Goal: Information Seeking & Learning: Compare options

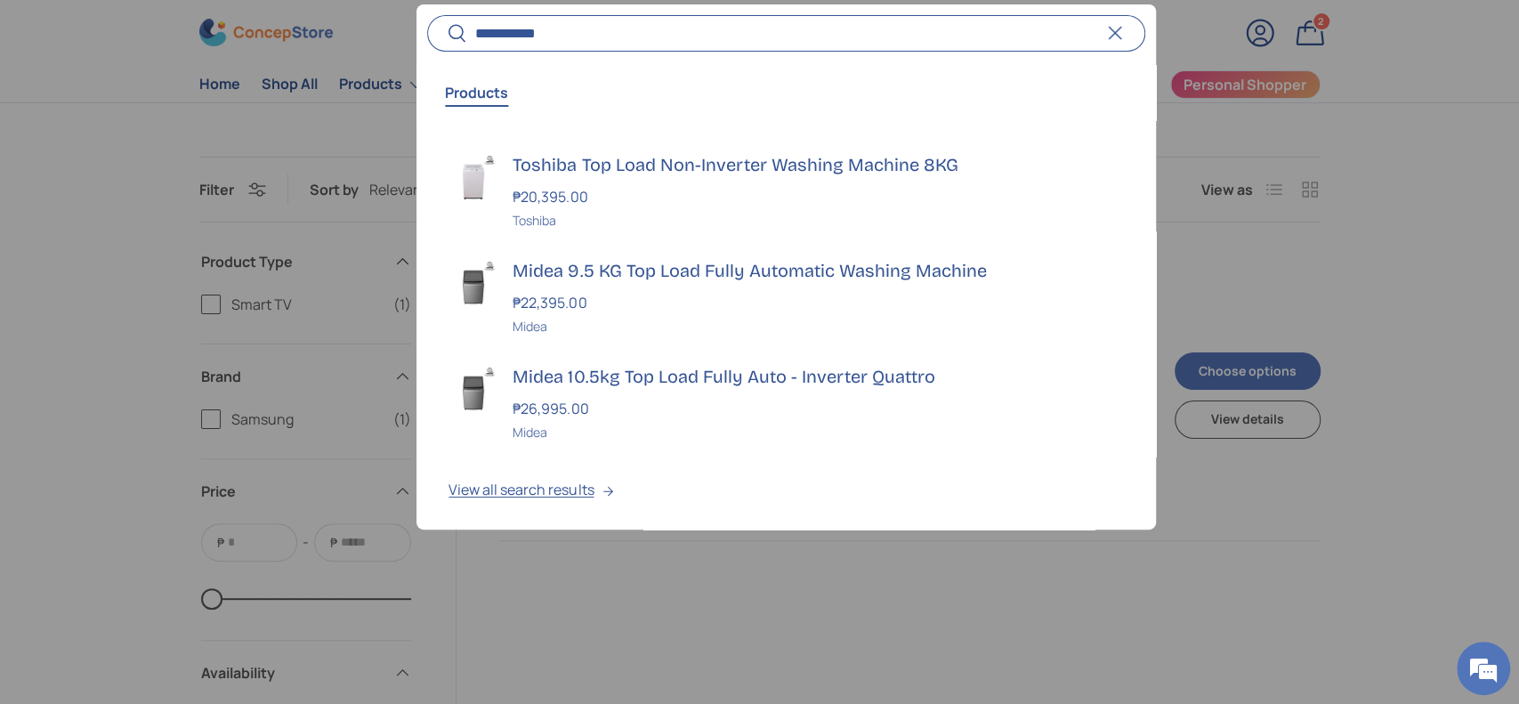
drag, startPoint x: 487, startPoint y: 40, endPoint x: 428, endPoint y: 40, distance: 58.7
click at [428, 40] on search-form "**********" at bounding box center [785, 33] width 717 height 36
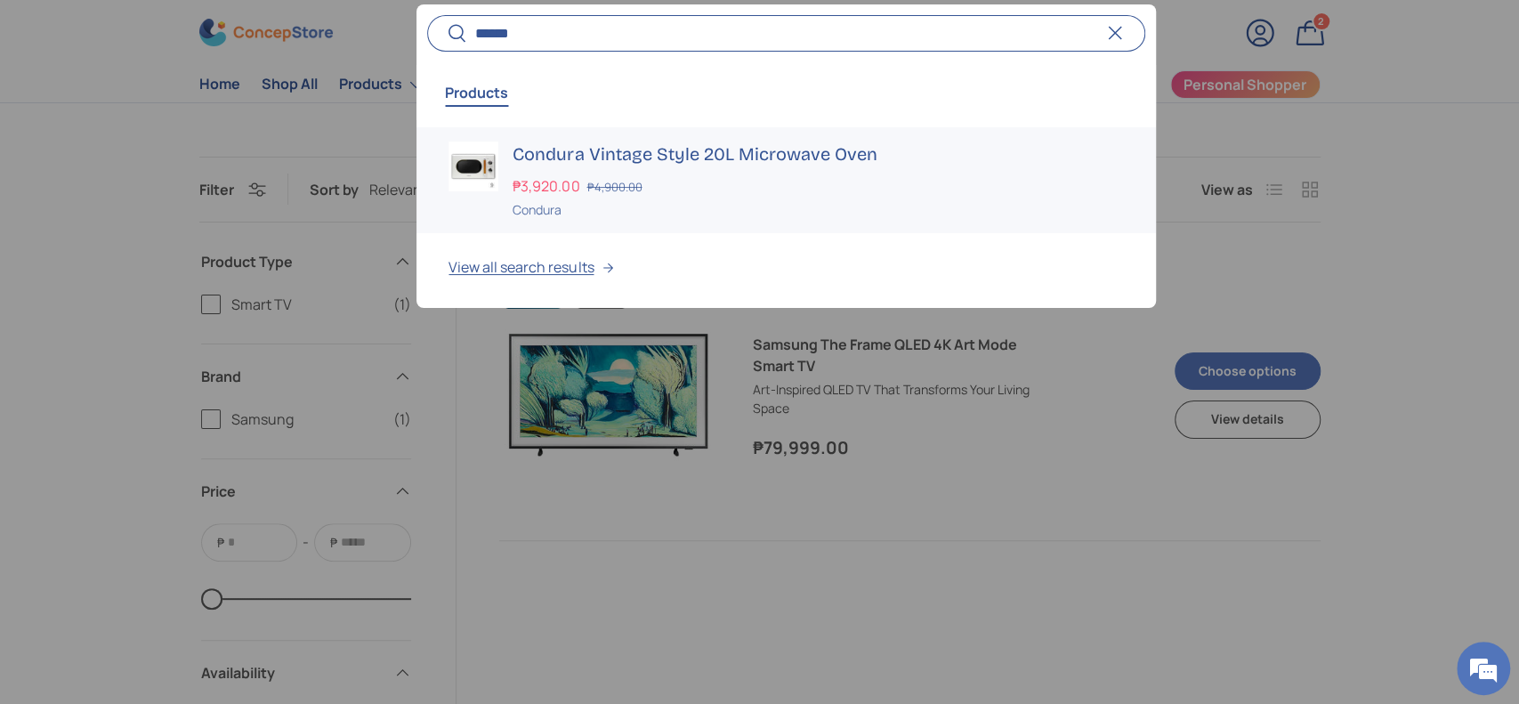
type input "******"
click at [580, 141] on h3 "Condura Vintage Style 20L Microwave Oven" at bounding box center [817, 153] width 610 height 25
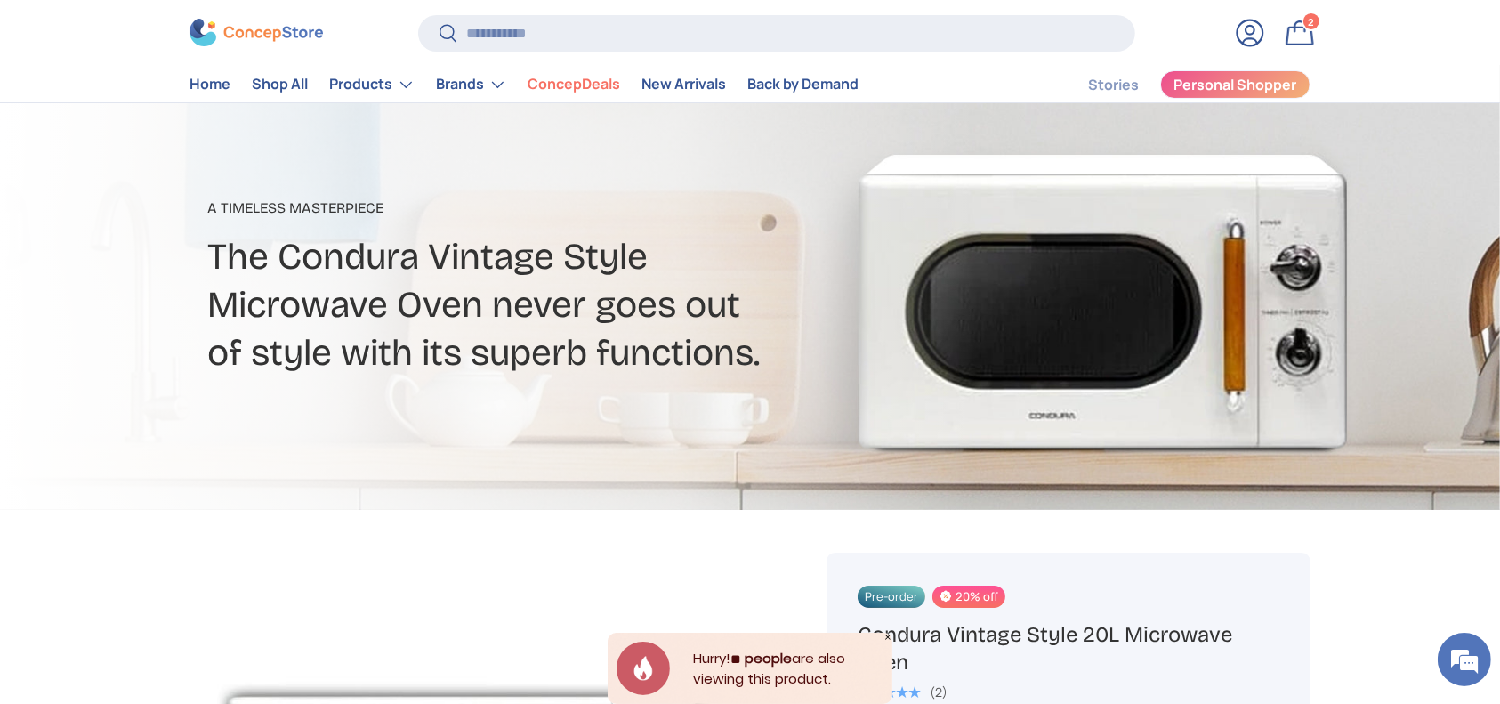
scroll to position [237, 0]
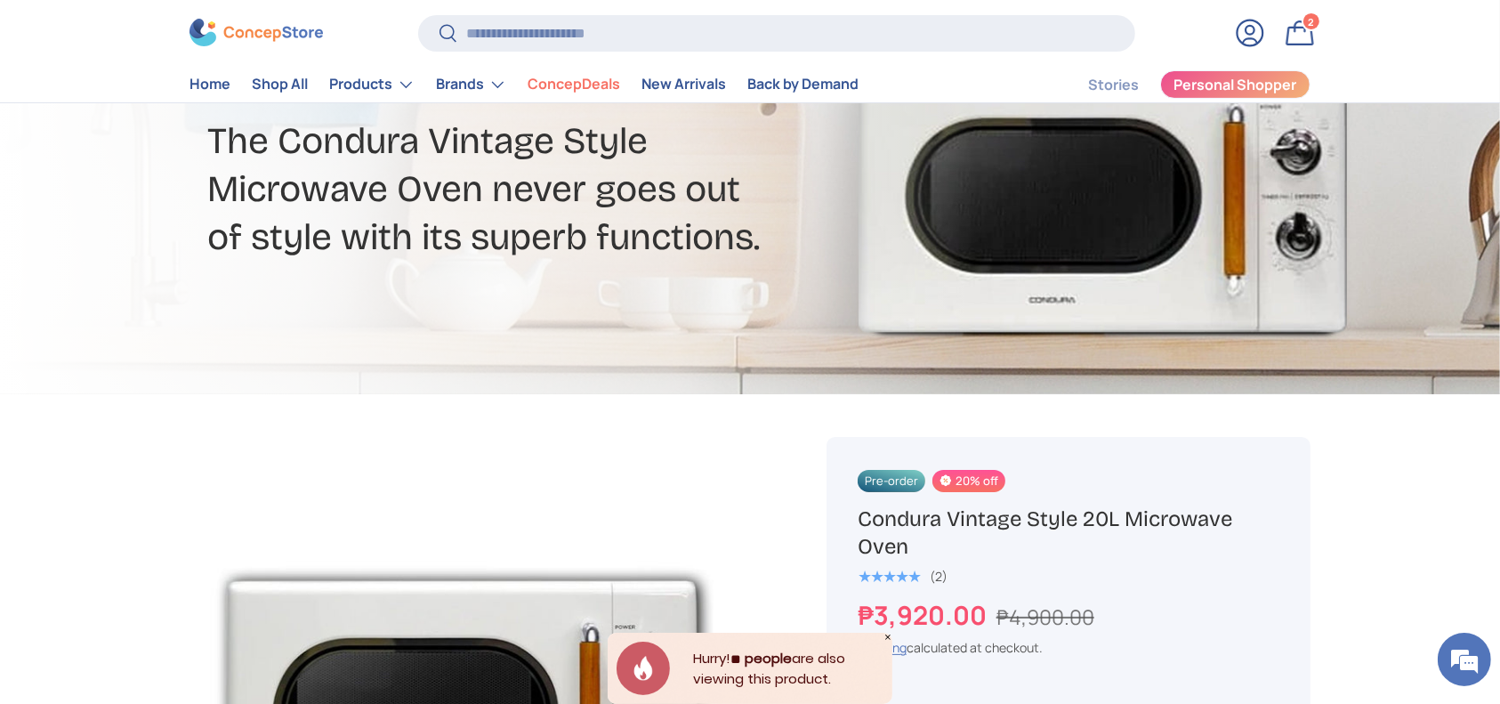
drag, startPoint x: 1136, startPoint y: 514, endPoint x: 947, endPoint y: 535, distance: 190.6
click at [951, 522] on h1 "Condura Vintage Style 20L Microwave Oven" at bounding box center [1069, 532] width 422 height 55
drag, startPoint x: 932, startPoint y: 542, endPoint x: 858, endPoint y: 509, distance: 81.7
click at [858, 509] on h1 "Condura Vintage Style 20L Microwave Oven" at bounding box center [1069, 532] width 422 height 55
copy h1 "Condura Vintage Style 20L Microwave Oven"
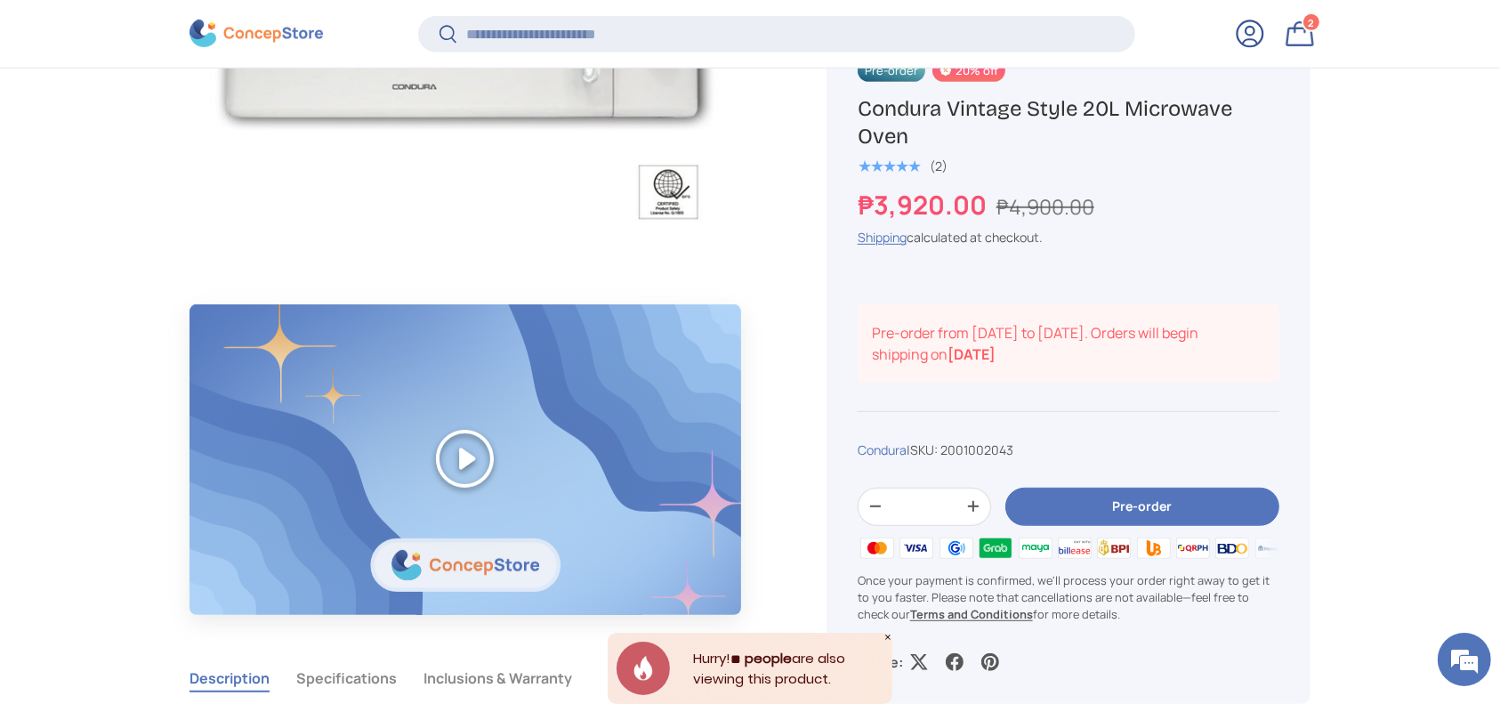
scroll to position [1063, 0]
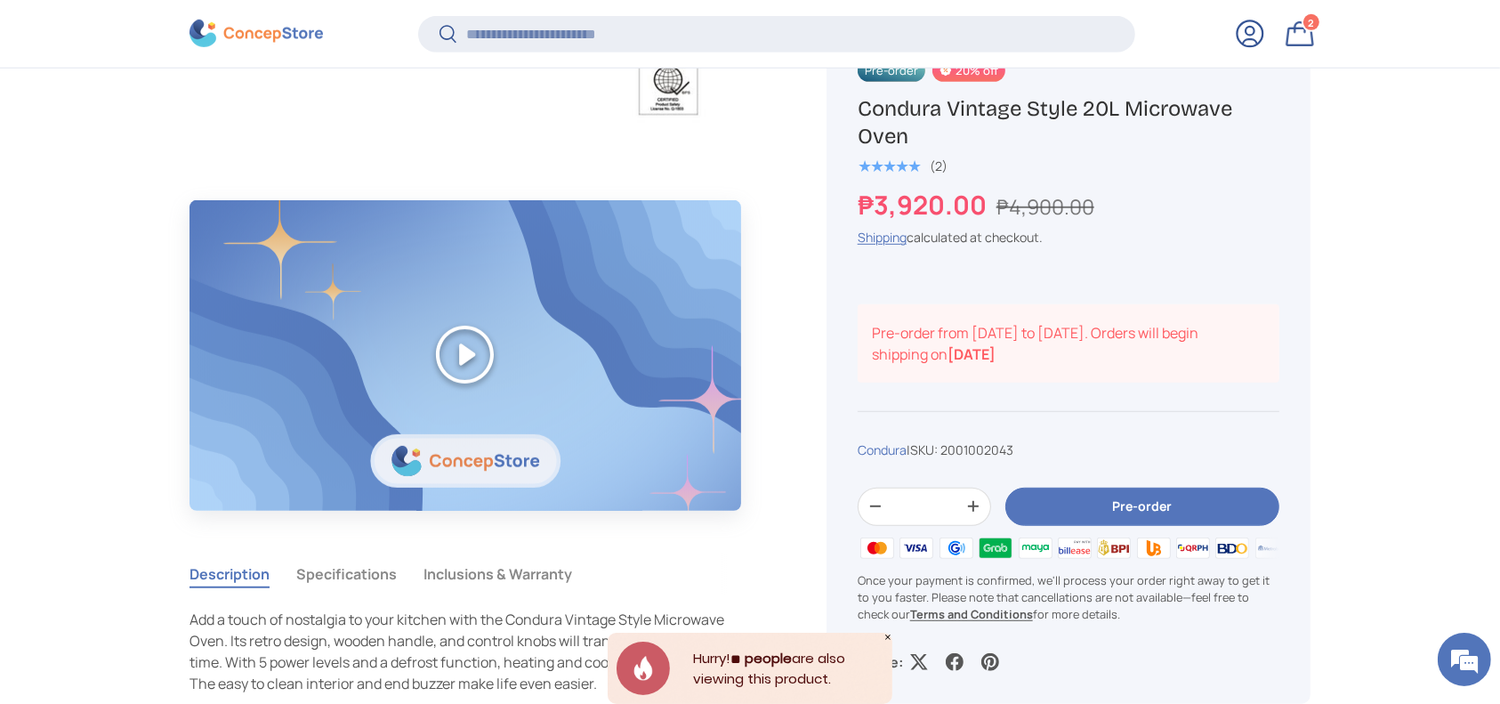
click at [995, 448] on span "2001002043" at bounding box center [976, 448] width 73 height 17
copy span "2001002043"
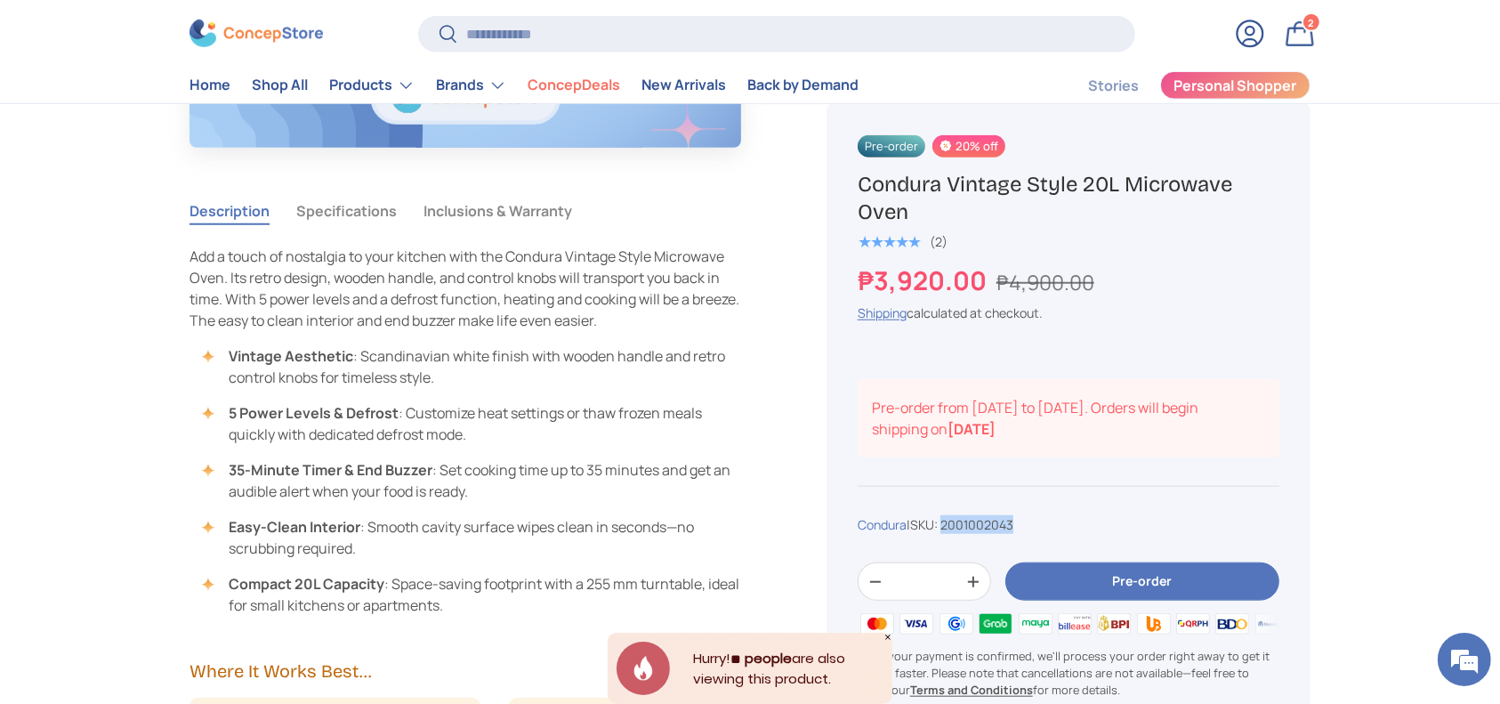
scroll to position [1303, 0]
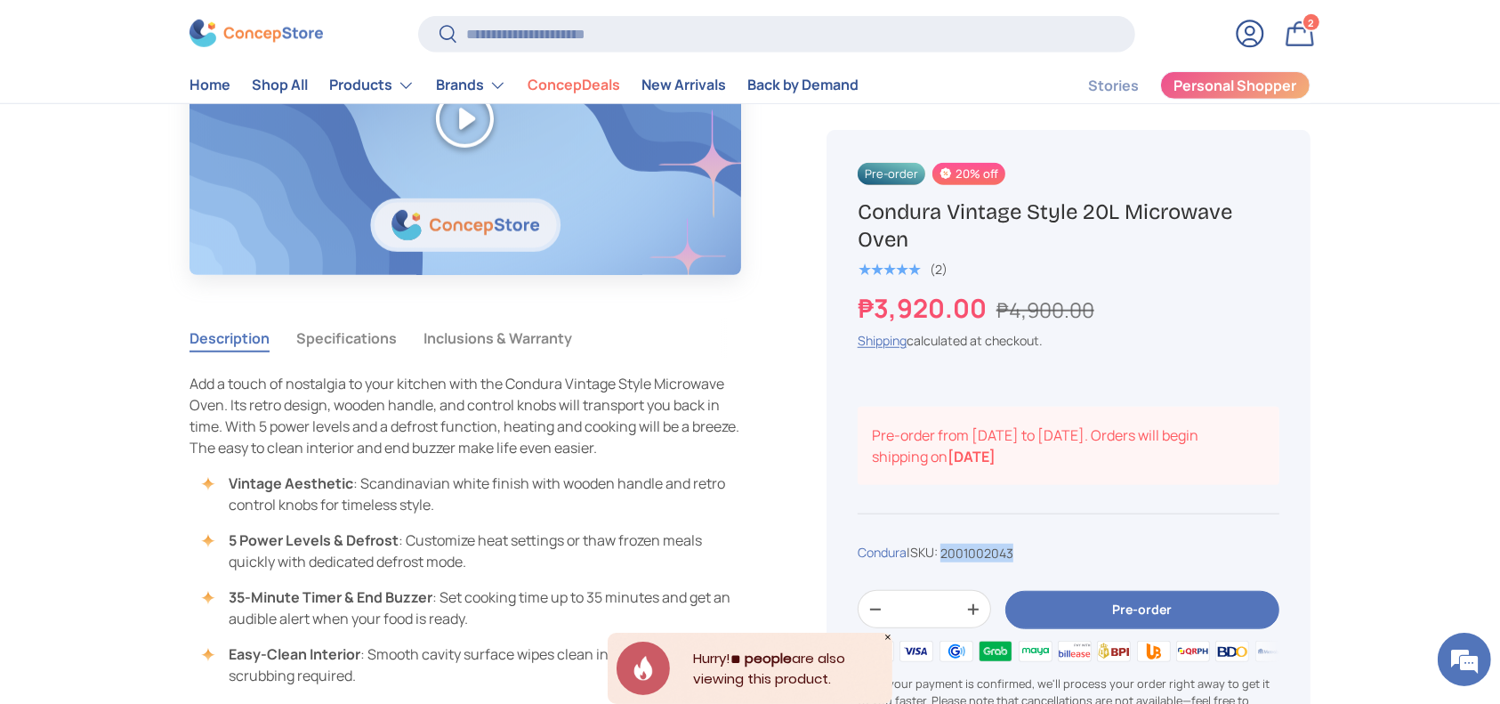
click at [339, 338] on button "Specifications" at bounding box center [346, 338] width 101 height 41
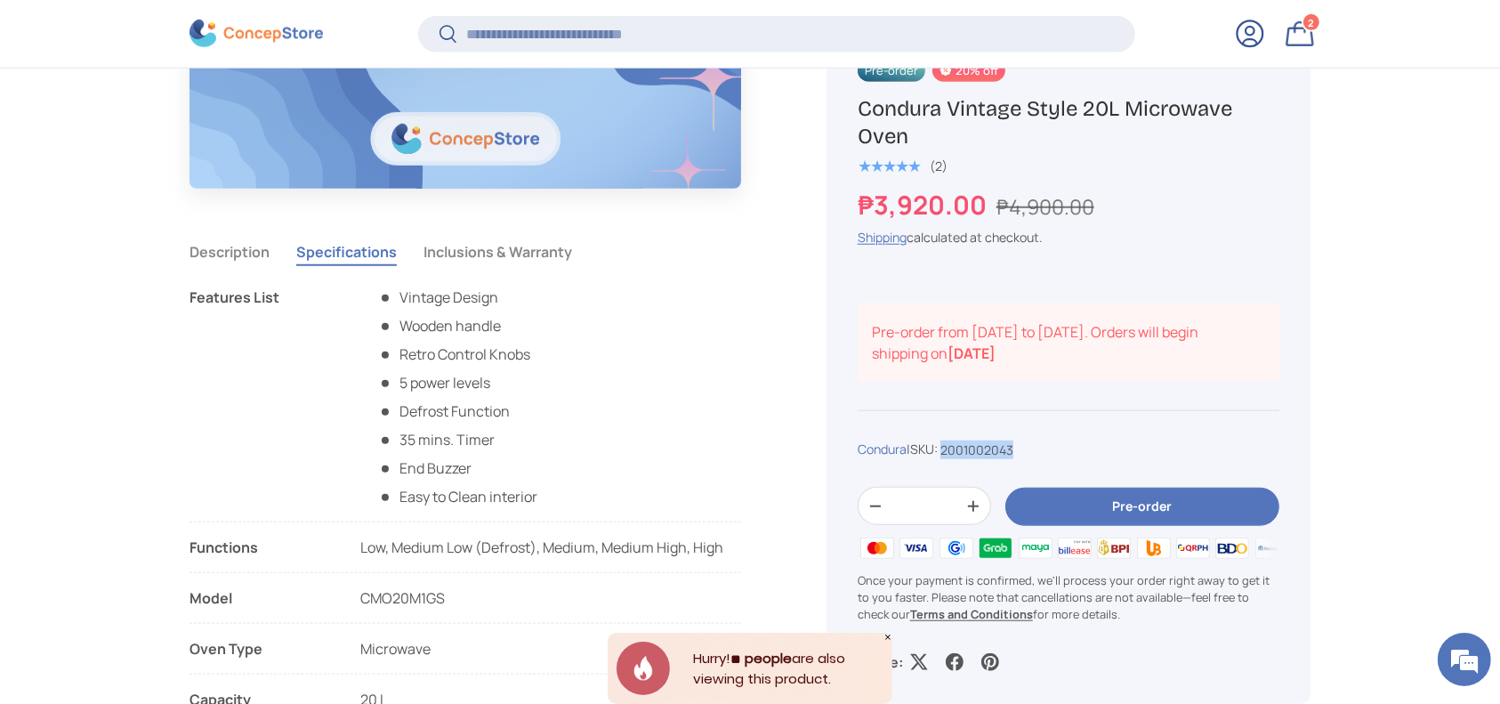
scroll to position [1537, 0]
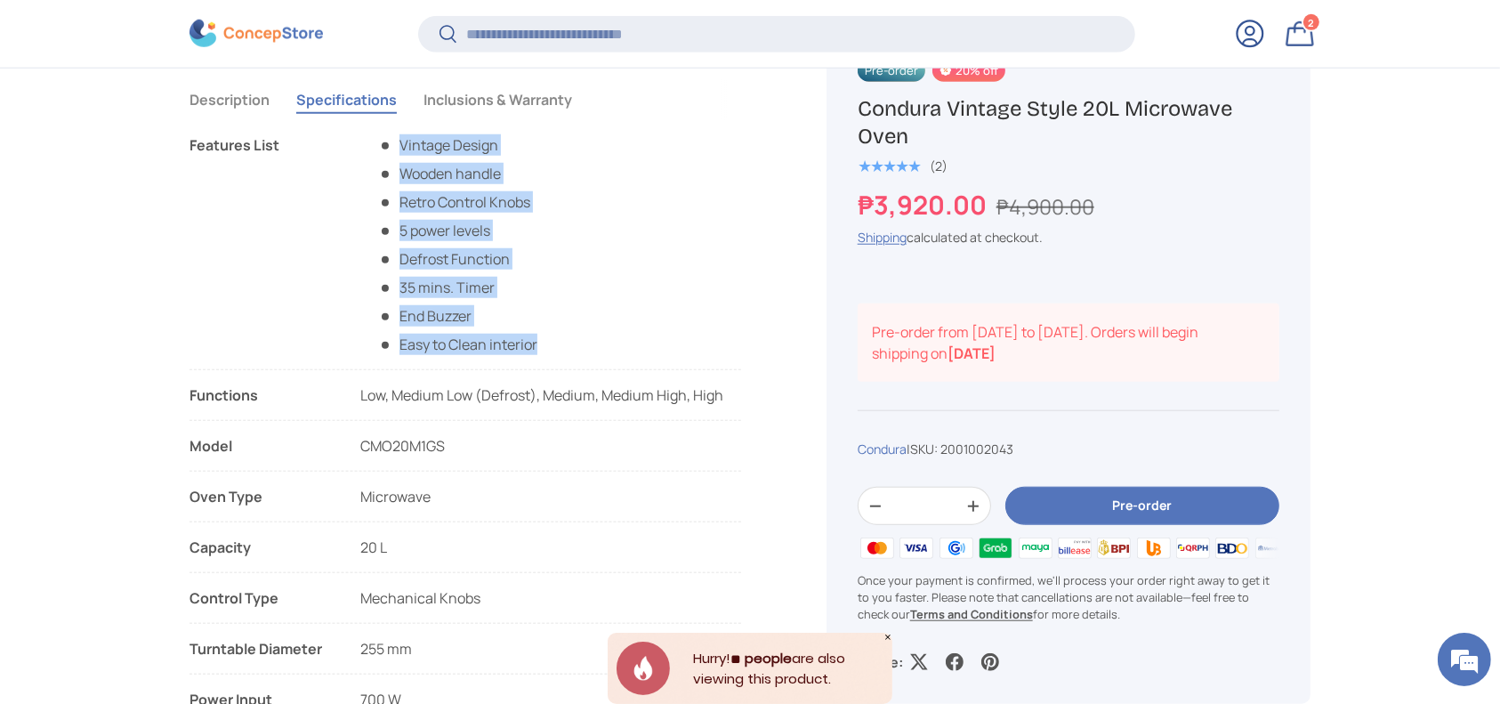
copy ul "Vintage Design Wooden handle Retro Control Knobs 5 power levels Defrost Functio…"
drag, startPoint x: 573, startPoint y: 354, endPoint x: 369, endPoint y: 140, distance: 295.7
click at [369, 140] on li "Features List Vintage Design Wooden handle Retro Control Knobs 5 power levels D…" at bounding box center [465, 252] width 552 height 236
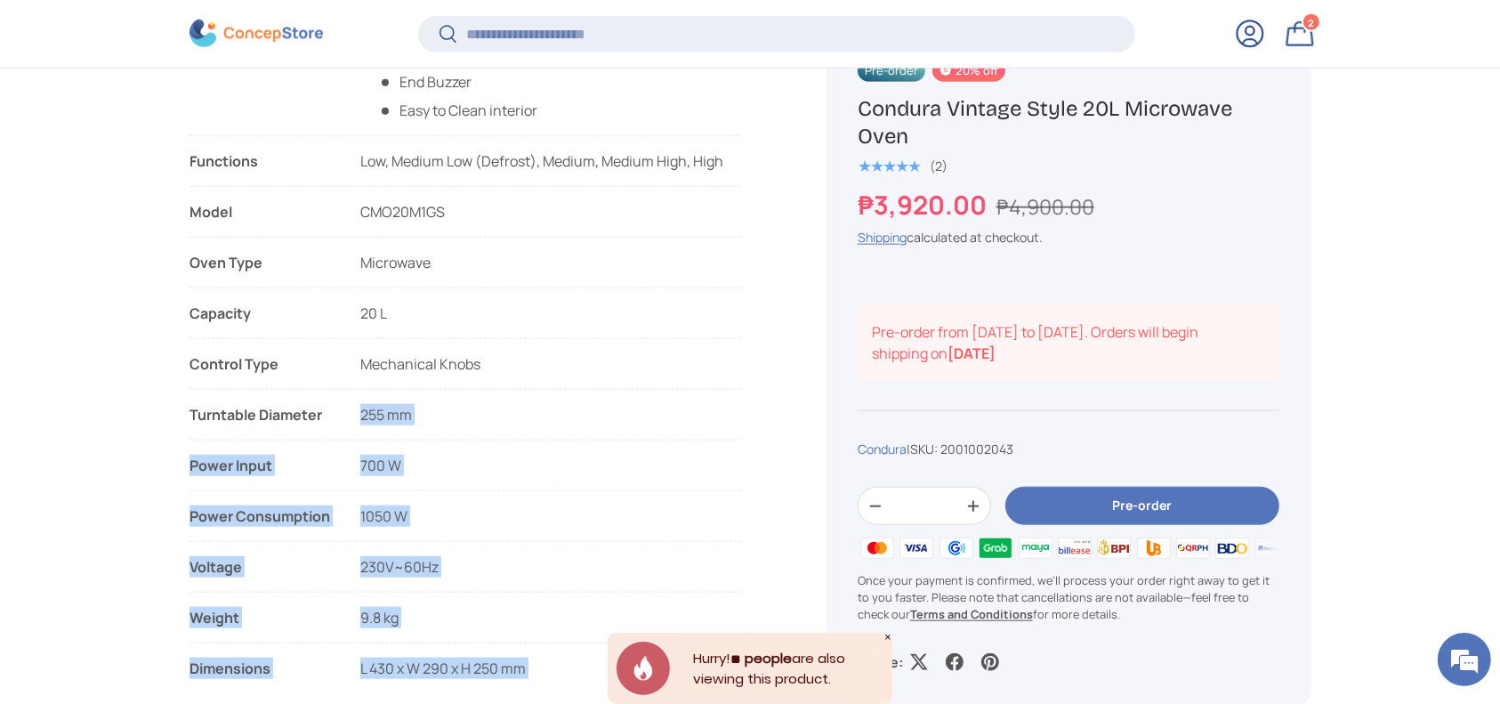
drag, startPoint x: 306, startPoint y: 346, endPoint x: 419, endPoint y: 423, distance: 136.9
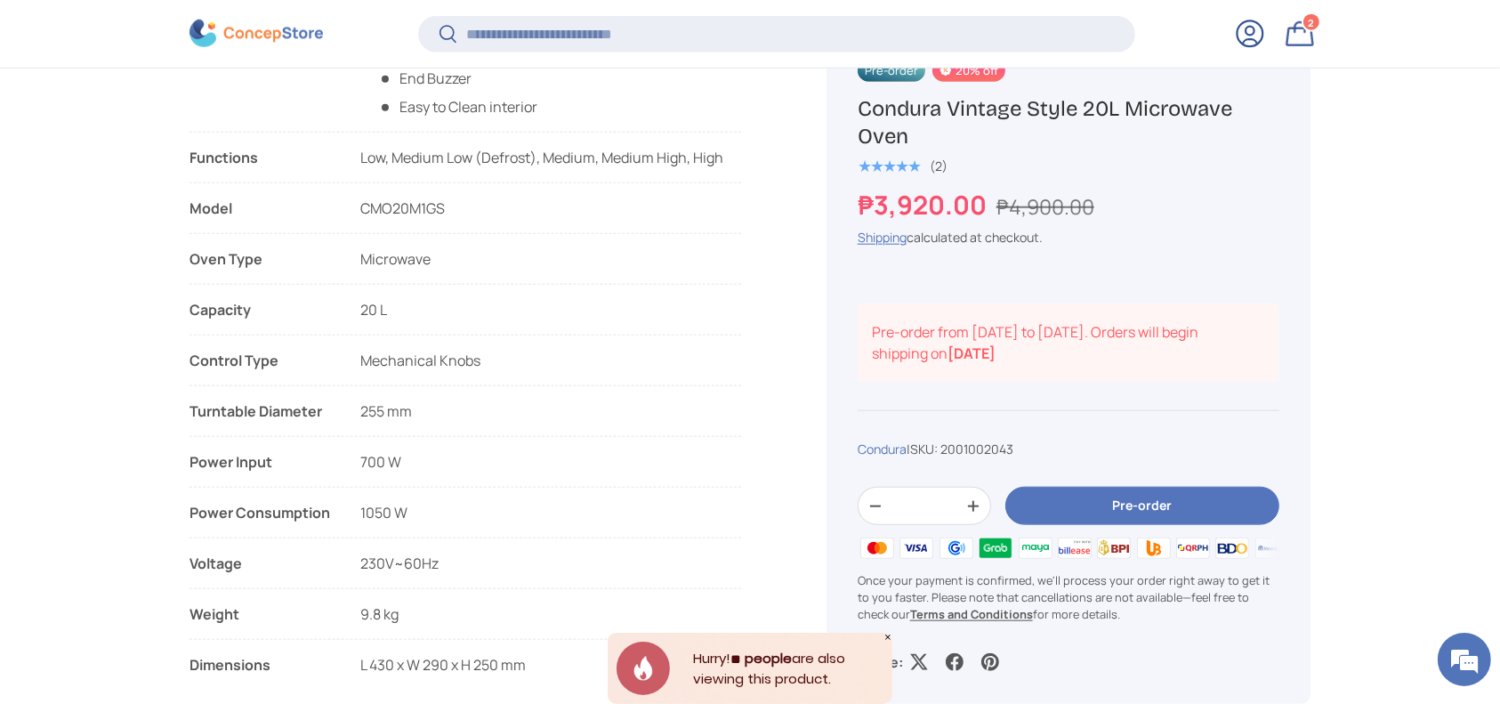
click at [623, 395] on ul "Features List Vintage Design Wooden handle Retro Control Knobs 5 power levels D…" at bounding box center [465, 286] width 552 height 778
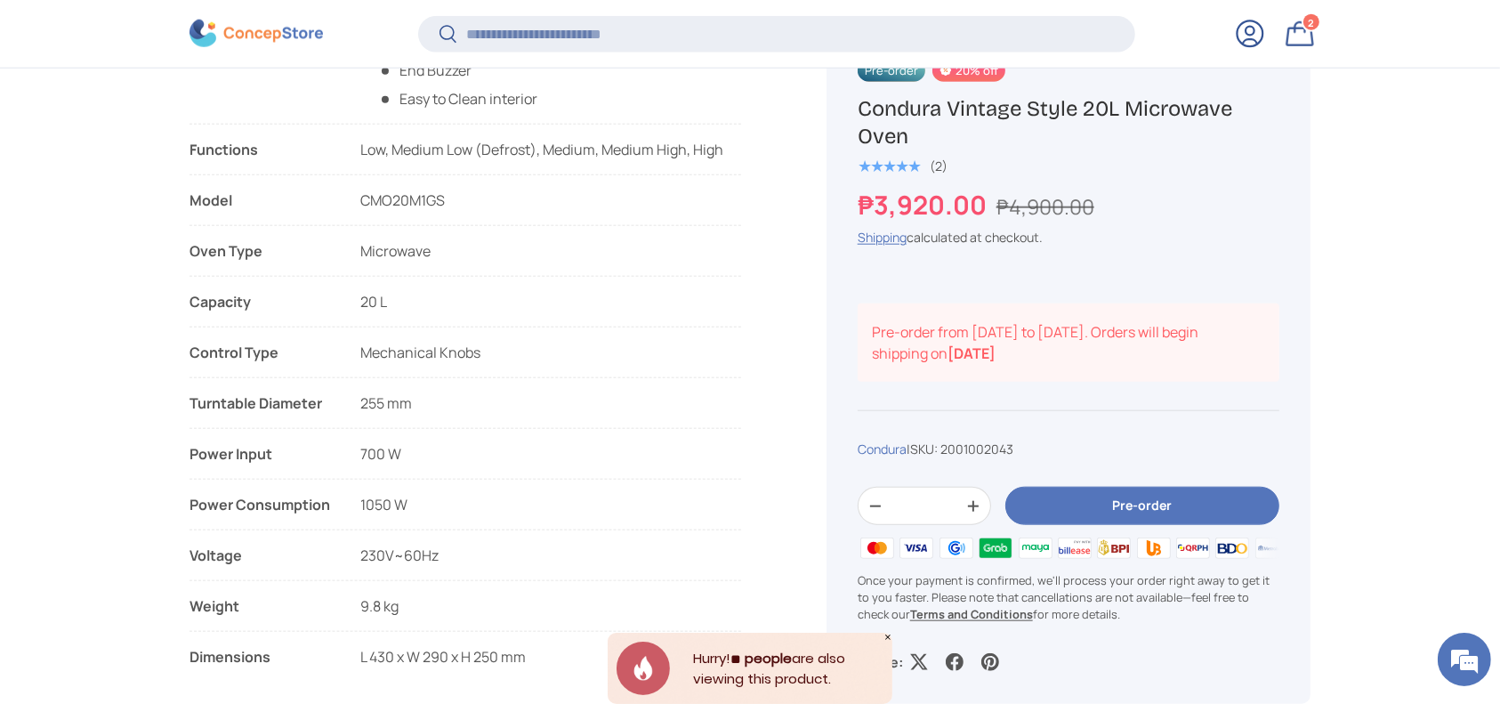
scroll to position [2131, 0]
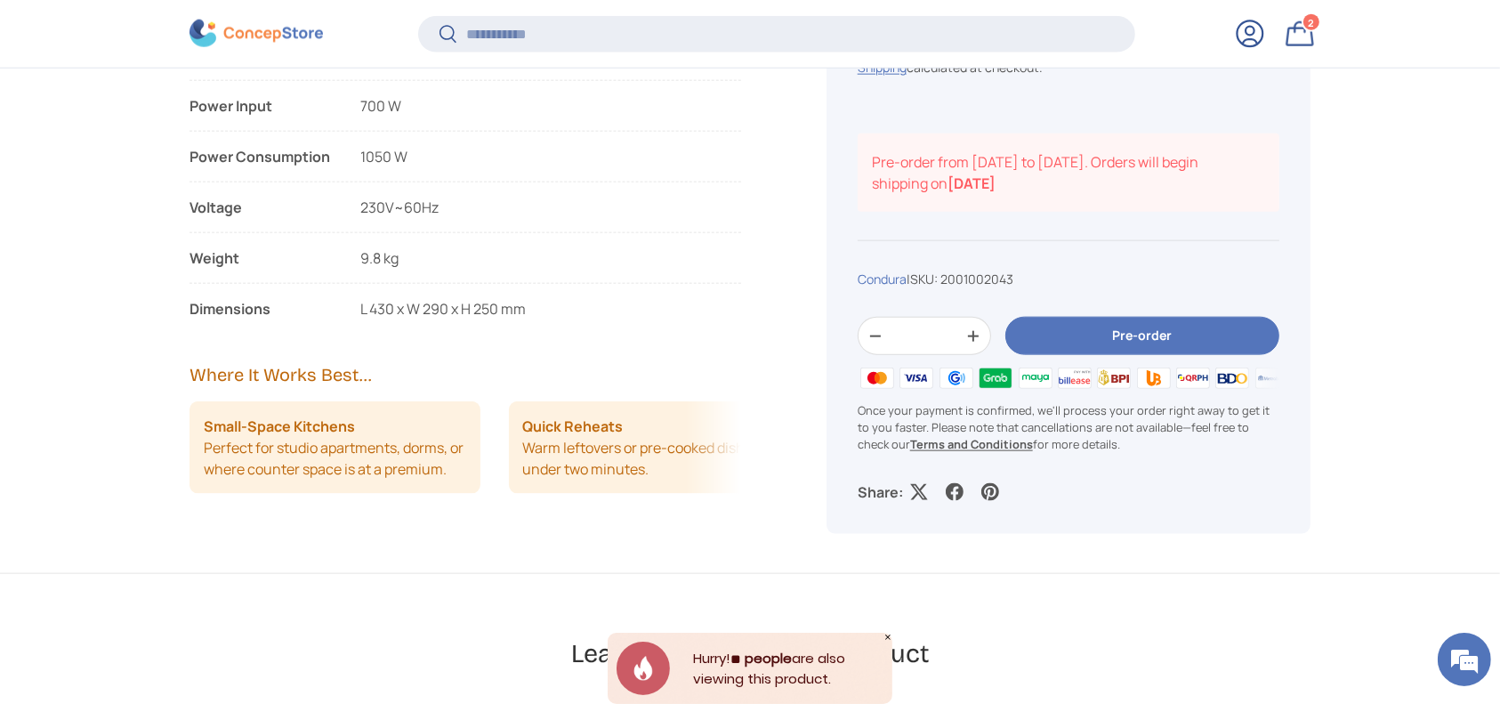
copy ul "Functions Low, Medium Low (Defrost), Medium, Medium High, High Model CMO20M1GS …"
drag, startPoint x: 192, startPoint y: 149, endPoint x: 597, endPoint y: 316, distance: 438.0
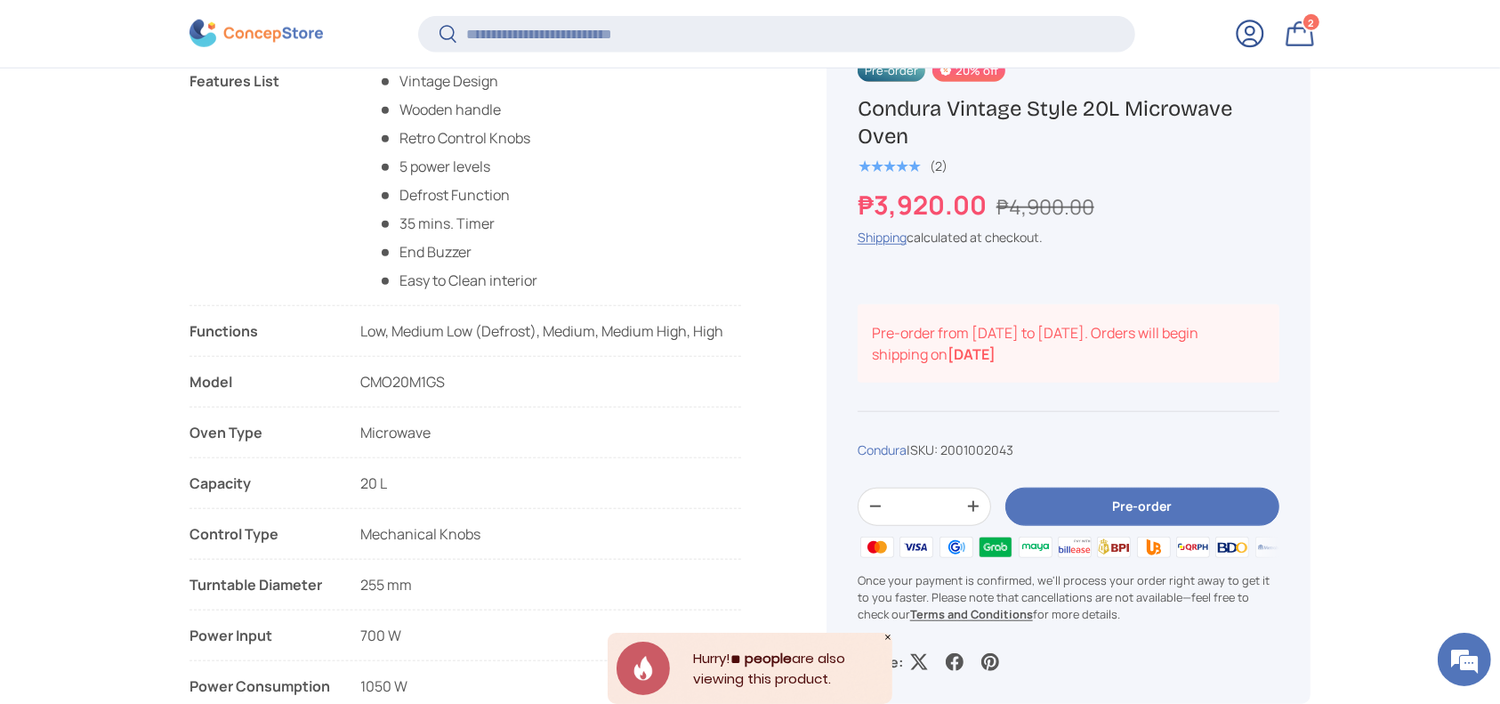
scroll to position [1656, 0]
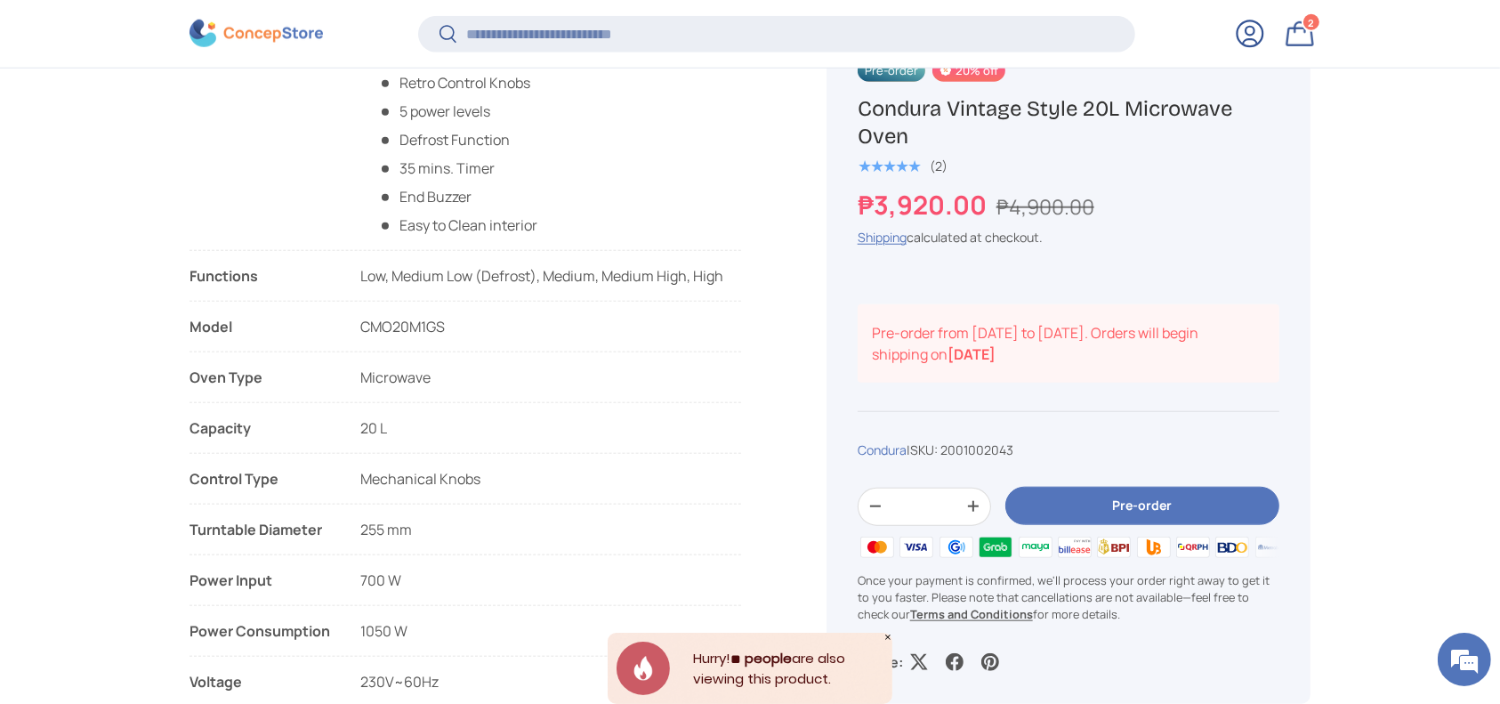
click at [435, 331] on span "CMO20M1GS" at bounding box center [402, 327] width 85 height 20
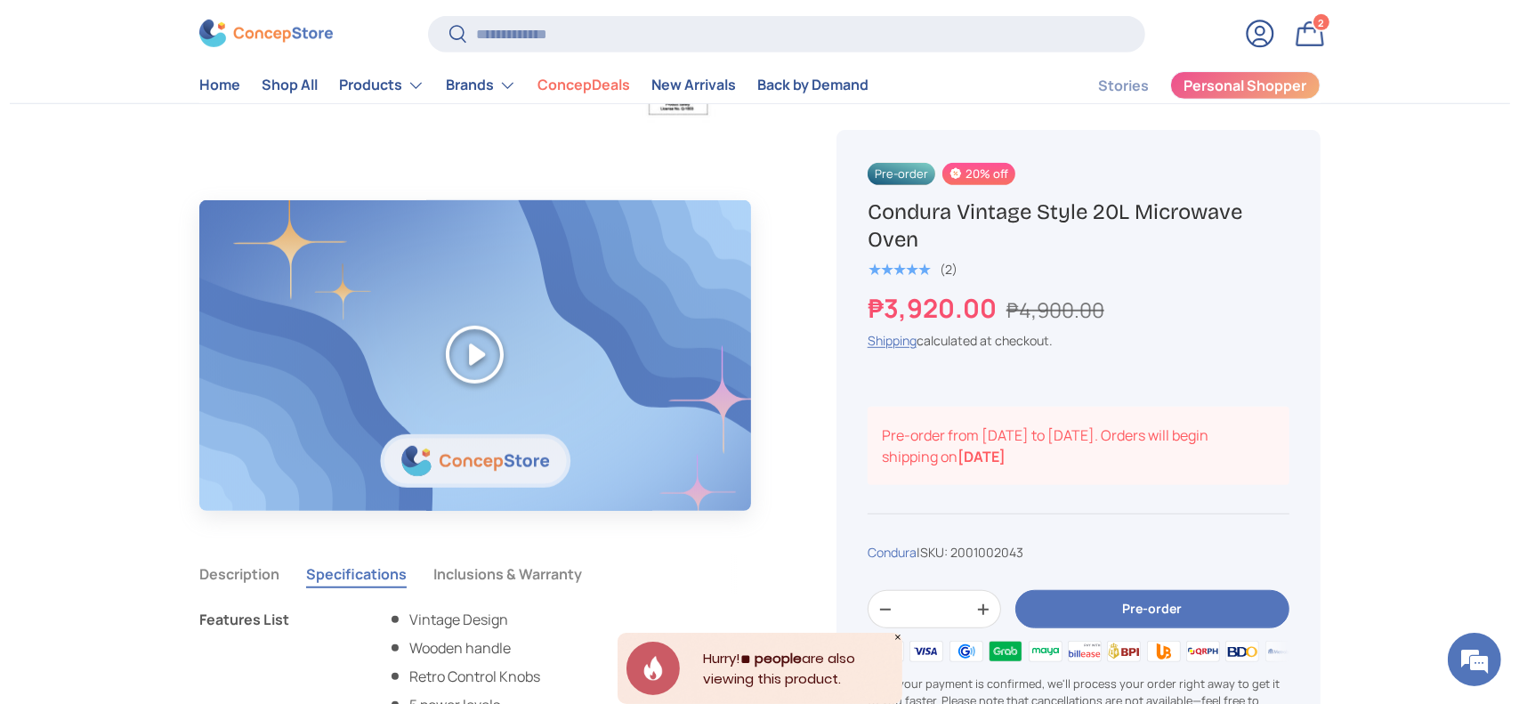
scroll to position [592, 0]
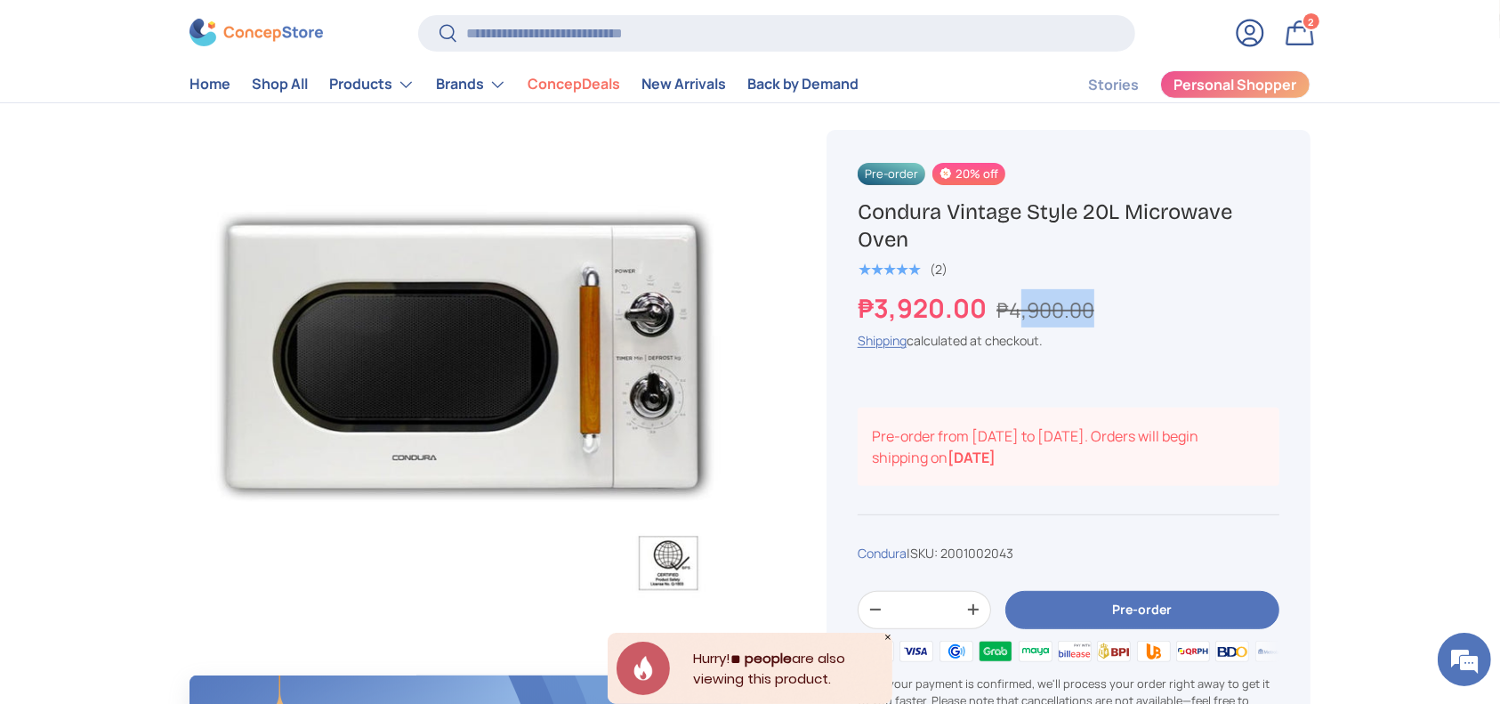
drag, startPoint x: 1103, startPoint y: 316, endPoint x: 1021, endPoint y: 314, distance: 81.9
click at [1021, 314] on div "₱3,920.00 ₱4,900.00" at bounding box center [1069, 308] width 422 height 38
click at [584, 37] on input "Search" at bounding box center [776, 33] width 717 height 36
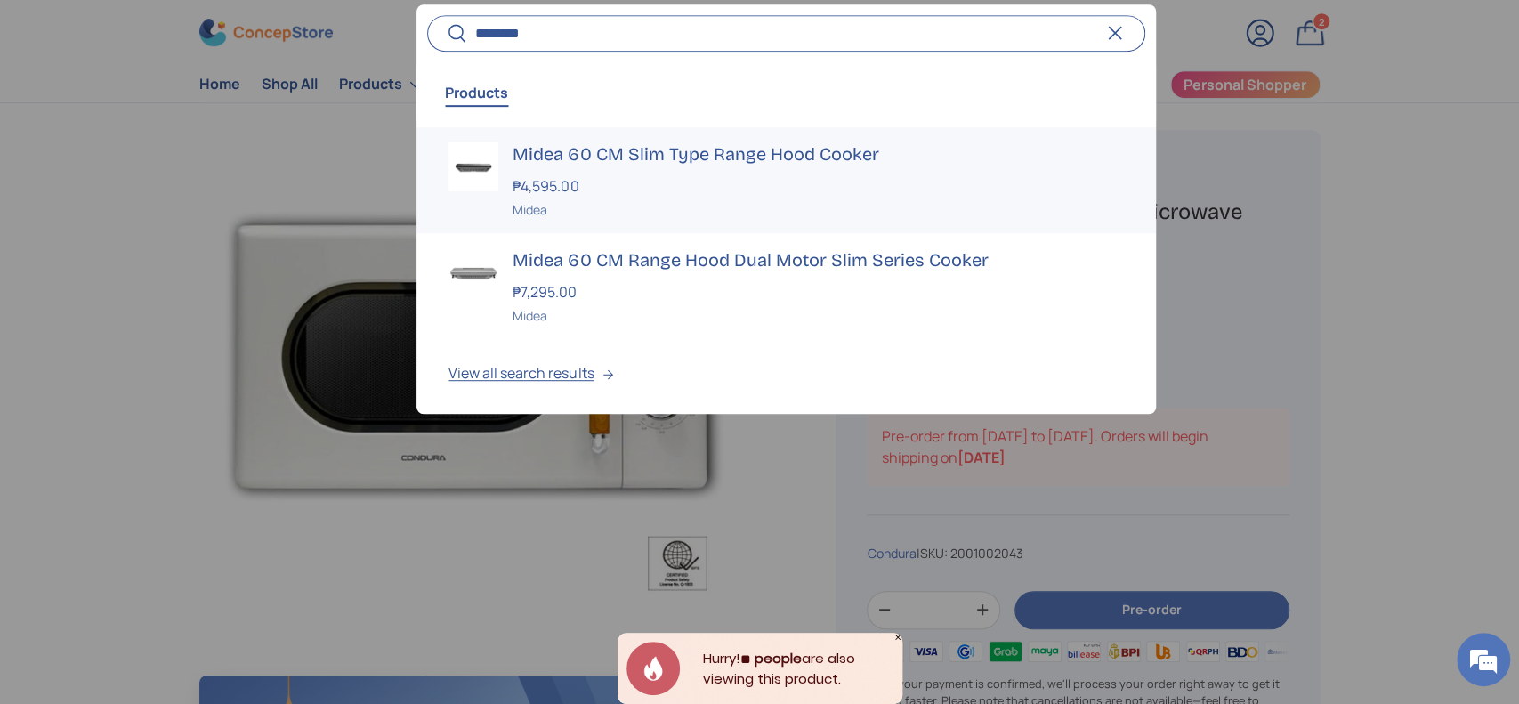
type input "********"
click at [595, 153] on h3 "Midea 60 CM Slim Type Range Hood Cooker" at bounding box center [817, 153] width 610 height 25
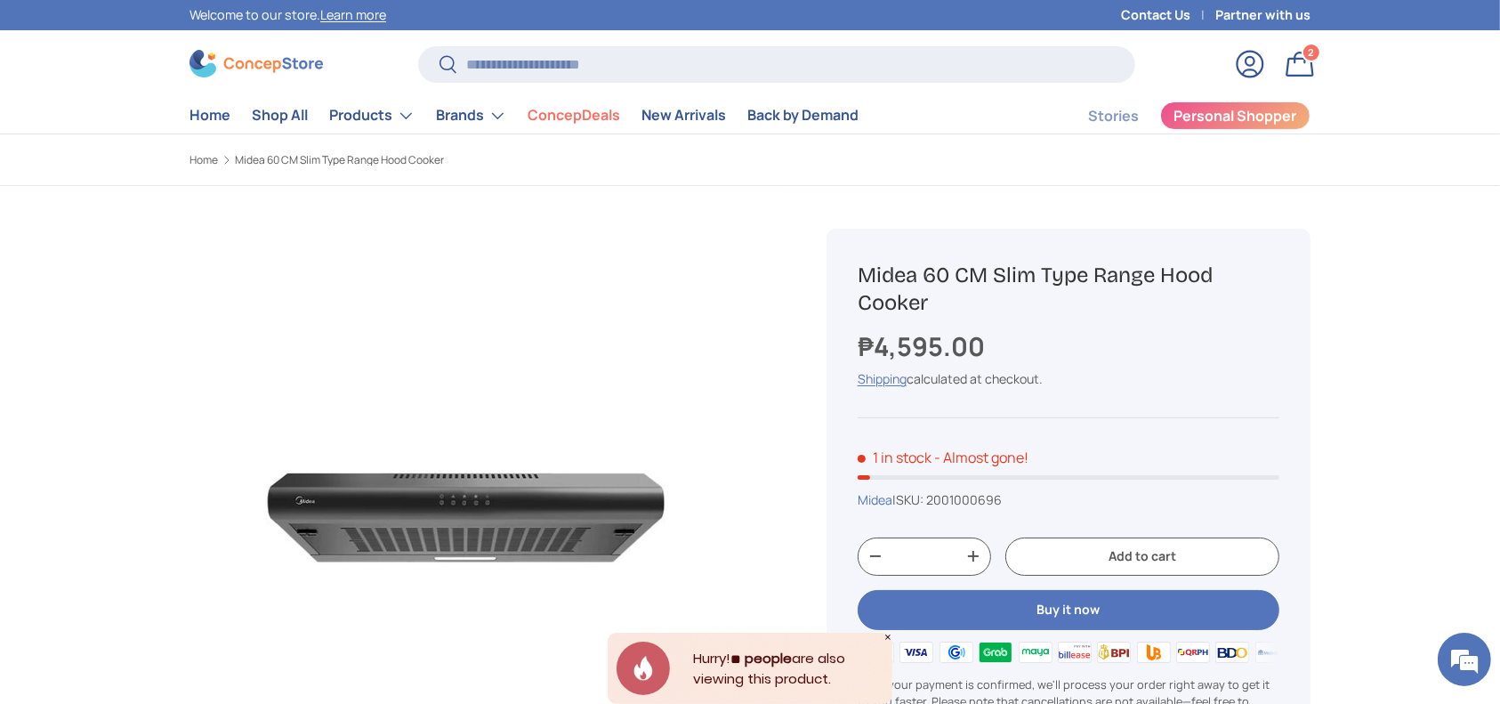
click at [971, 498] on span "2001000696" at bounding box center [964, 499] width 76 height 17
copy span "2001000696"
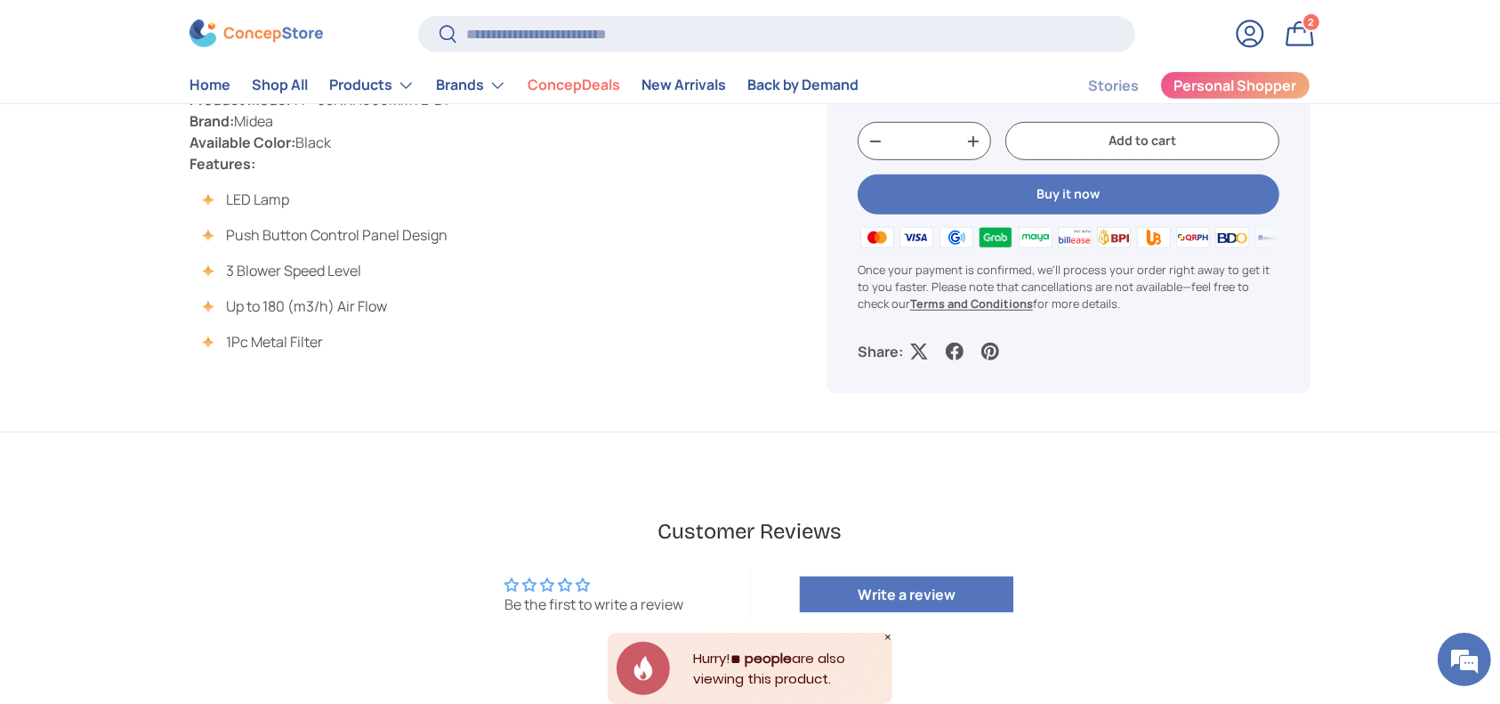
scroll to position [830, 0]
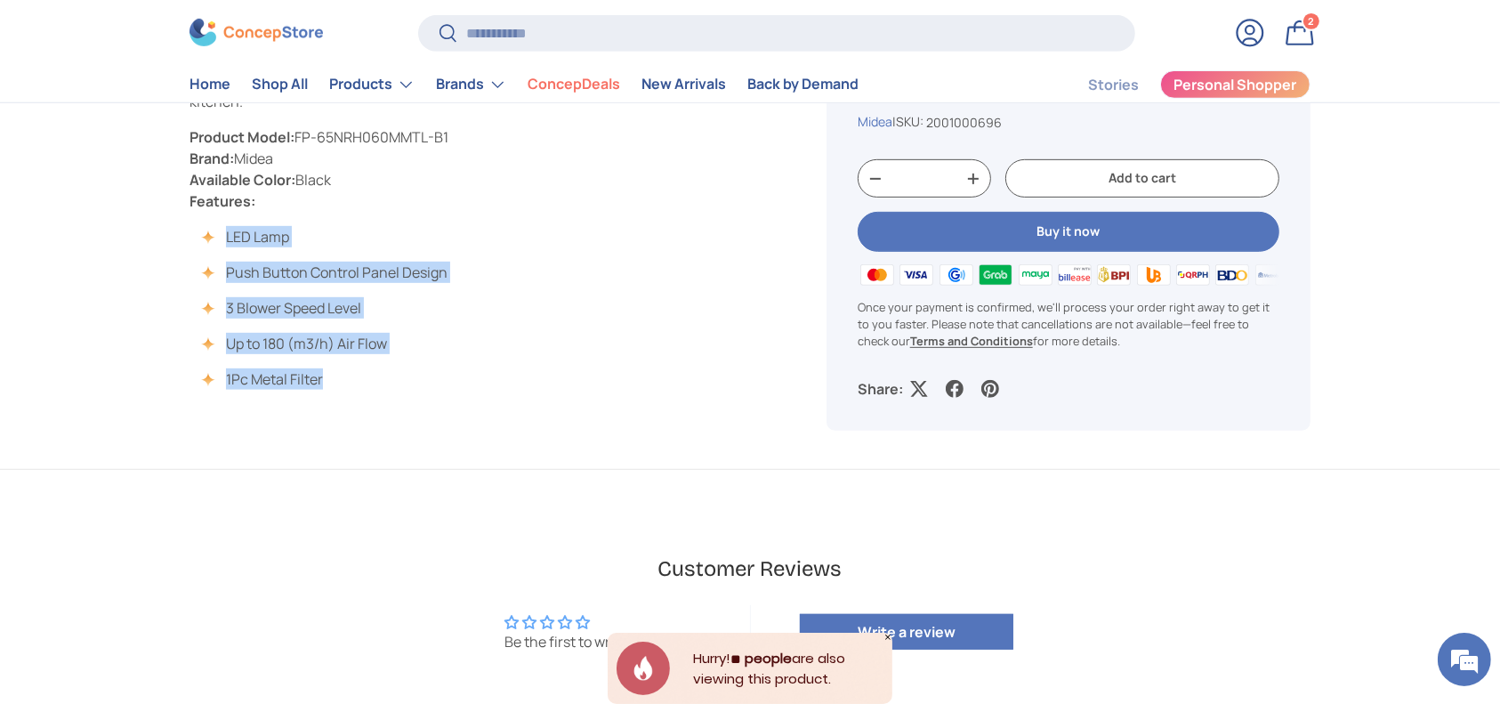
drag, startPoint x: 338, startPoint y: 374, endPoint x: 210, endPoint y: 231, distance: 191.5
click at [210, 231] on ul "LED Lamp Push Button Control Panel Design 3 Blower Speed Level Up to 180 (m3/h)…" at bounding box center [318, 308] width 258 height 164
copy ul "LED Lamp Push Button Control Panel Design 3 Blower Speed Level Up to 180 (m3/h)…"
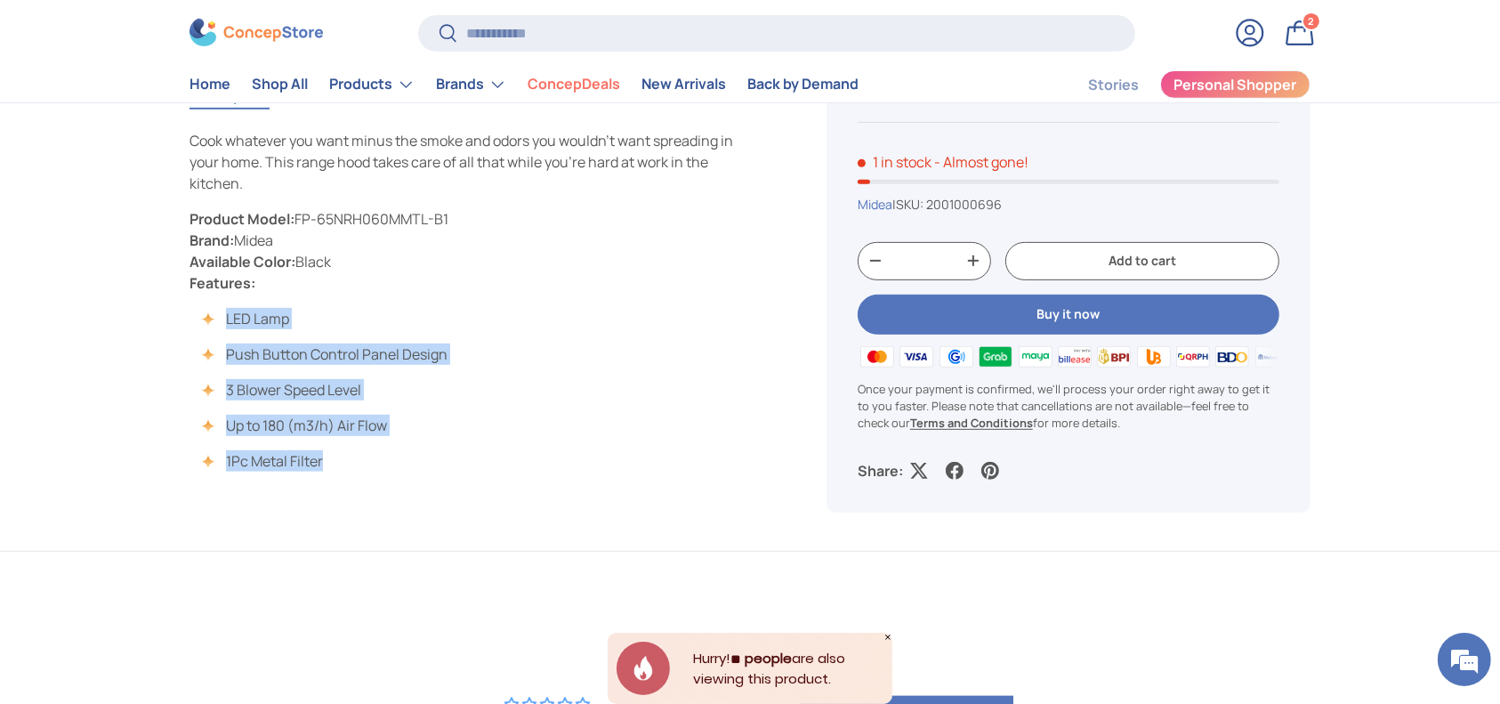
scroll to position [712, 0]
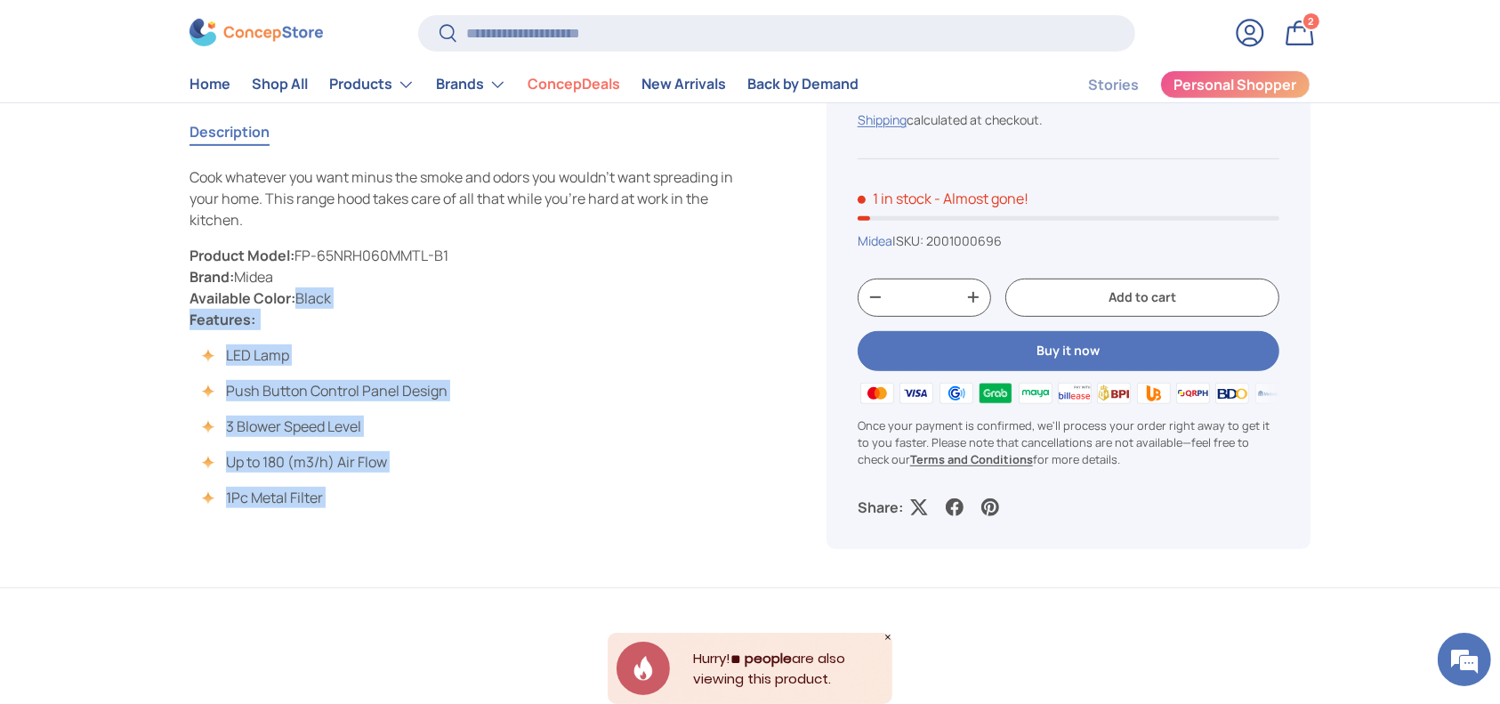
copy p "Product Model: FP-65NRH060MMTL-B1 Brand: Midea Available Color: Black"
drag, startPoint x: 353, startPoint y: 295, endPoint x: 189, endPoint y: 252, distance: 169.4
click at [189, 252] on p "Product Model: FP-65NRH060MMTL-B1 Brand: Midea Available Color: Black Features:" at bounding box center [465, 287] width 552 height 85
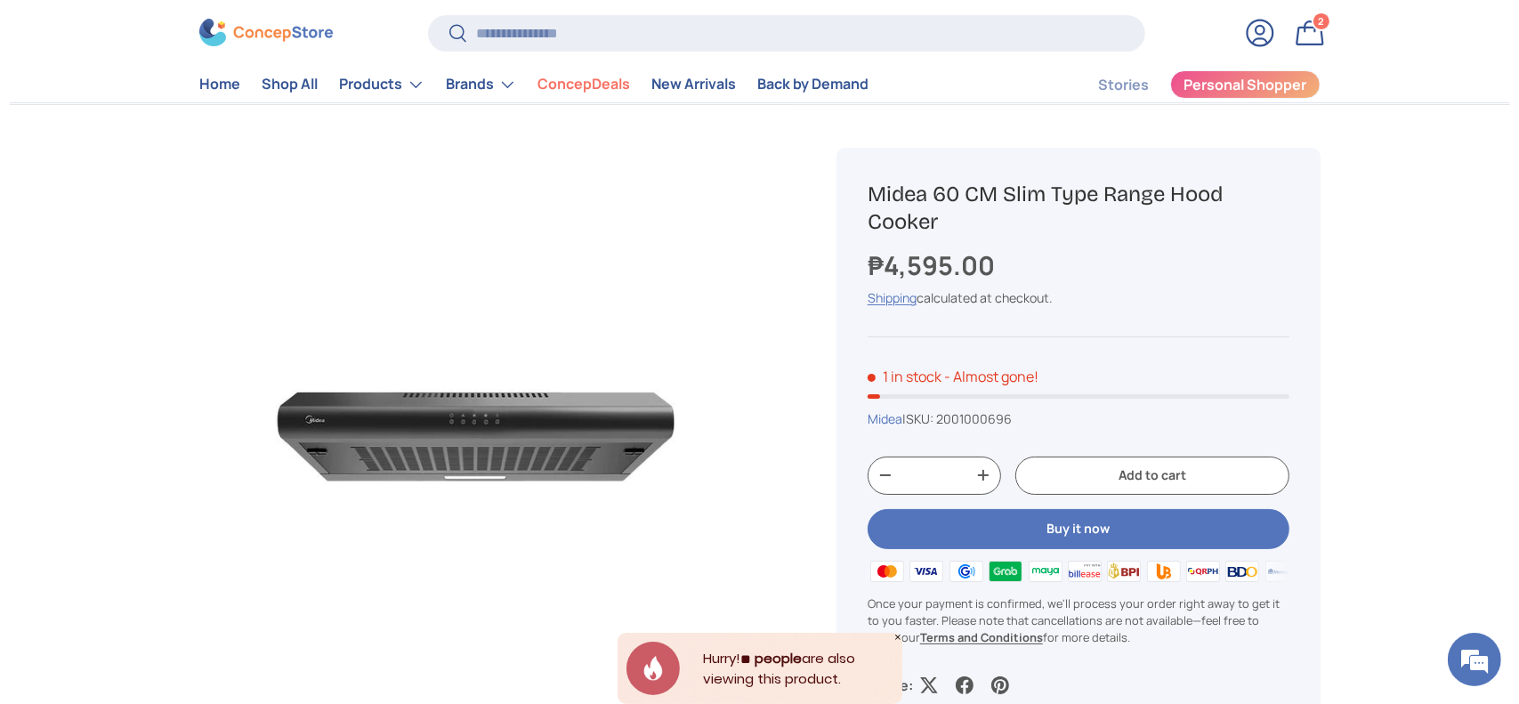
scroll to position [118, 0]
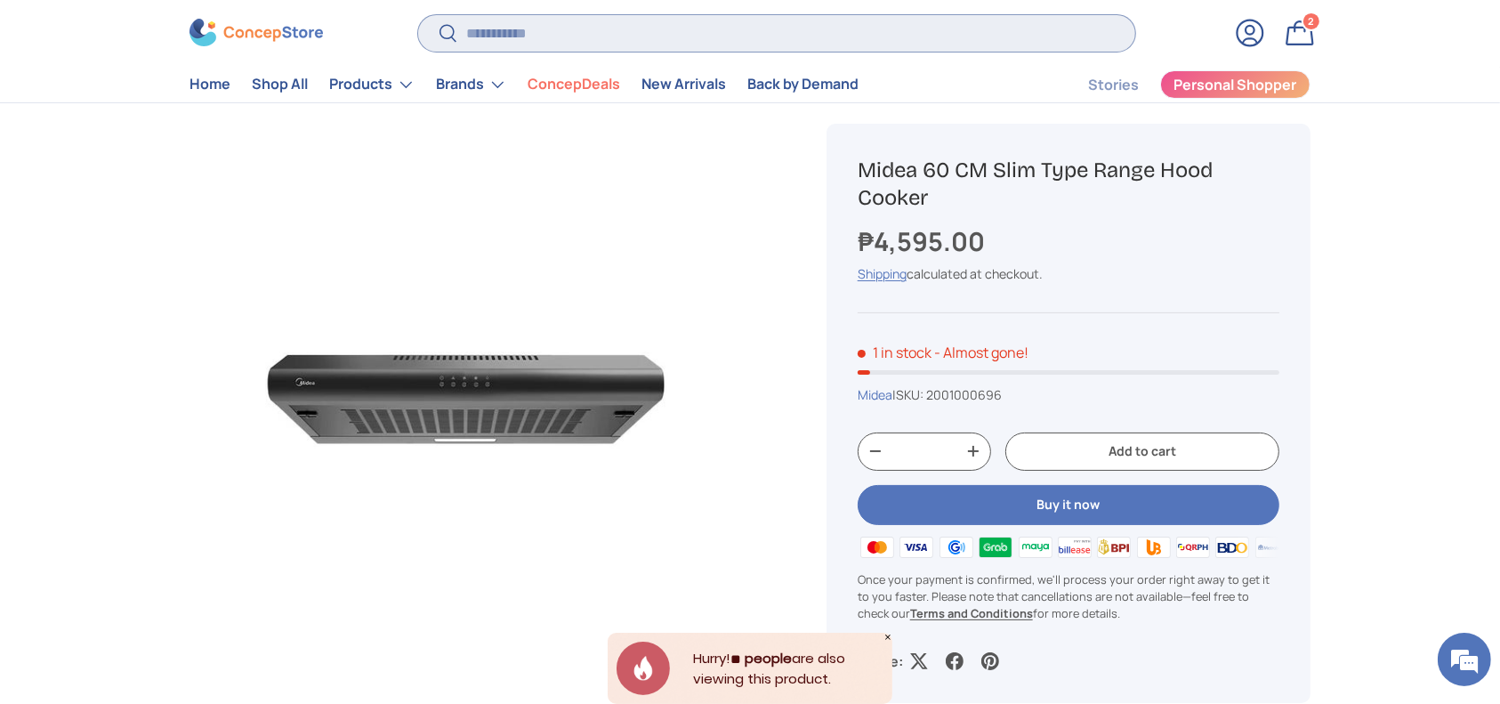
click at [628, 38] on input "Search" at bounding box center [776, 33] width 717 height 36
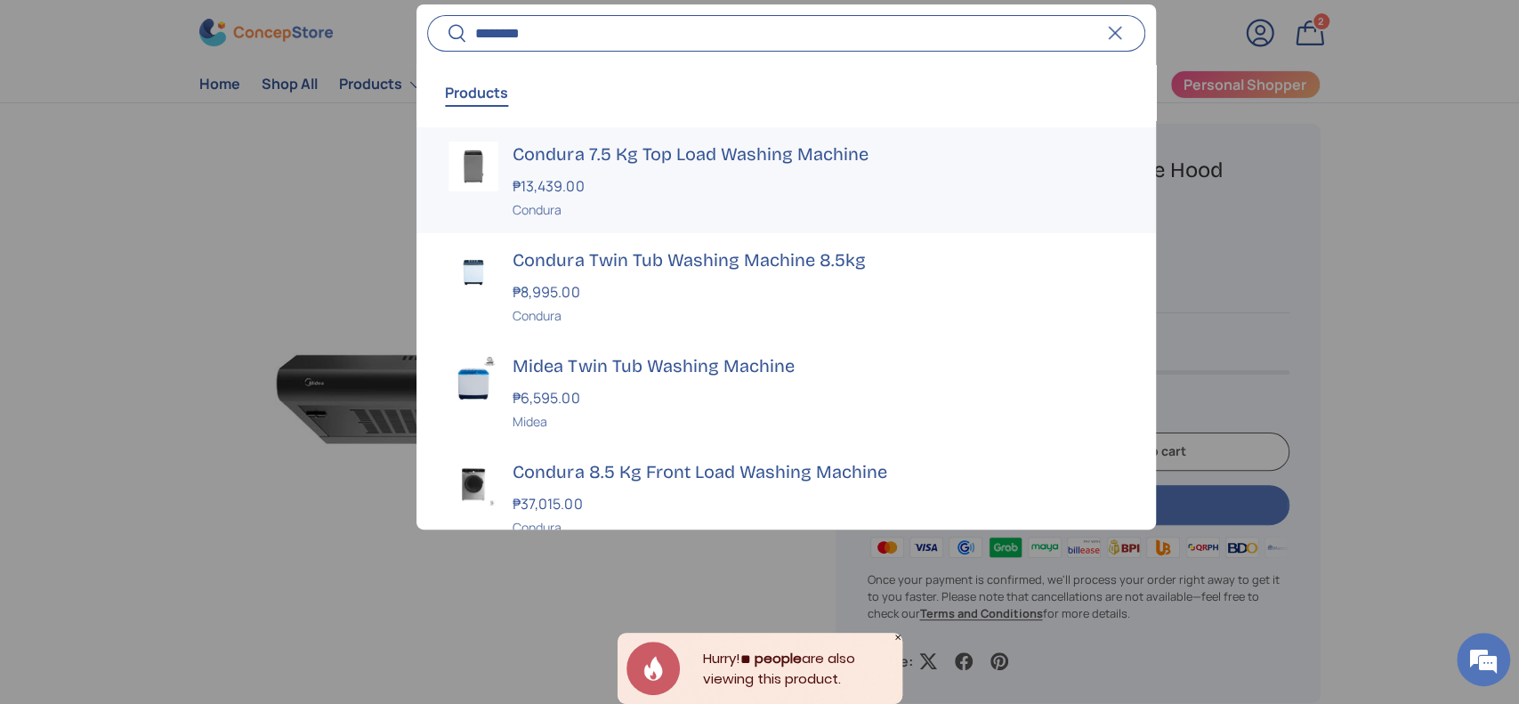
type input "*******"
click at [673, 196] on div "Condura 7.5 Kg Top Load Washing Machine ₱13,439.00 Unit price / Unavailable Con…" at bounding box center [817, 179] width 610 height 77
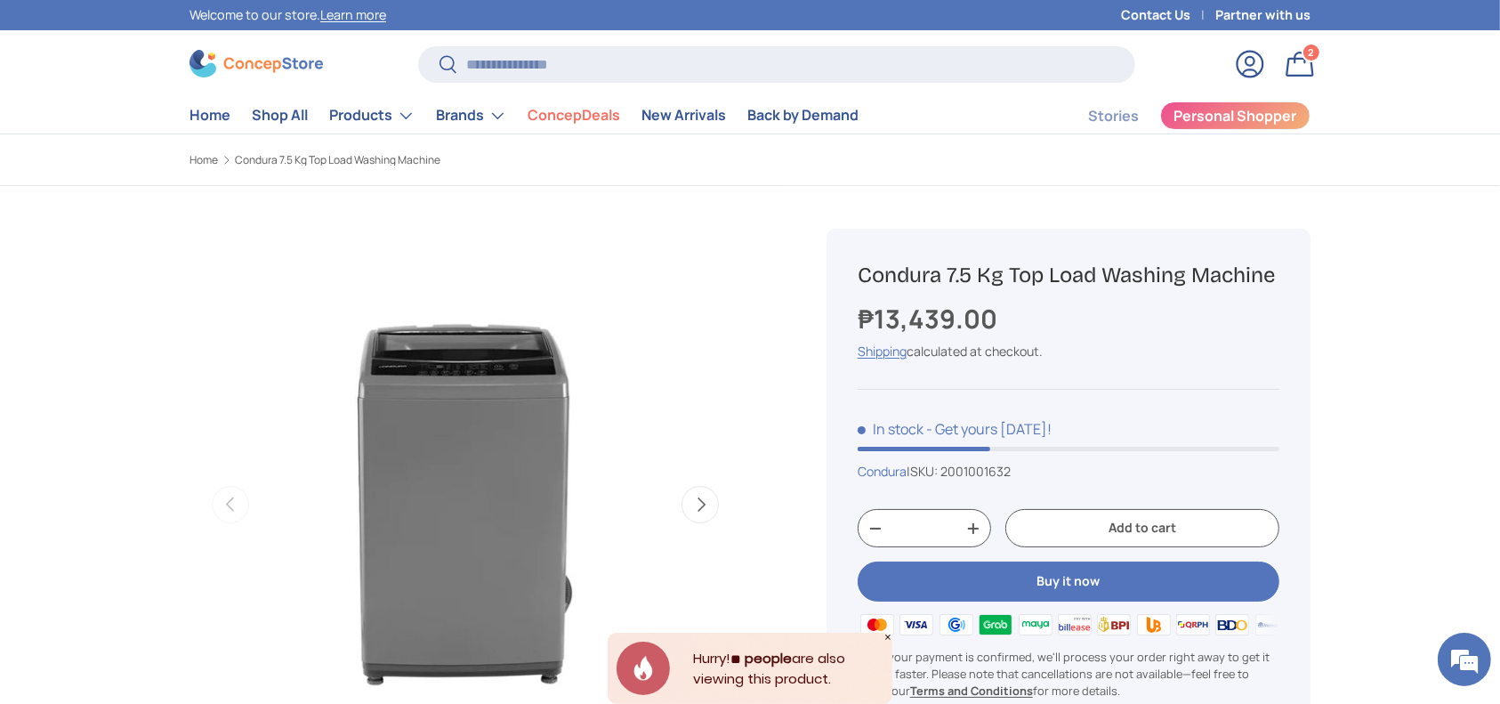
click at [968, 479] on div "Condura 7.5 Kg Top Load Washing Machine ₱13,439.00 Unit price / Unavailable Shi…" at bounding box center [1068, 505] width 484 height 552
click at [971, 473] on span "2001001632" at bounding box center [975, 471] width 70 height 17
click at [970, 472] on span "2001001632" at bounding box center [975, 471] width 70 height 17
copy span "2001001632"
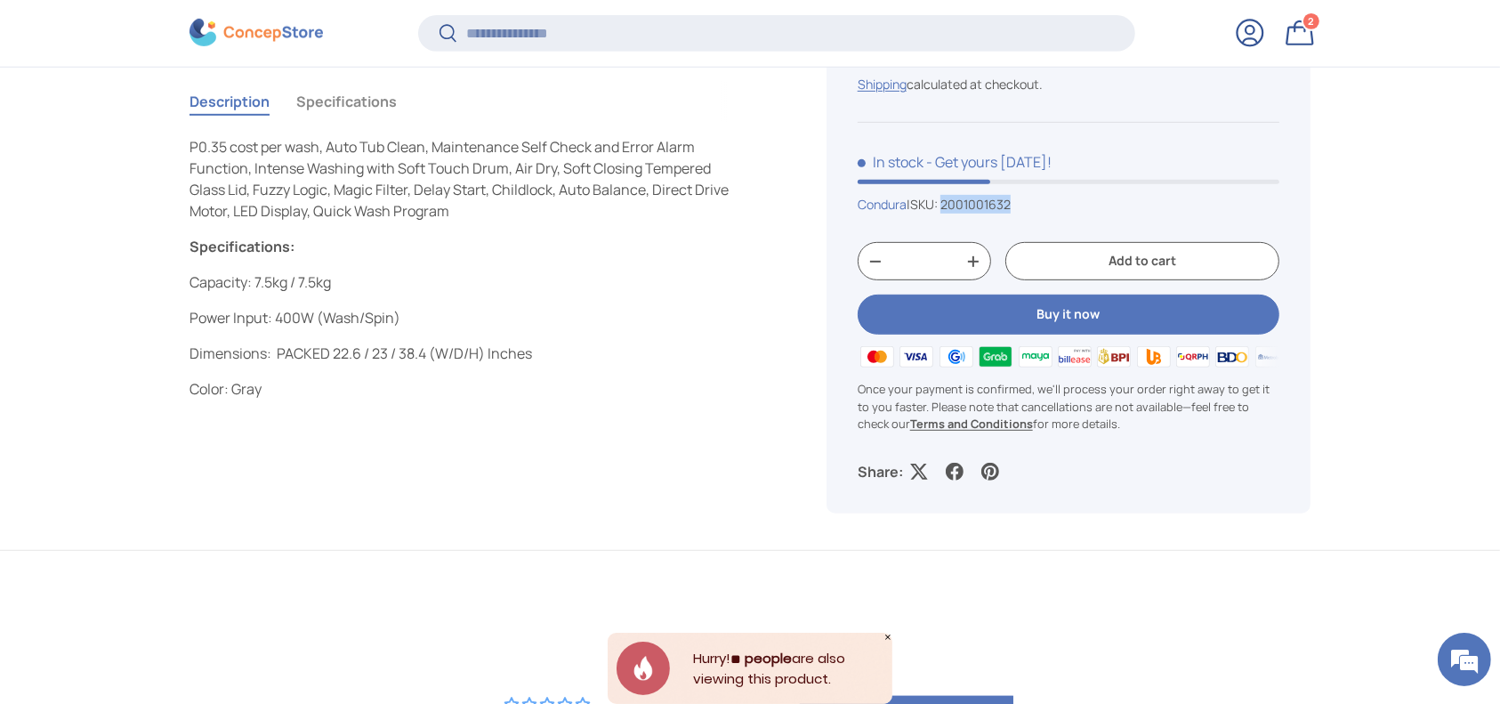
scroll to position [3981, 7273]
drag, startPoint x: 346, startPoint y: 91, endPoint x: 406, endPoint y: 163, distance: 93.5
click at [344, 91] on button "Specifications" at bounding box center [346, 101] width 101 height 41
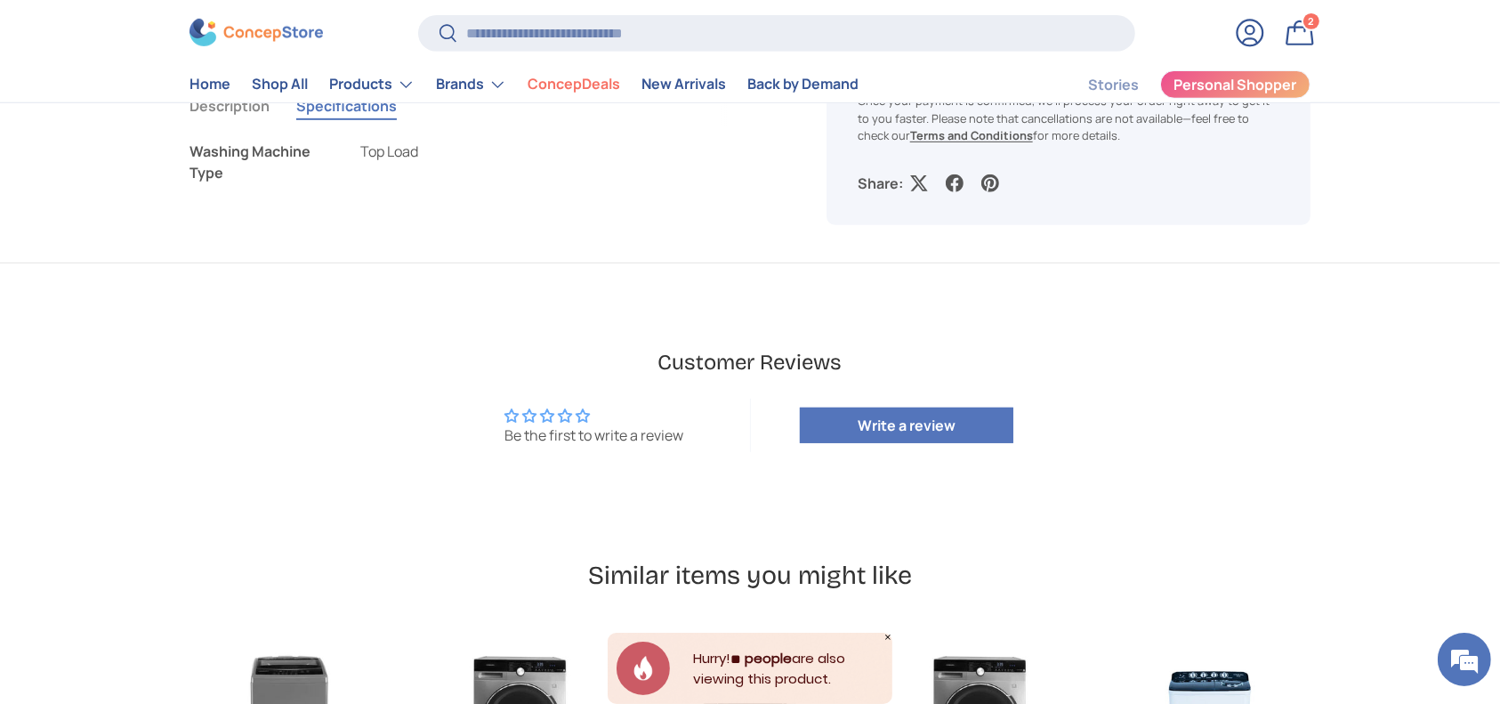
scroll to position [712, 0]
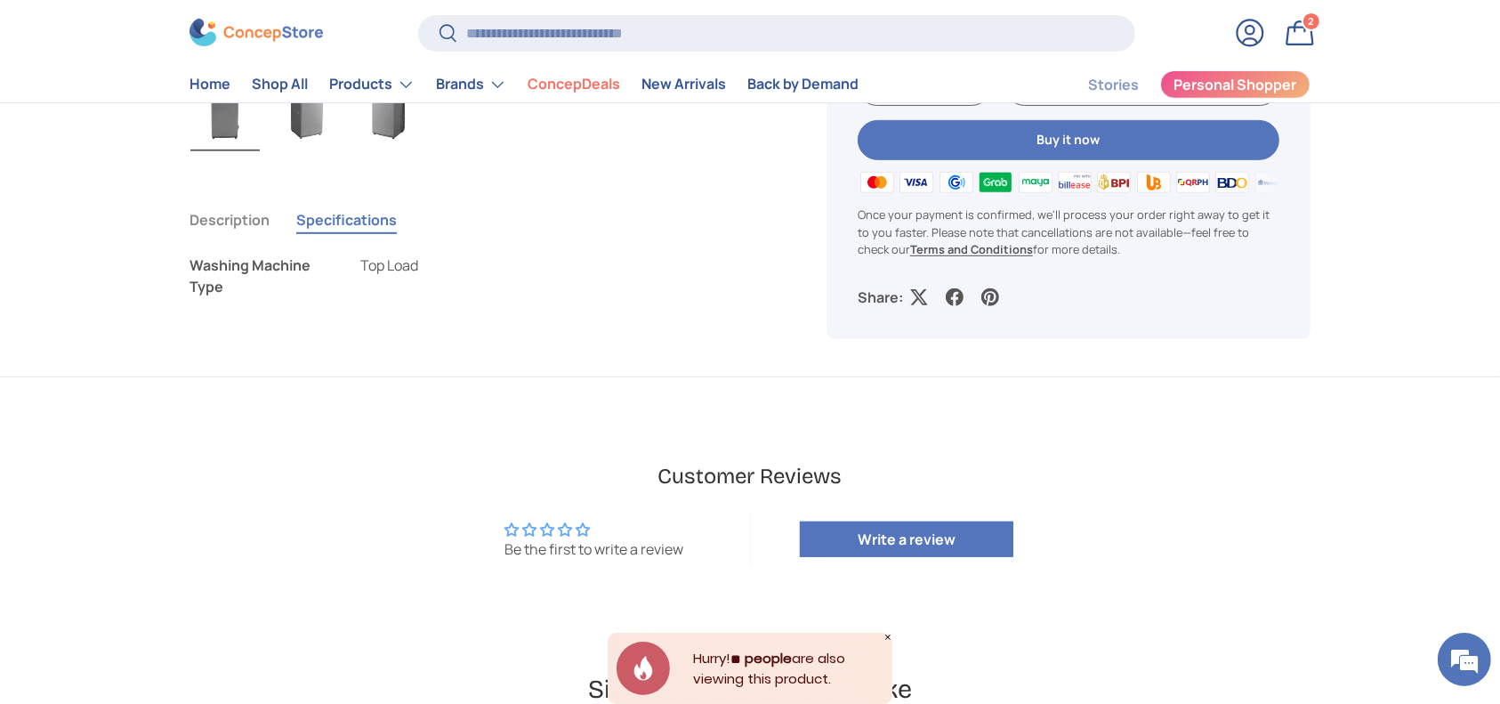
click at [246, 220] on button "Description" at bounding box center [229, 219] width 80 height 41
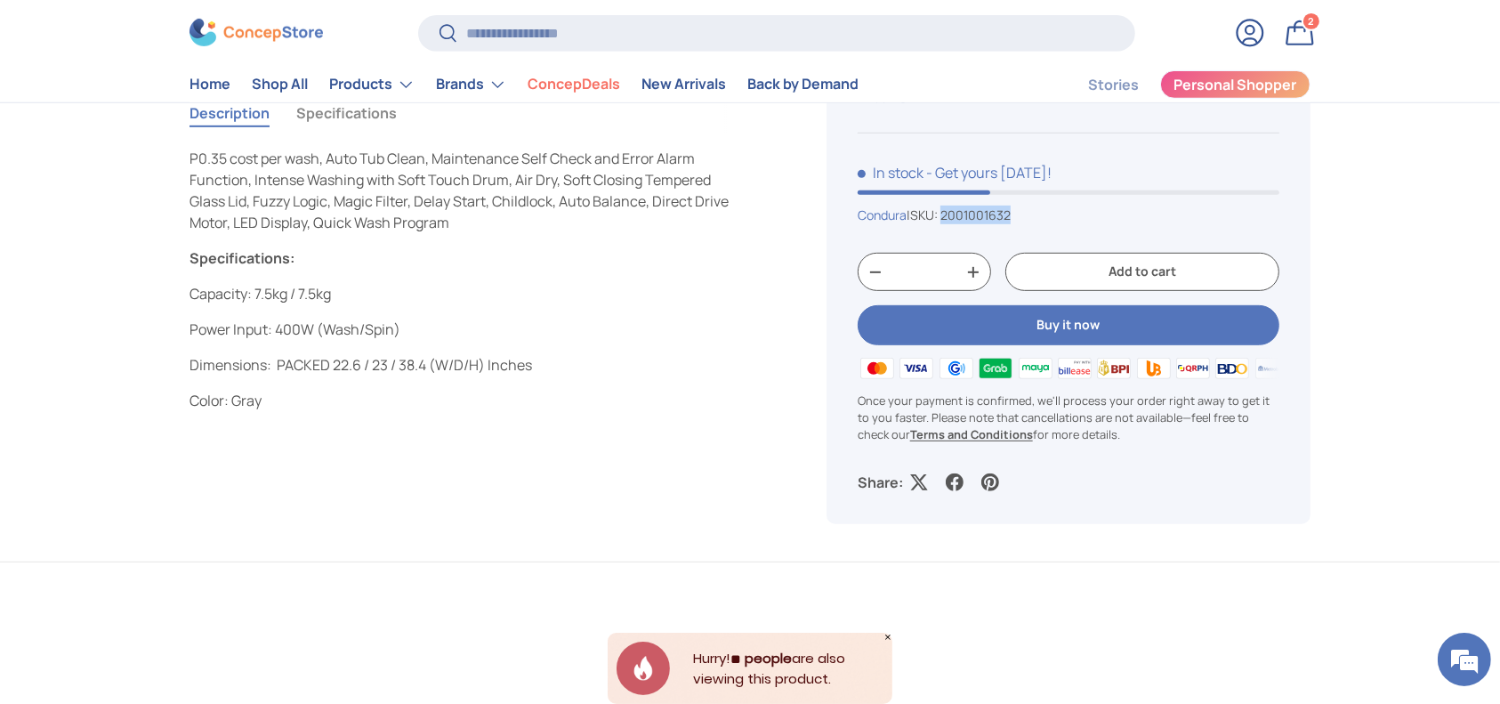
scroll to position [592, 0]
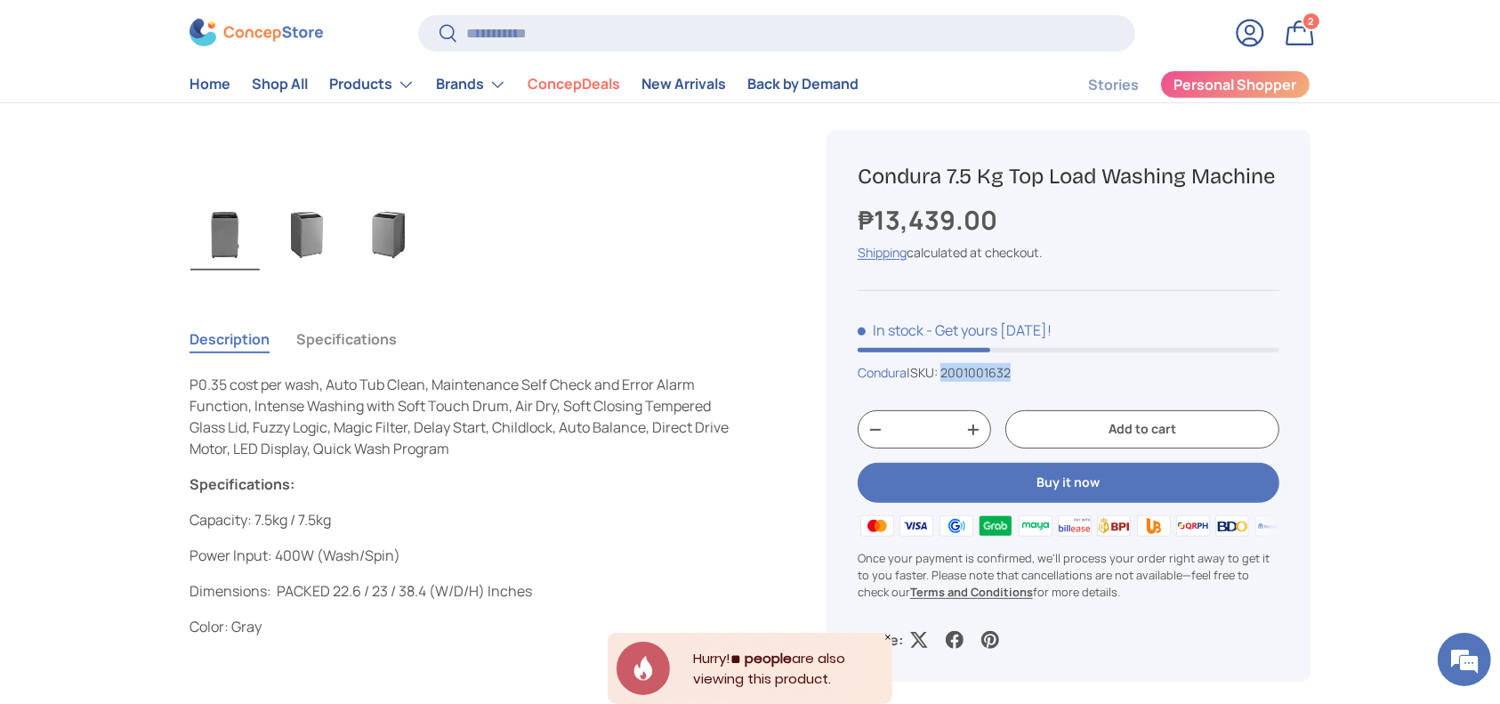
click at [351, 323] on button "Specifications" at bounding box center [346, 338] width 101 height 41
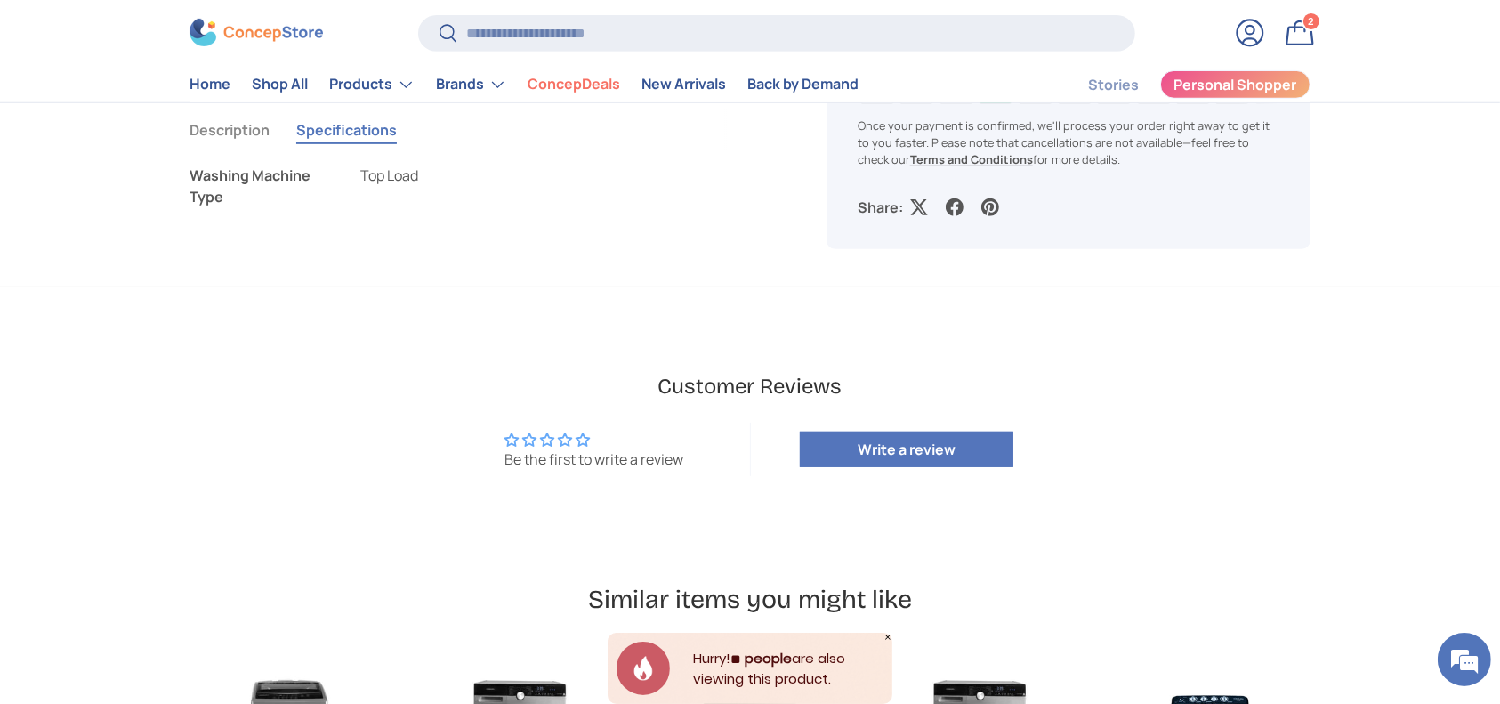
scroll to position [712, 0]
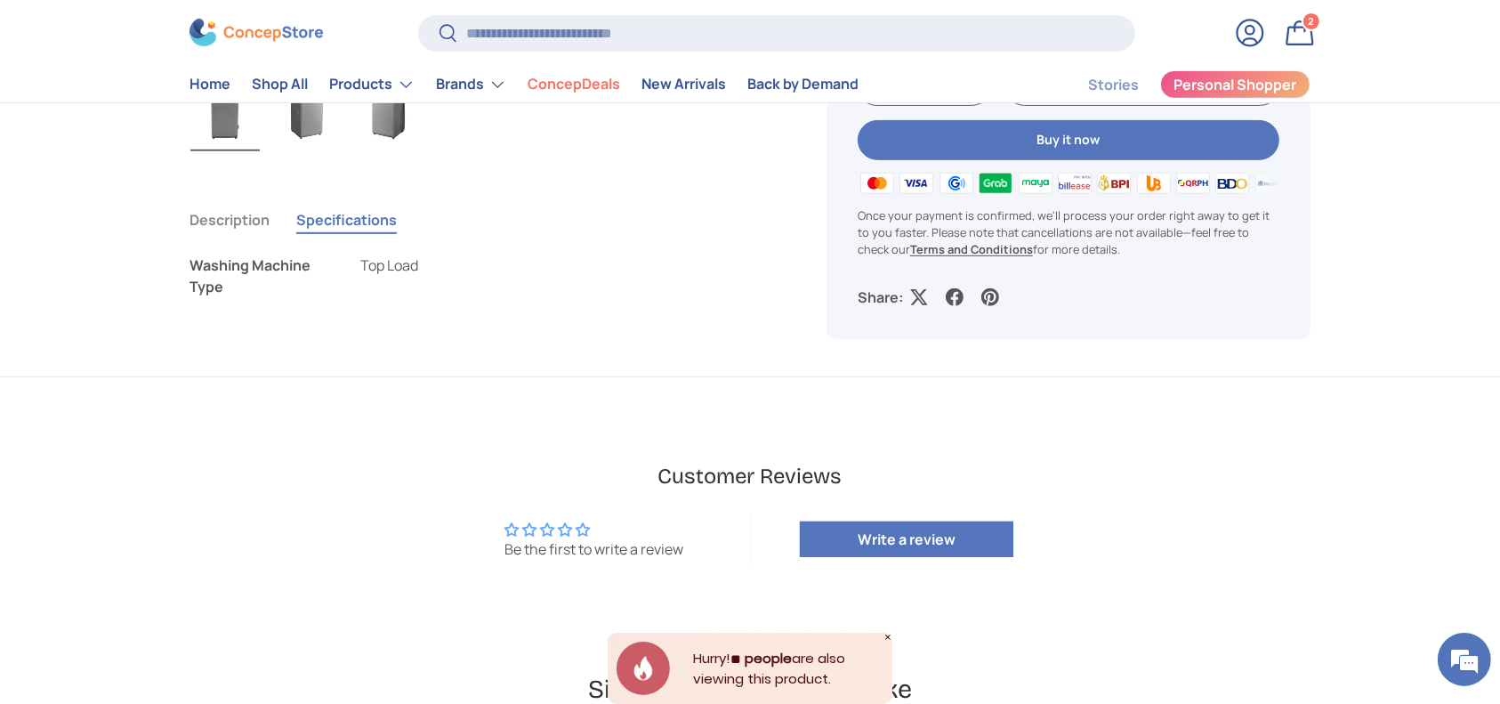
click at [234, 210] on button "Description" at bounding box center [229, 219] width 80 height 41
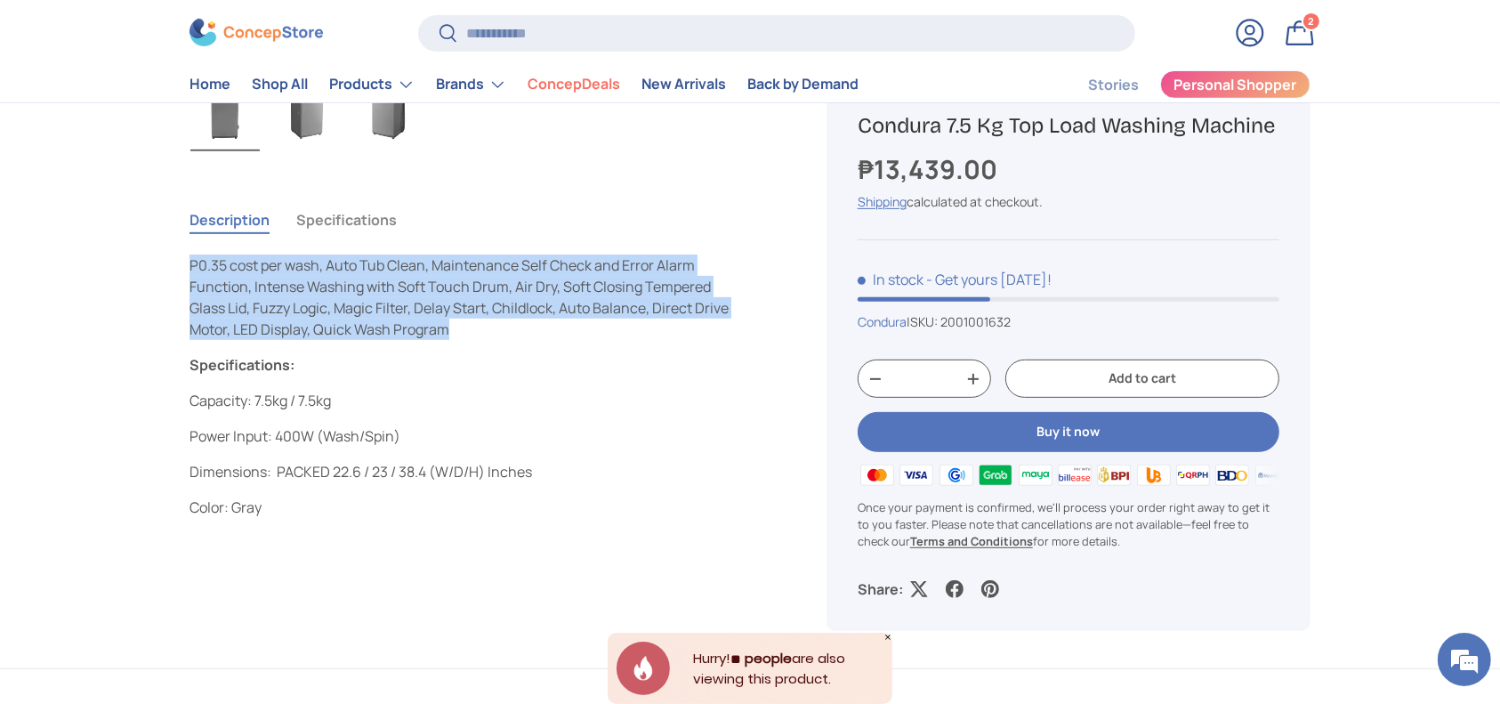
copy span "P0.35 cost per wash, Auto Tub Clean, Maintenance Self Check and Error Alarm Fun…"
drag, startPoint x: 455, startPoint y: 330, endPoint x: 189, endPoint y: 260, distance: 275.1
click at [189, 260] on p "P0.35 cost per wash, Auto Tub Clean, Maintenance Self Check and Error Alarm Fun…" at bounding box center [465, 296] width 552 height 85
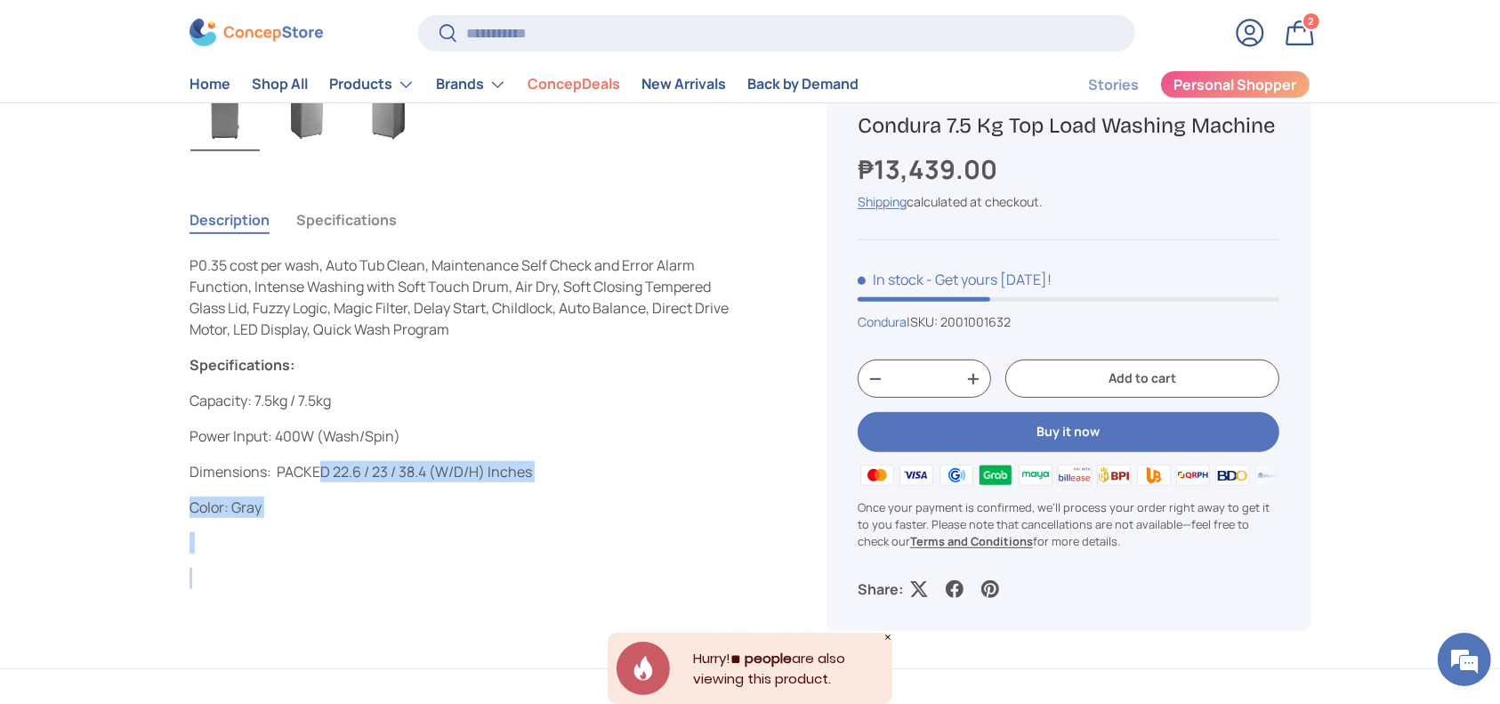
drag, startPoint x: 221, startPoint y: 413, endPoint x: 324, endPoint y: 479, distance: 122.4
click at [324, 479] on main "Home Condura 7.5 Kg Top Load Washing Machine Previous Next Loading... Load imag…" at bounding box center [750, 634] width 1500 height 2389
drag, startPoint x: 311, startPoint y: 501, endPoint x: 293, endPoint y: 496, distance: 19.2
click at [309, 501] on p "Color: Gray" at bounding box center [465, 506] width 552 height 21
click at [282, 502] on p "Color: Gray" at bounding box center [465, 506] width 552 height 21
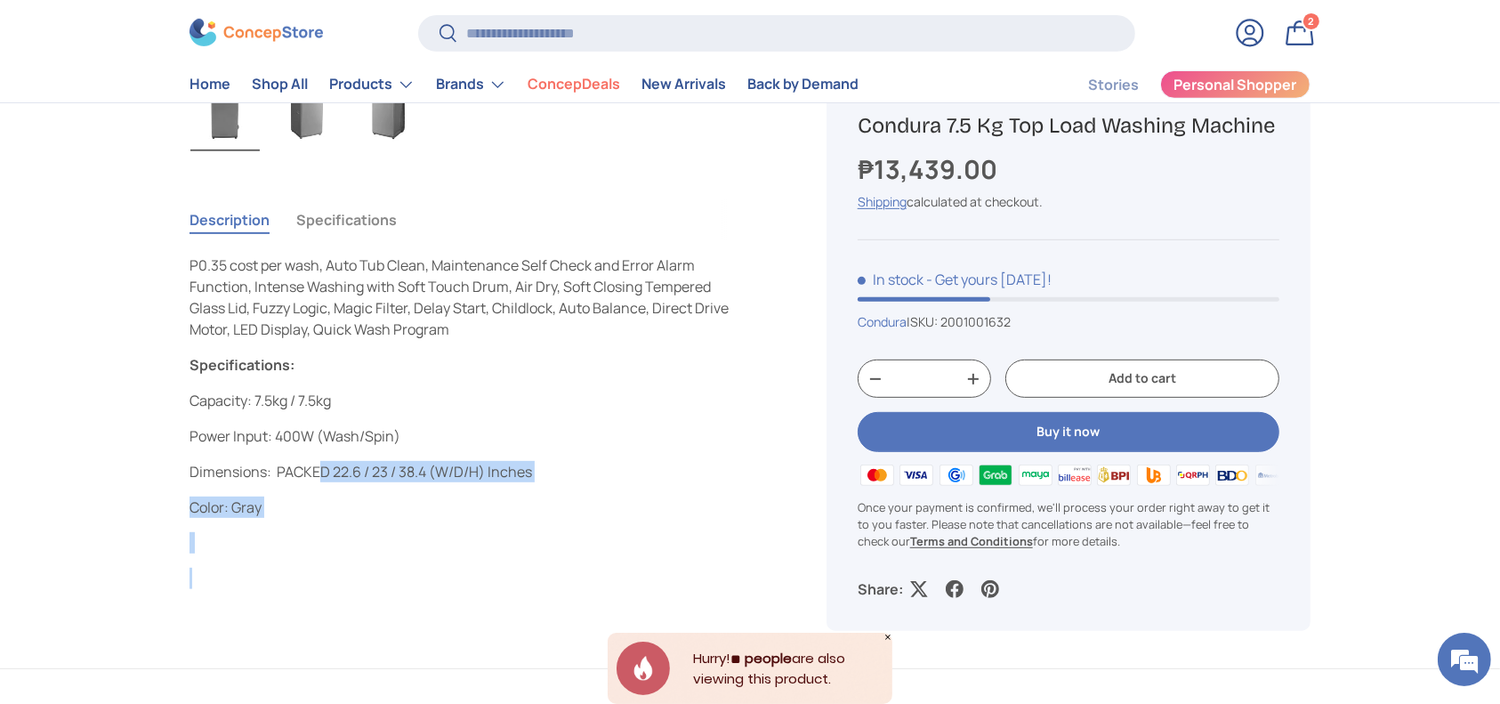
click at [266, 523] on div "P0.35 cost per wash, Auto Tub Clean, Maintenance Self Check and Error Alarm Fun…" at bounding box center [465, 421] width 552 height 334
copy div "Capacity: 7.5kg / 7.5kg Power Input: 400W (Wash/Spin) Dimensions: PACKED 22.6 /…"
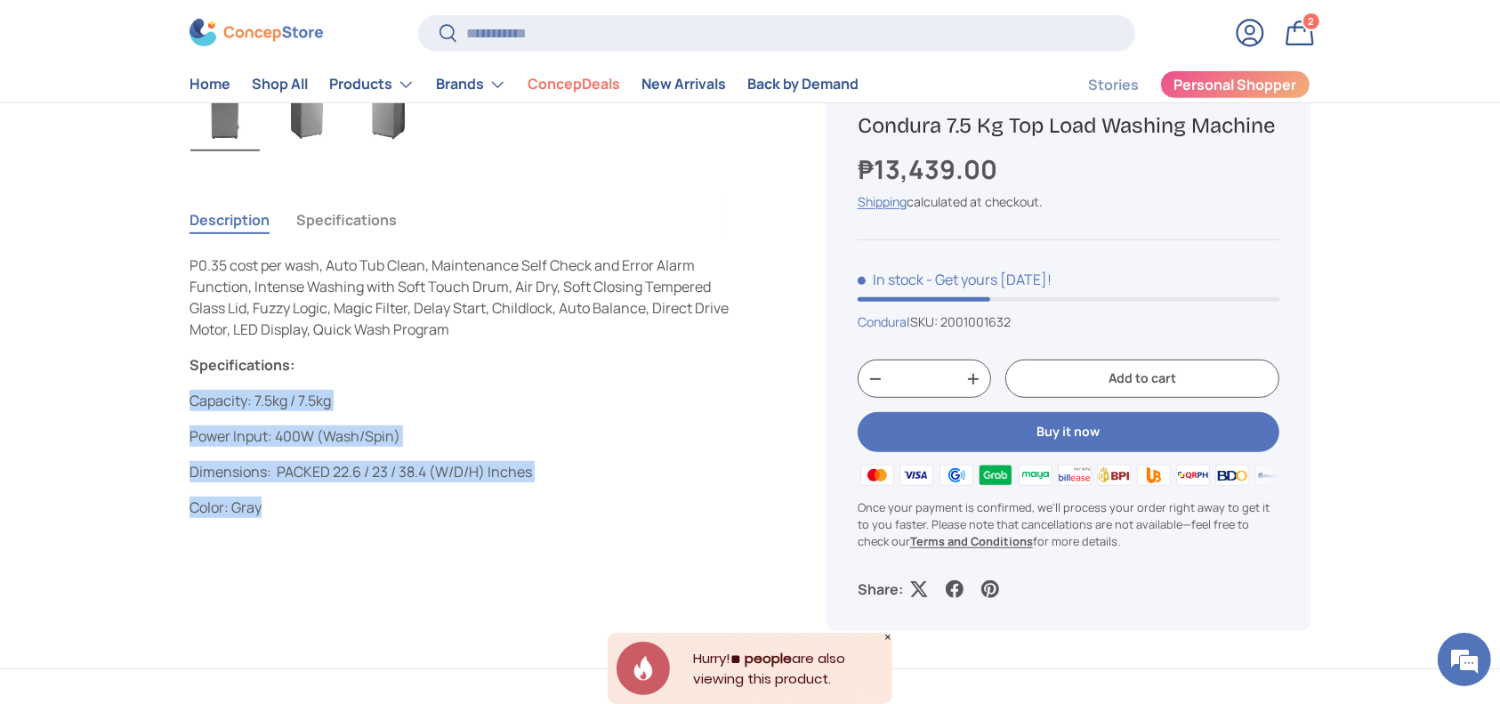
copy div "Capacity: 7.5kg / 7.5kg Power Input: 400W (Wash/Spin) Dimensions: PACKED 22.6 /…"
drag, startPoint x: 268, startPoint y: 509, endPoint x: 189, endPoint y: 398, distance: 136.5
click at [189, 398] on div "P0.35 cost per wash, Auto Tub Clean, Maintenance Self Check and Error Alarm Fun…" at bounding box center [465, 421] width 552 height 334
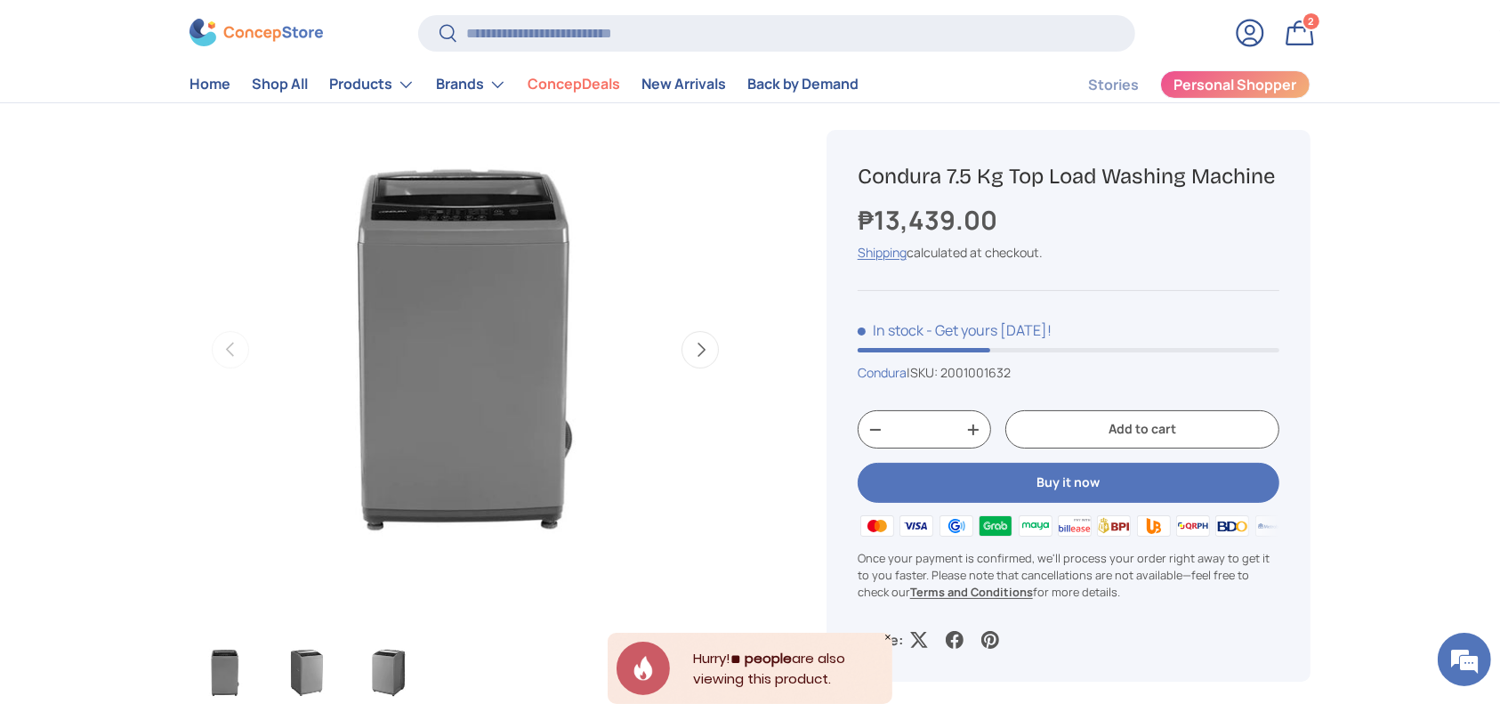
scroll to position [118, 0]
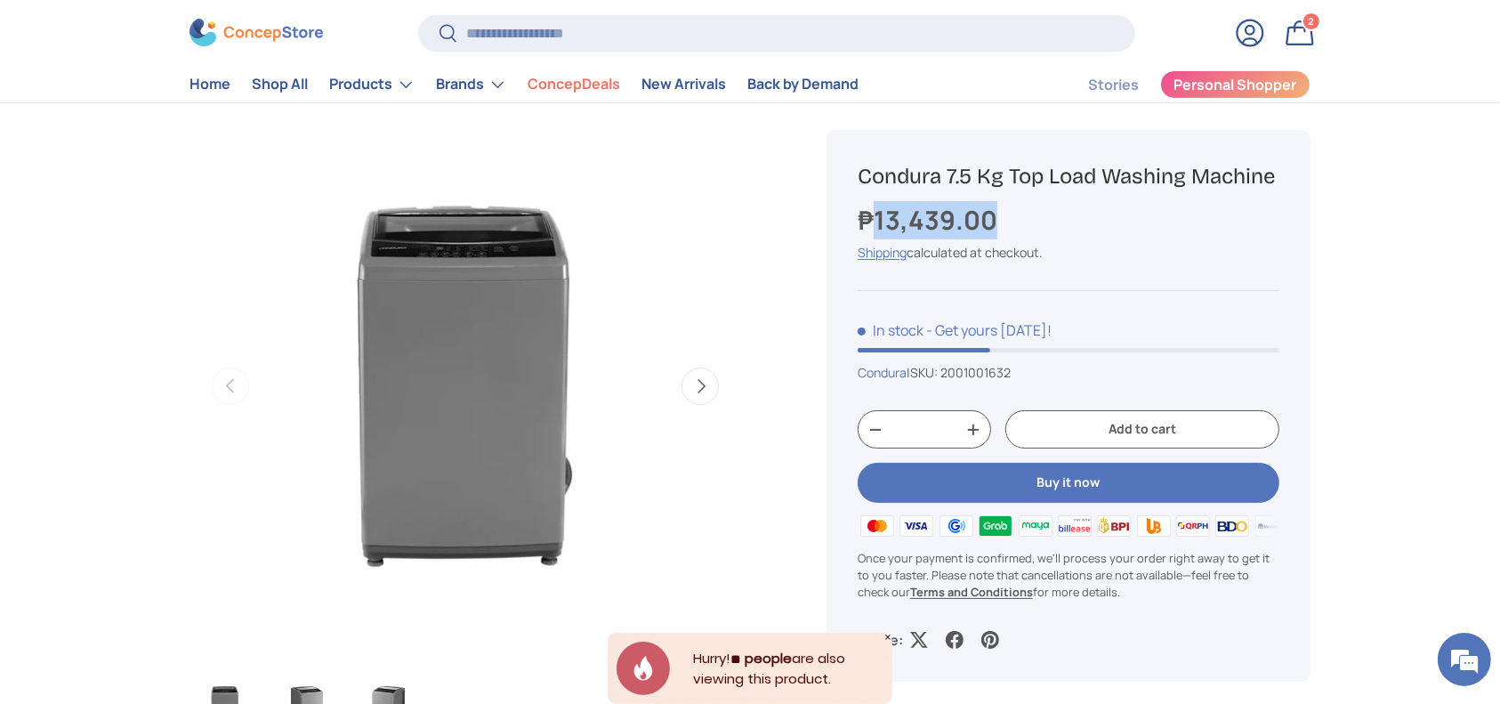
drag, startPoint x: 1021, startPoint y: 224, endPoint x: 889, endPoint y: 222, distance: 132.6
click at [876, 222] on div "₱13,439.00" at bounding box center [1069, 220] width 422 height 38
click at [555, 36] on input "Search" at bounding box center [776, 33] width 717 height 36
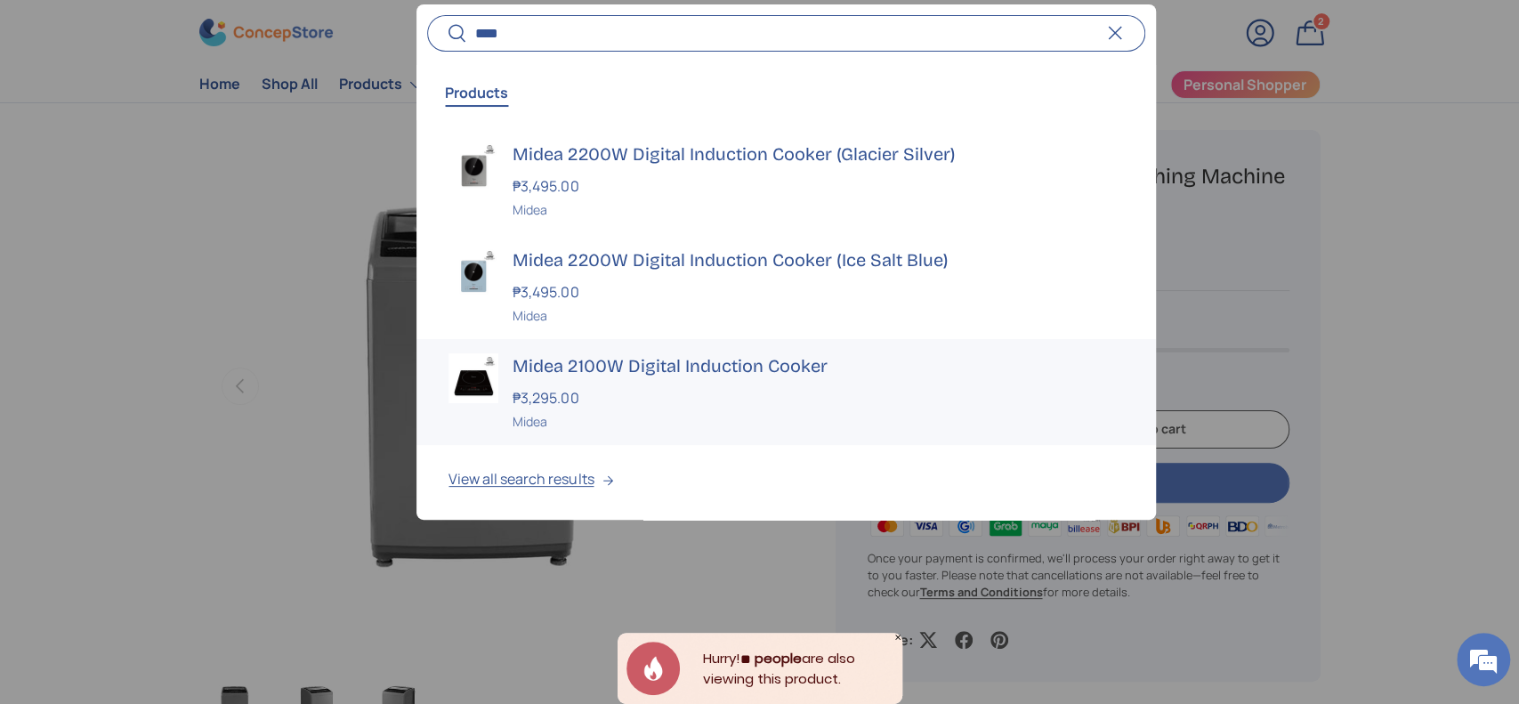
type input "****"
click at [648, 390] on div "₱3,295.00" at bounding box center [817, 397] width 610 height 21
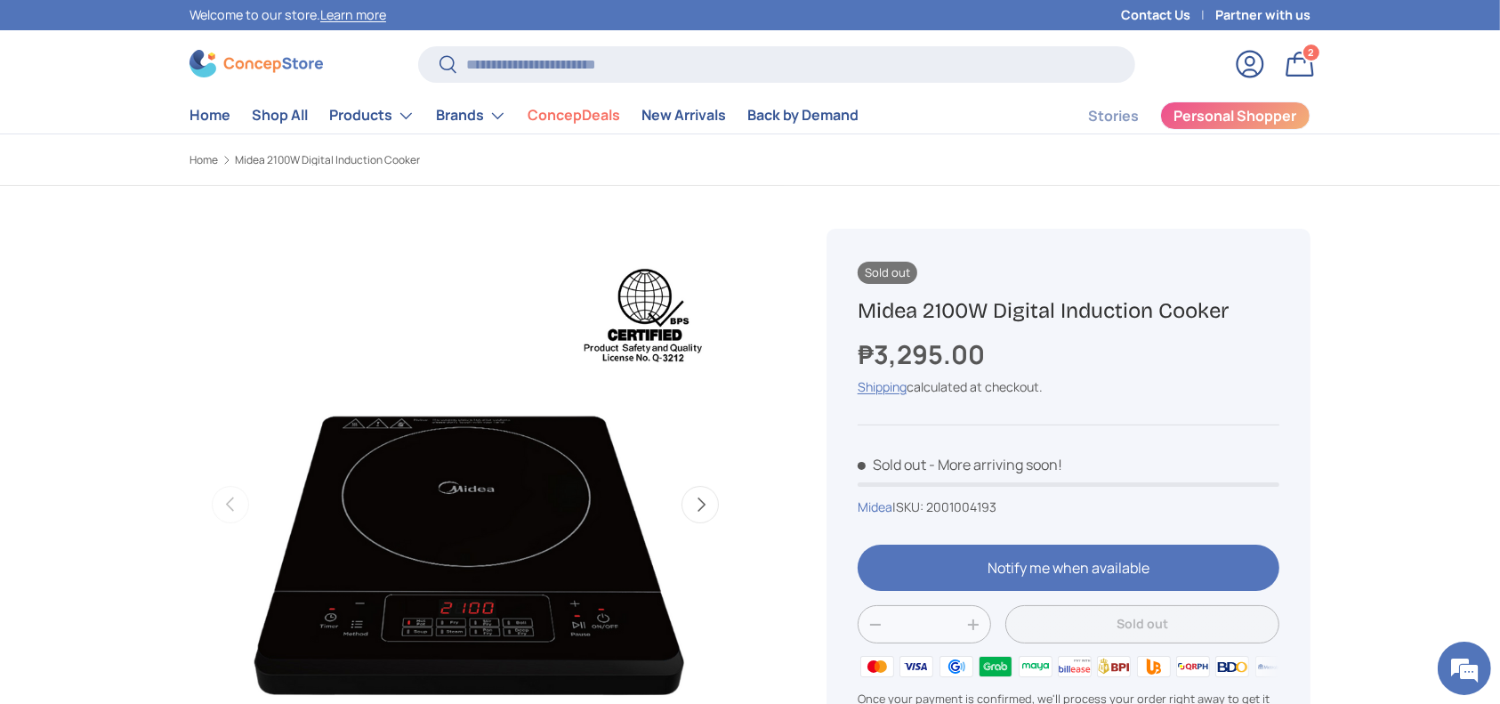
drag, startPoint x: 1244, startPoint y: 312, endPoint x: 505, endPoint y: 541, distance: 773.0
click at [845, 324] on div "Sold out Midea 2100W Digital Induction Cooker ₱3,295.00 Unit price / Unavailabl…" at bounding box center [1068, 525] width 484 height 593
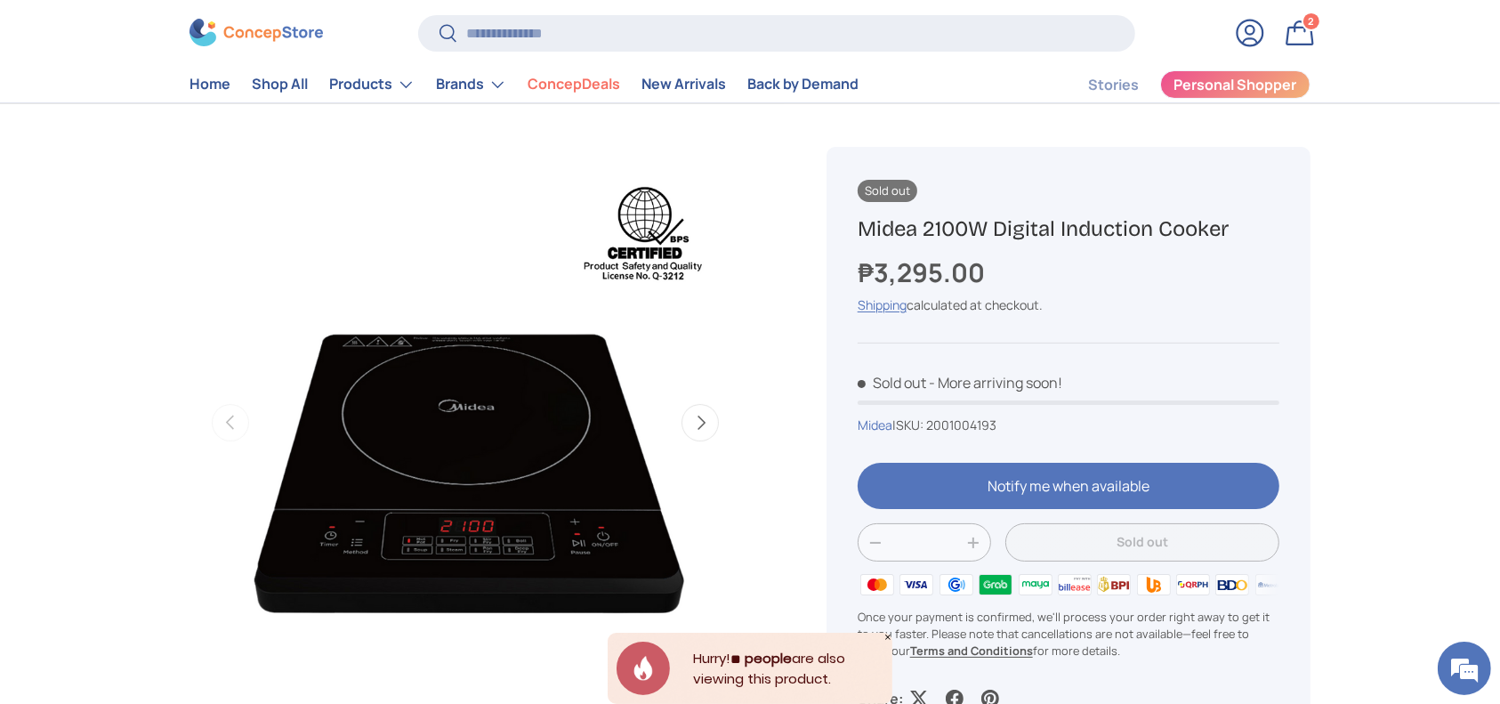
scroll to position [118, 0]
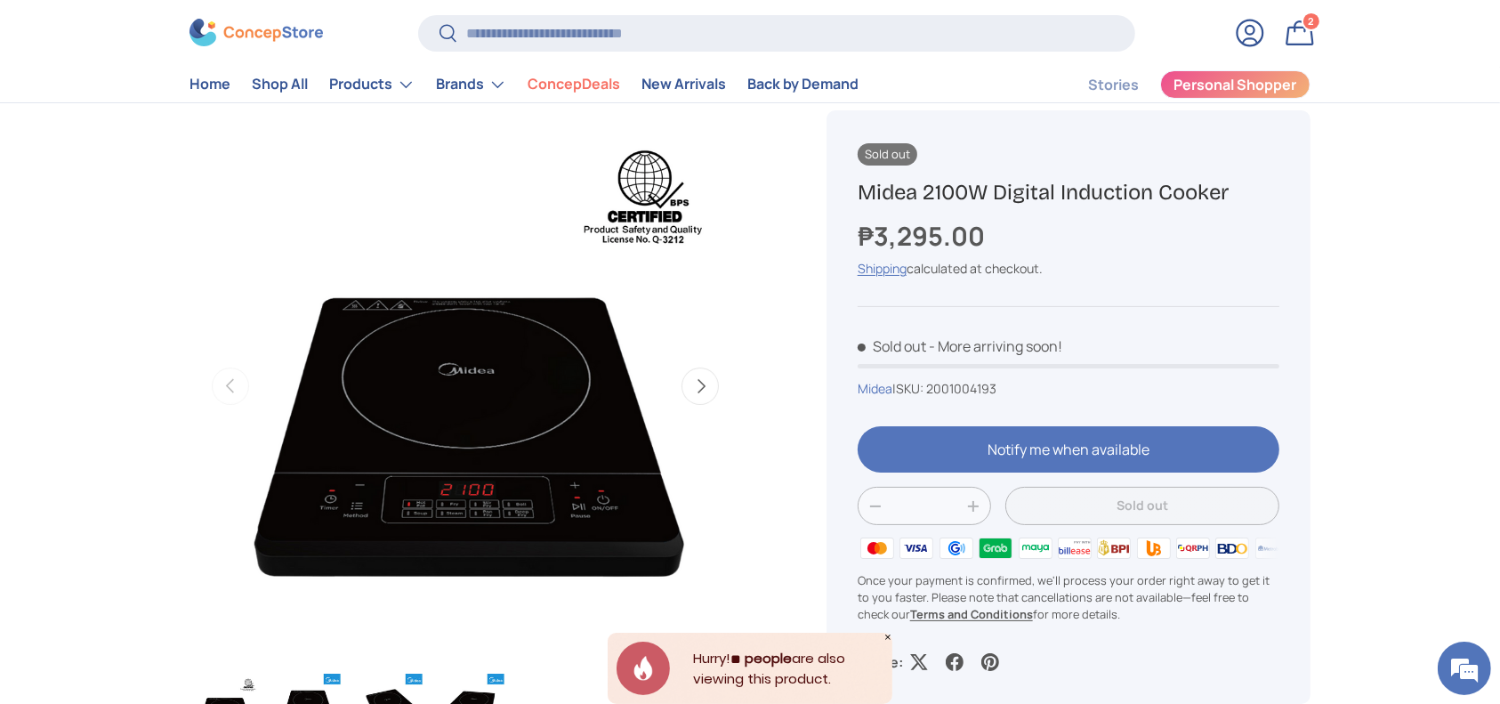
drag, startPoint x: 1357, startPoint y: 273, endPoint x: 1318, endPoint y: 249, distance: 45.2
copy h1 "Midea 2100W Digital Induction Cooker"
drag, startPoint x: 1228, startPoint y: 186, endPoint x: 863, endPoint y: 197, distance: 364.9
click at [863, 197] on h1 "Midea 2100W Digital Induction Cooker" at bounding box center [1069, 193] width 422 height 28
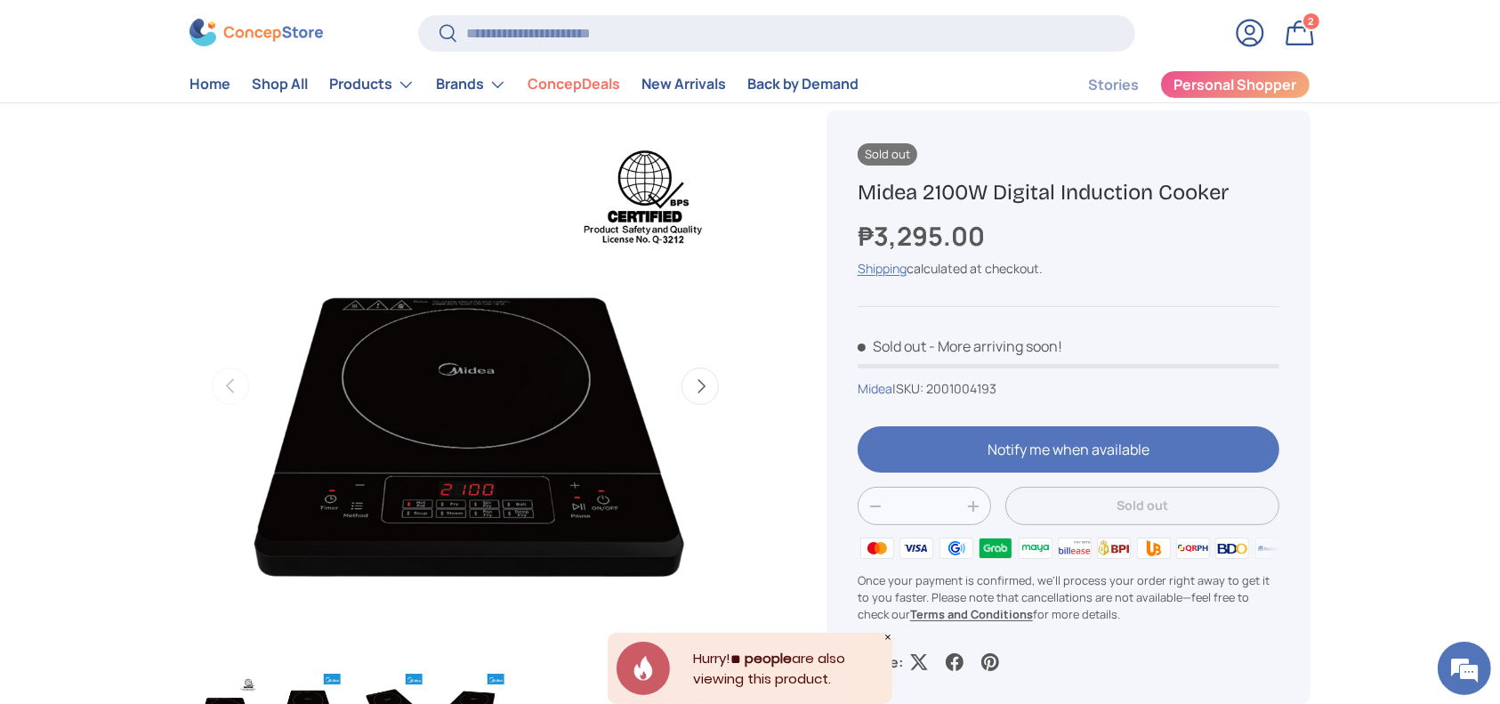
copy h1 "Midea 2100W Digital Induction Cooker"
click at [967, 391] on span "2001004193" at bounding box center [961, 388] width 70 height 17
click at [966, 391] on span "2001004193" at bounding box center [961, 388] width 70 height 17
copy span "2001004193"
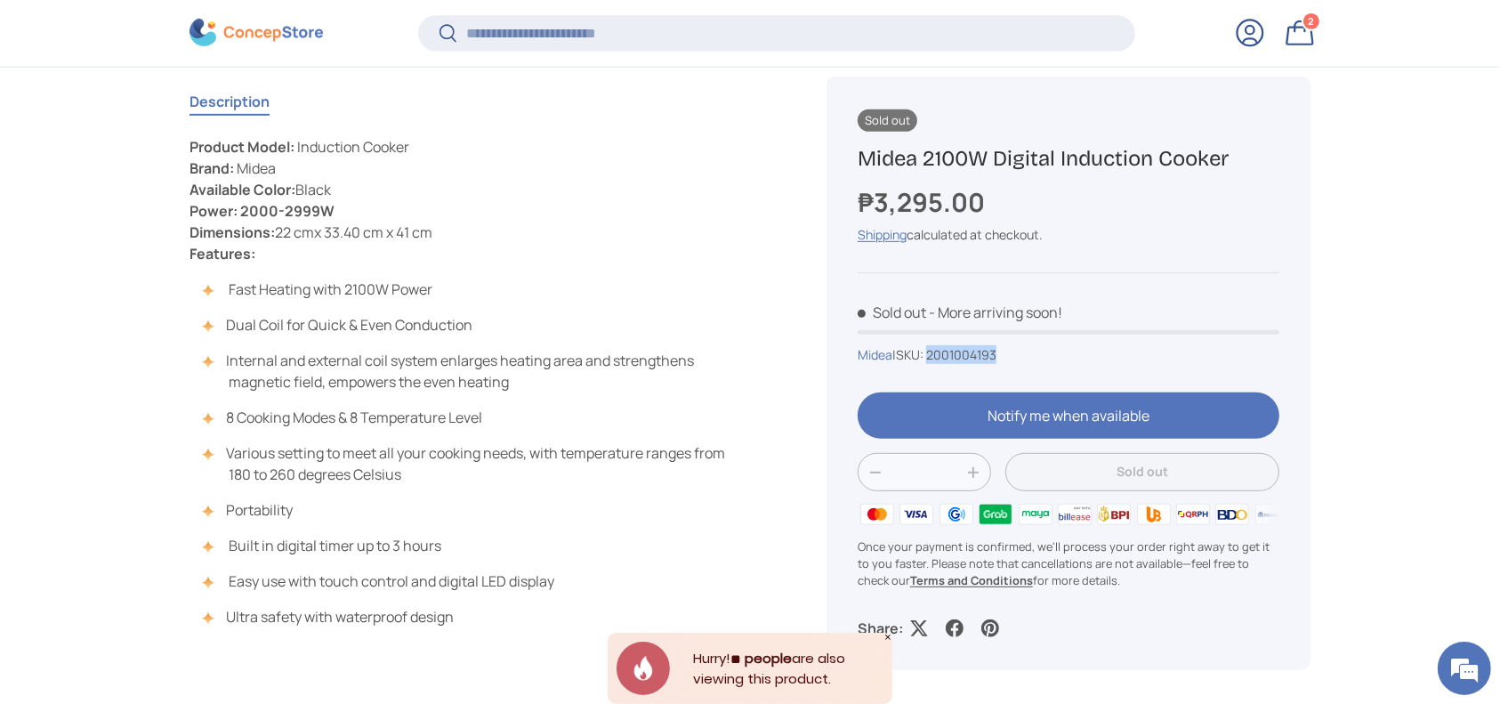
scroll to position [4267, 7273]
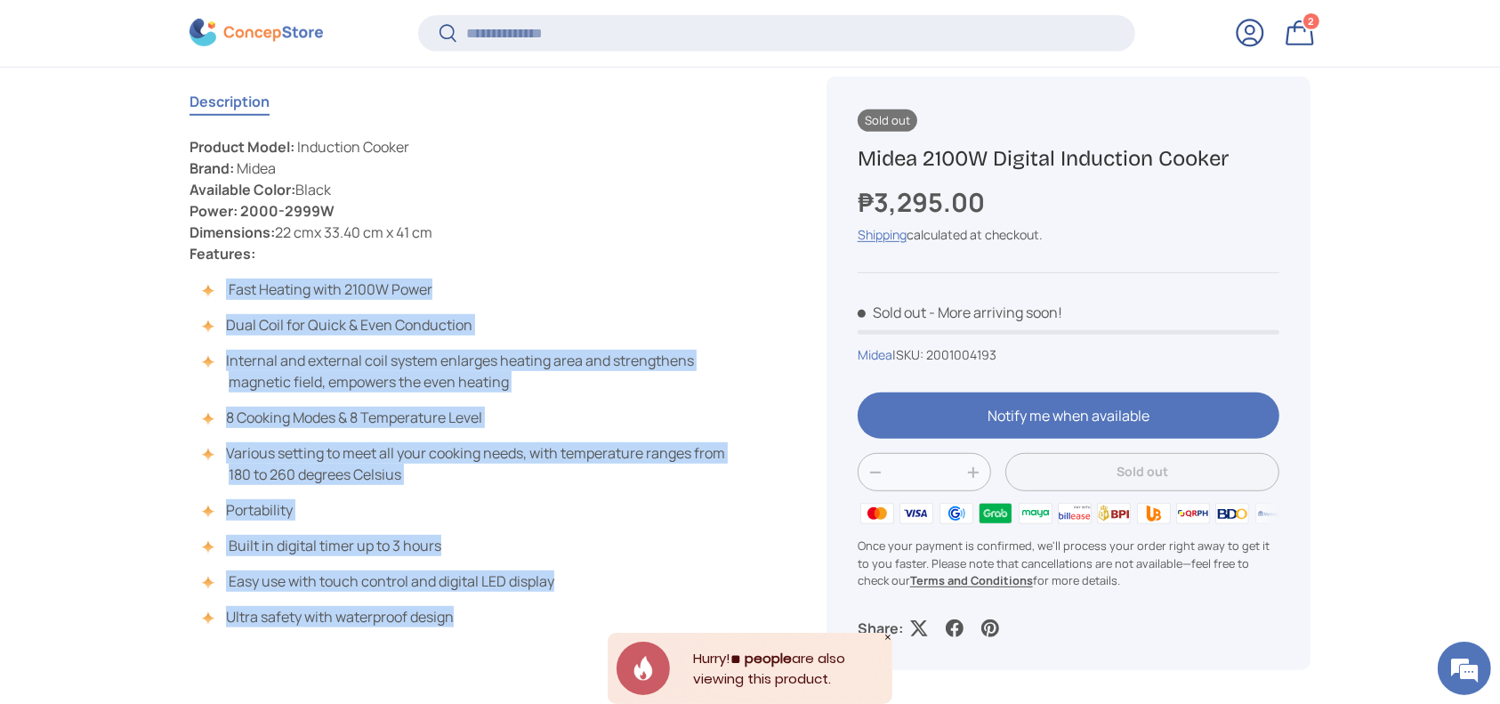
drag, startPoint x: 495, startPoint y: 618, endPoint x: 221, endPoint y: 288, distance: 429.0
click at [221, 288] on ul "Fast Heating with 2100W Power Dual Coil for Quick & Even Conduction Internal an…" at bounding box center [465, 452] width 552 height 349
copy ul "Fast Heating with 2100W Power Dual Coil for Quick & Even Conduction Internal an…"
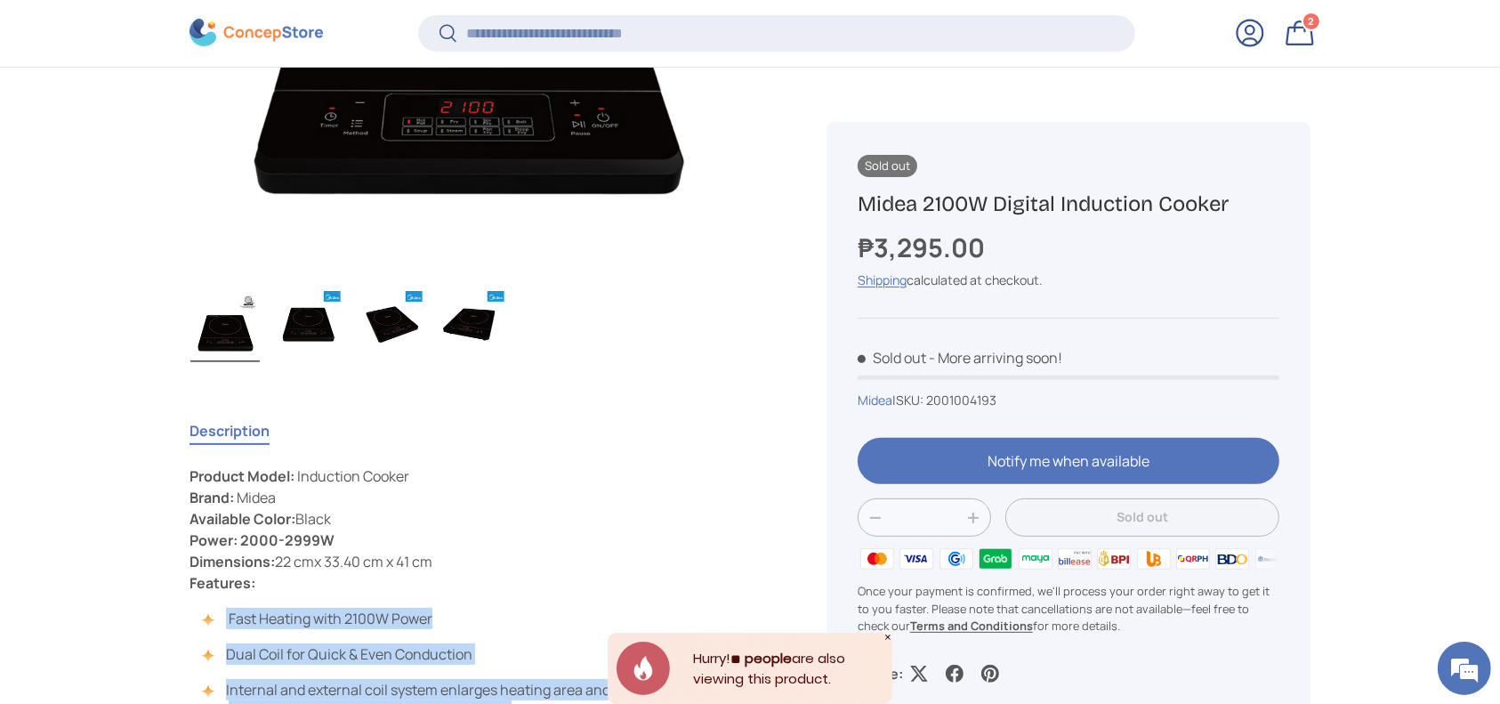
scroll to position [826, 0]
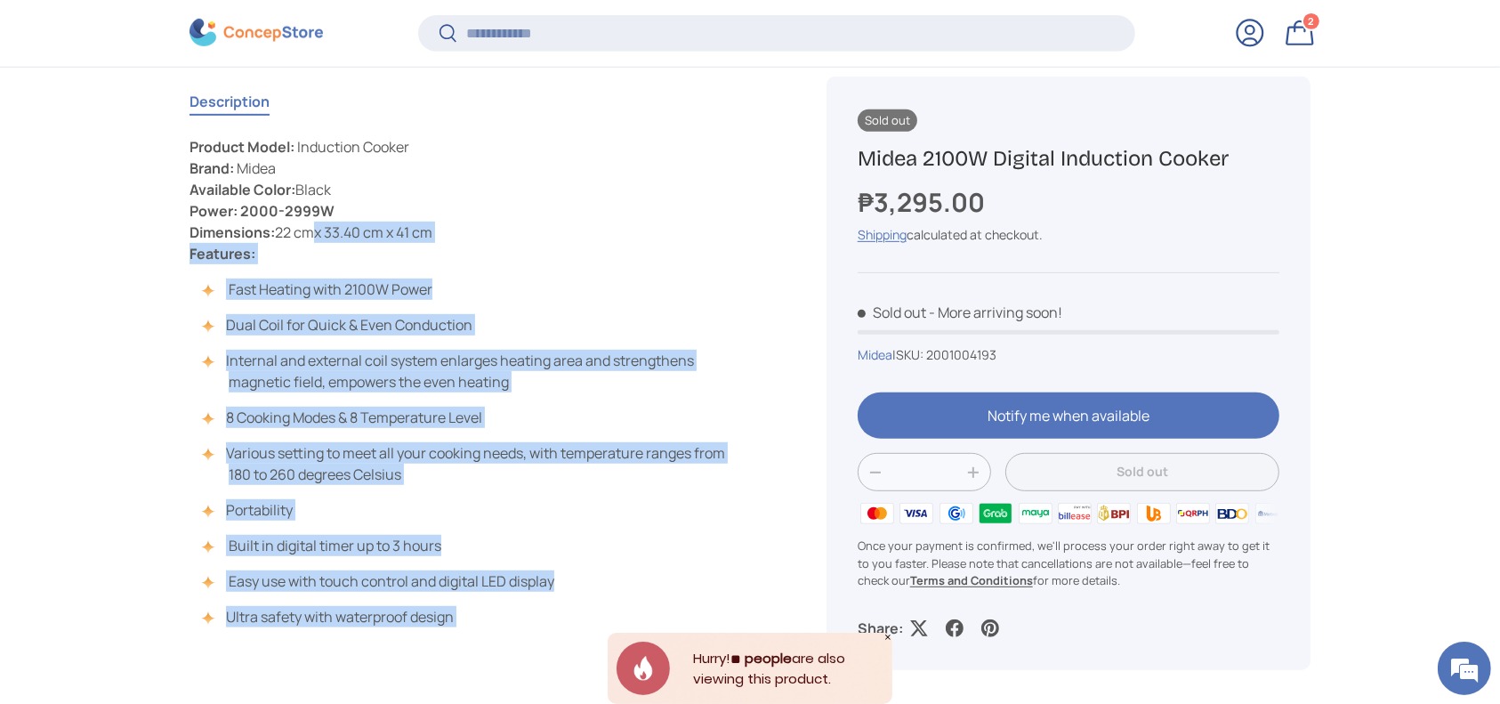
copy p "rand: Midea Available Color: Black Power: 2000-2999W Dimensions: 22 cm x 33.40 …"
copy p "roduct Model: Induction Cooker Brand: Midea Available Color: Black Power: 2000-…"
copy p "Product Model: Induction Cooker Brand: Midea Available Color: Black Power: 2000…"
drag, startPoint x: 399, startPoint y: 224, endPoint x: 192, endPoint y: 139, distance: 224.2
click at [192, 139] on p "Product Model: Induction Cooker Brand: Midea Available Color: Black Power: 2000…" at bounding box center [465, 200] width 552 height 128
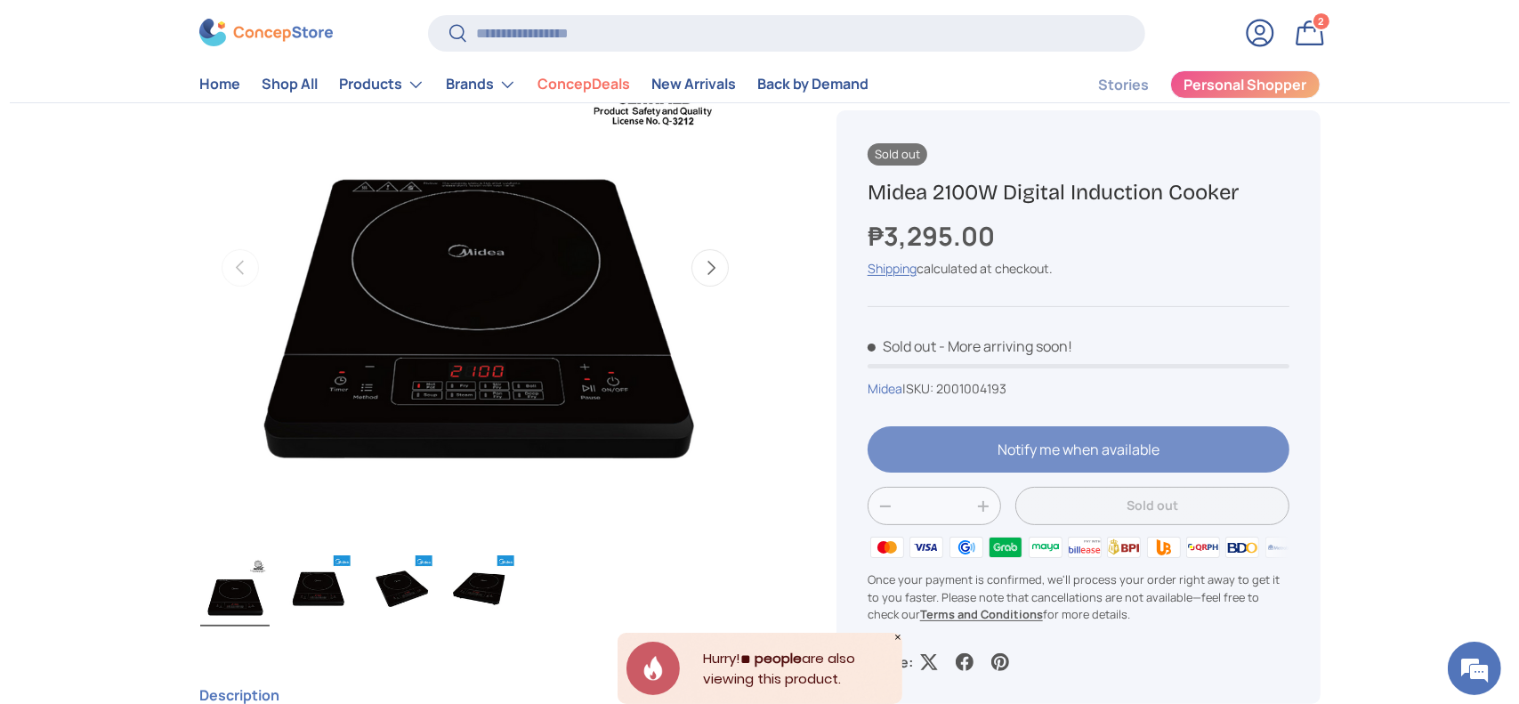
scroll to position [233, 0]
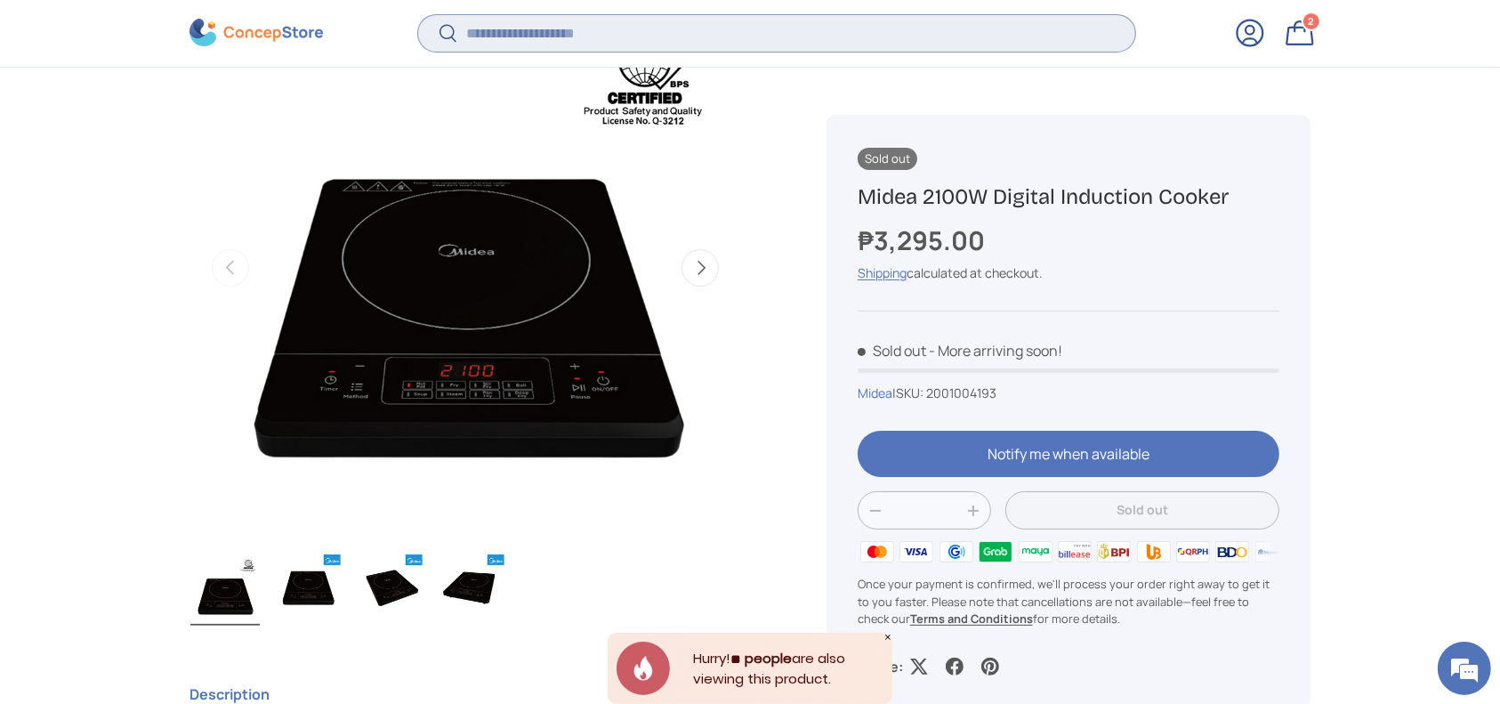
click at [505, 22] on input "Search" at bounding box center [776, 33] width 717 height 36
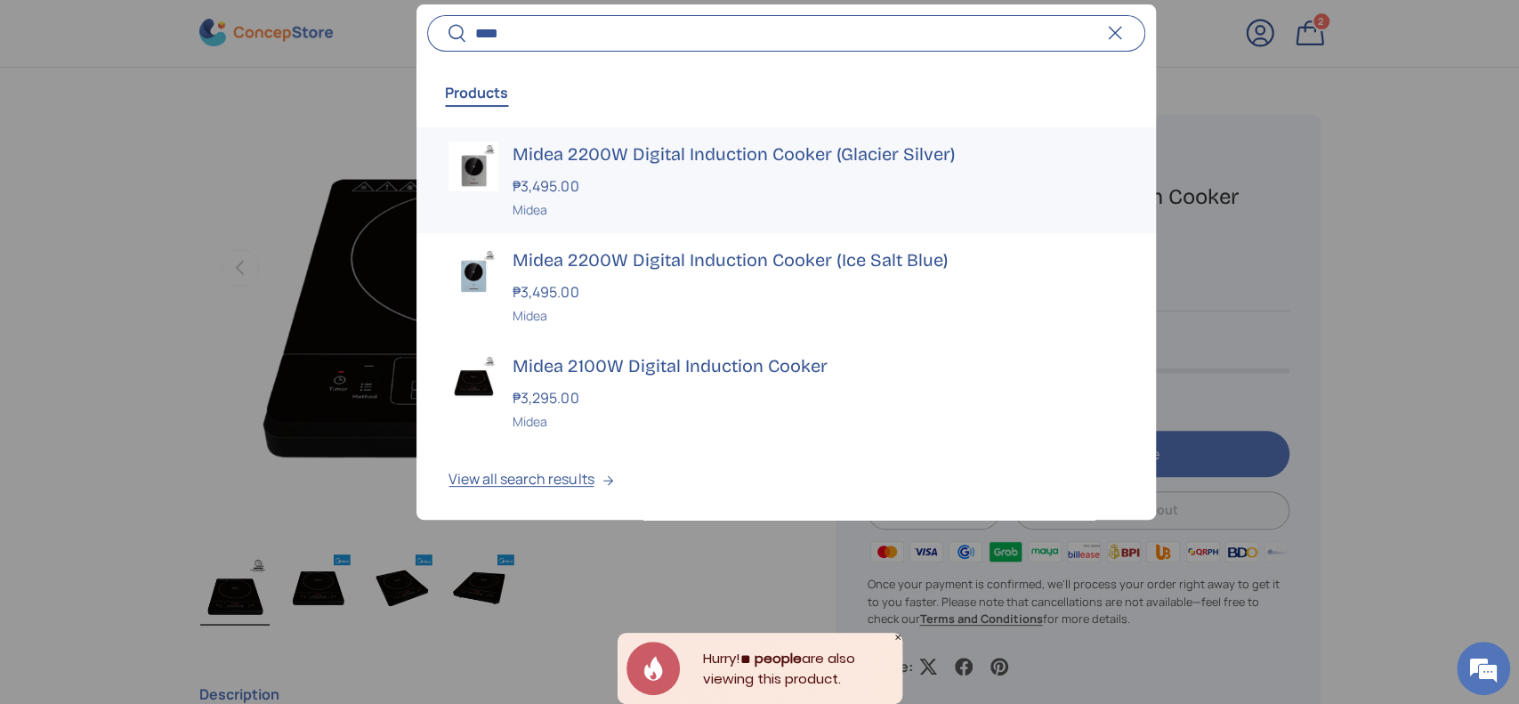
type input "****"
click at [569, 208] on div "Midea" at bounding box center [817, 209] width 610 height 19
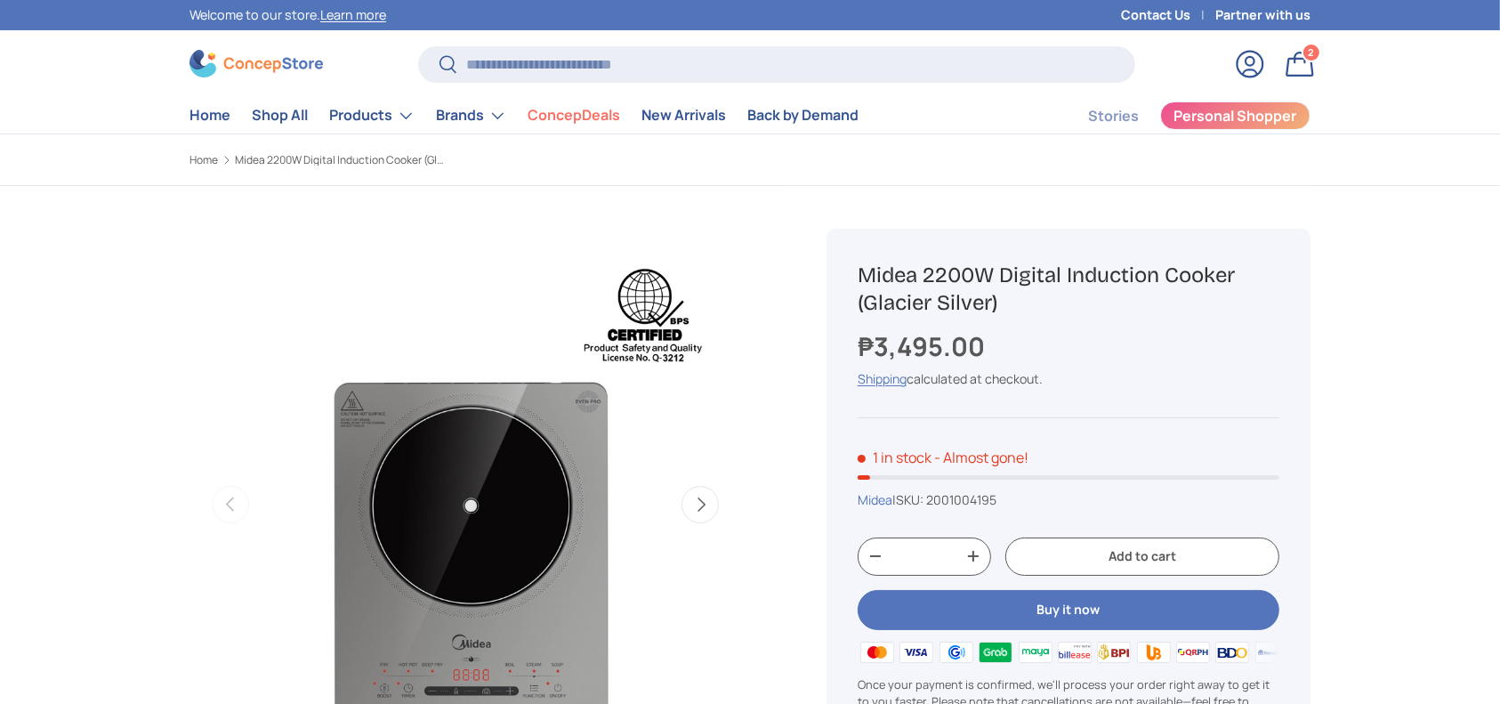
drag, startPoint x: 1022, startPoint y: 305, endPoint x: 847, endPoint y: 269, distance: 179.0
click at [847, 269] on div "Midea 2200W Digital Induction Cooker (Glacier Silver) ₱3,495.00 Unit price / Un…" at bounding box center [1068, 519] width 484 height 580
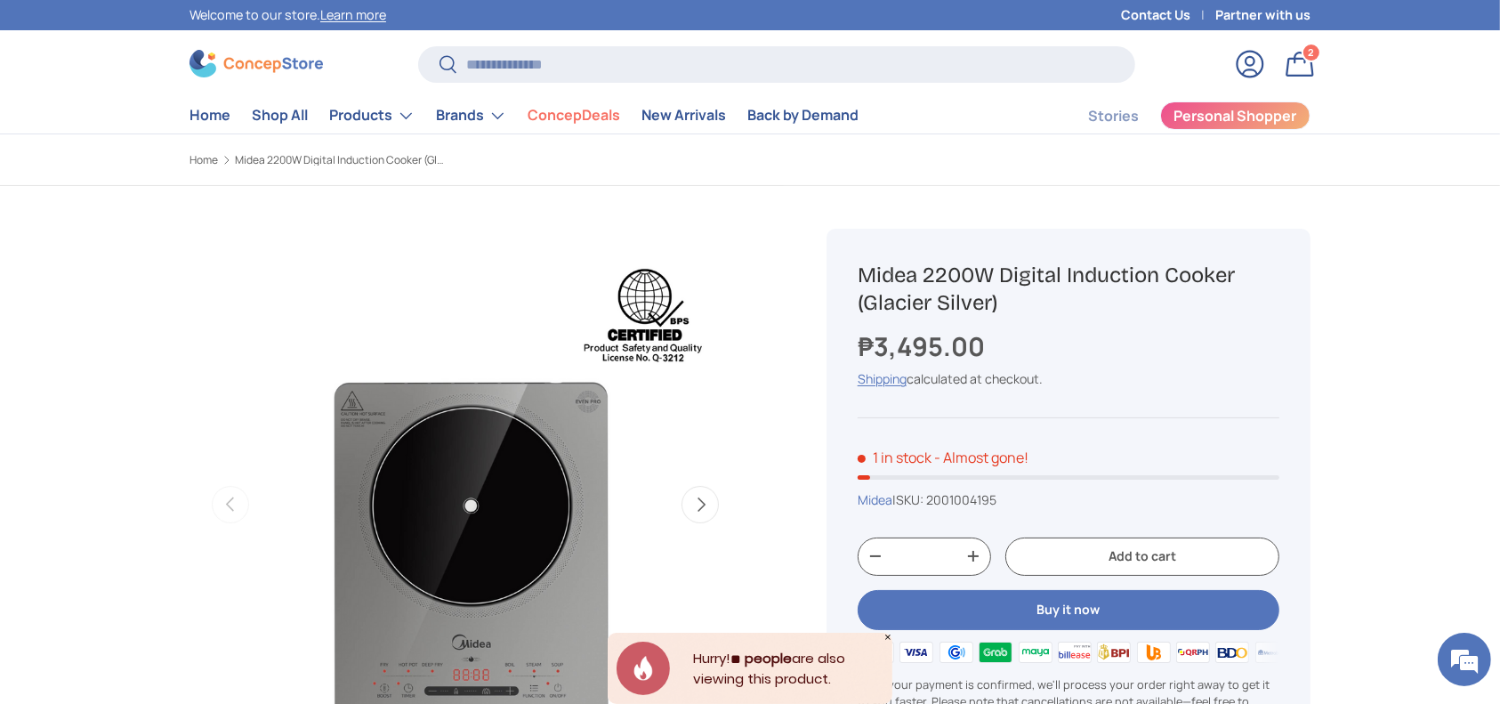
click at [968, 499] on span "2001004195" at bounding box center [961, 499] width 70 height 17
copy span "2001004195"
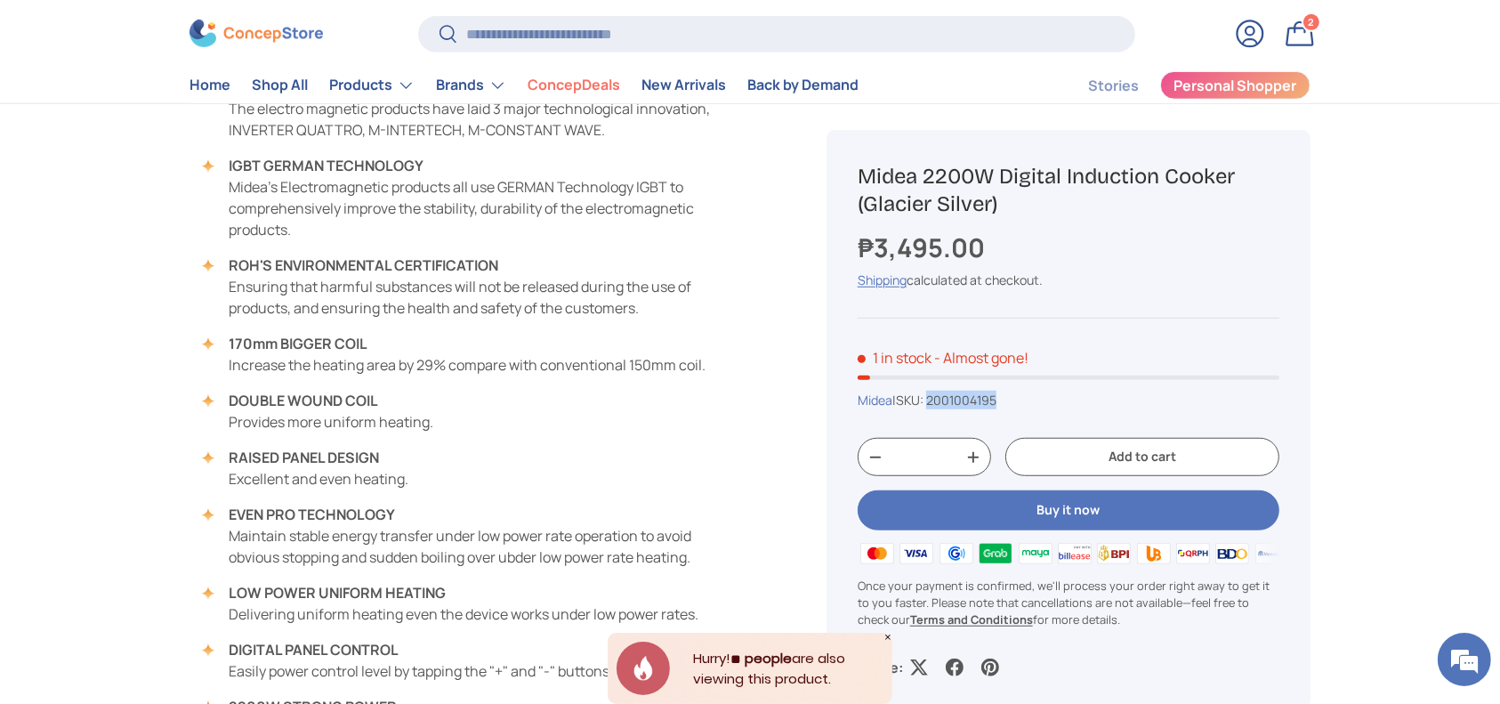
scroll to position [830, 0]
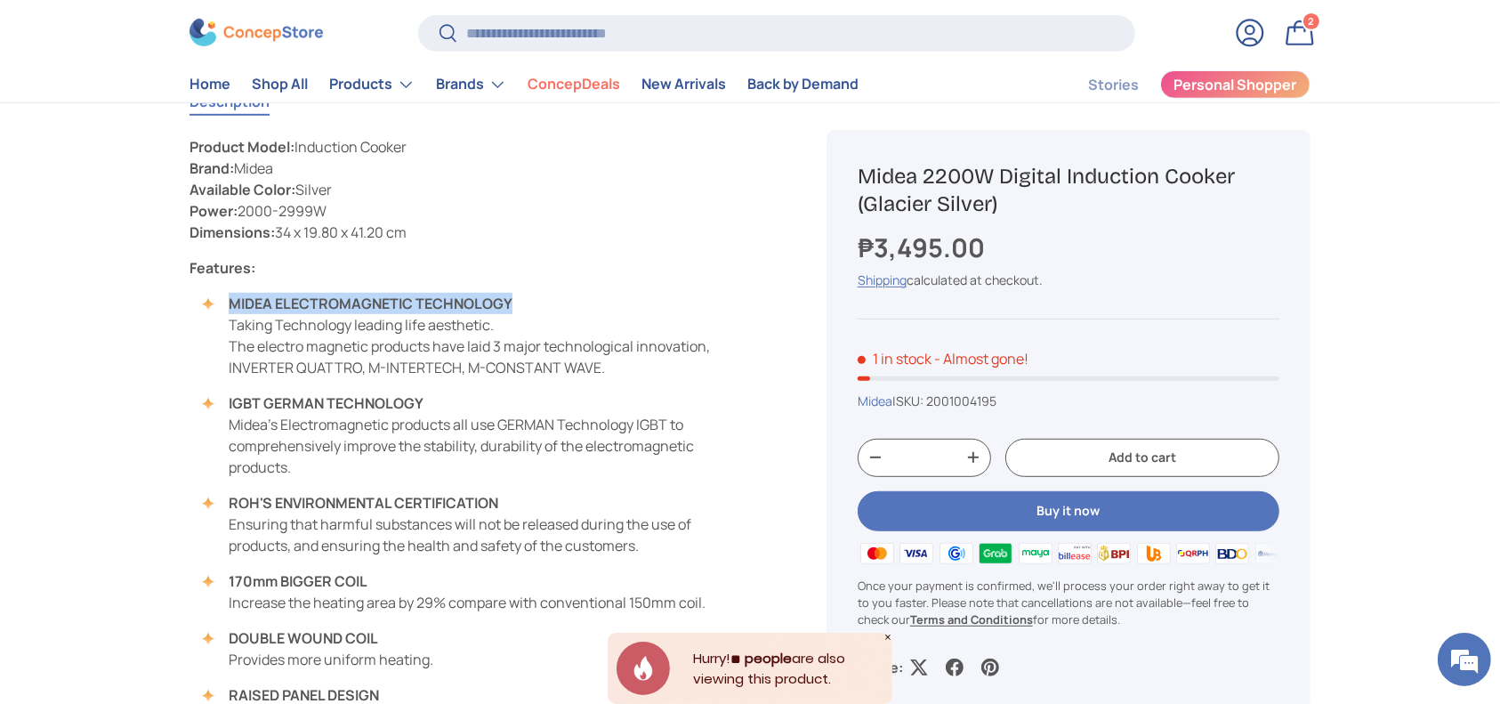
copy strong "MIDEA ELECTROMAGNETIC TECHNOLOGY"
drag, startPoint x: 531, startPoint y: 300, endPoint x: 228, endPoint y: 298, distance: 303.4
click at [228, 298] on li "MIDEA ELECTROMAGNETIC TECHNOLOGY Taking Technology leading life aesthetic. The …" at bounding box center [474, 335] width 534 height 85
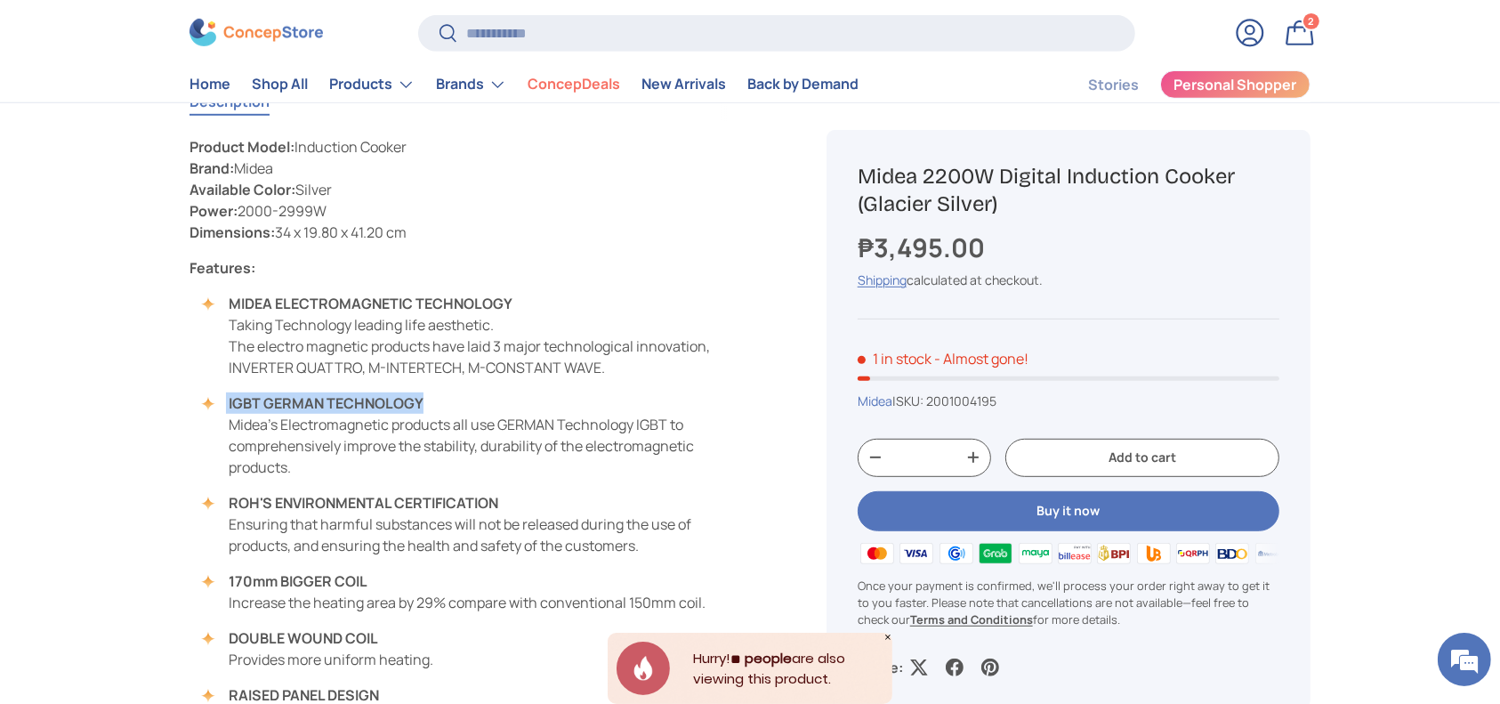
copy li "IGBT GERMAN TECHNOLOGY"
drag, startPoint x: 439, startPoint y: 404, endPoint x: 221, endPoint y: 401, distance: 218.0
click at [221, 401] on li "IGBT GERMAN TECHNOLOGY Midea's Electromagnetic products all use GERMAN Technolo…" at bounding box center [474, 434] width 534 height 85
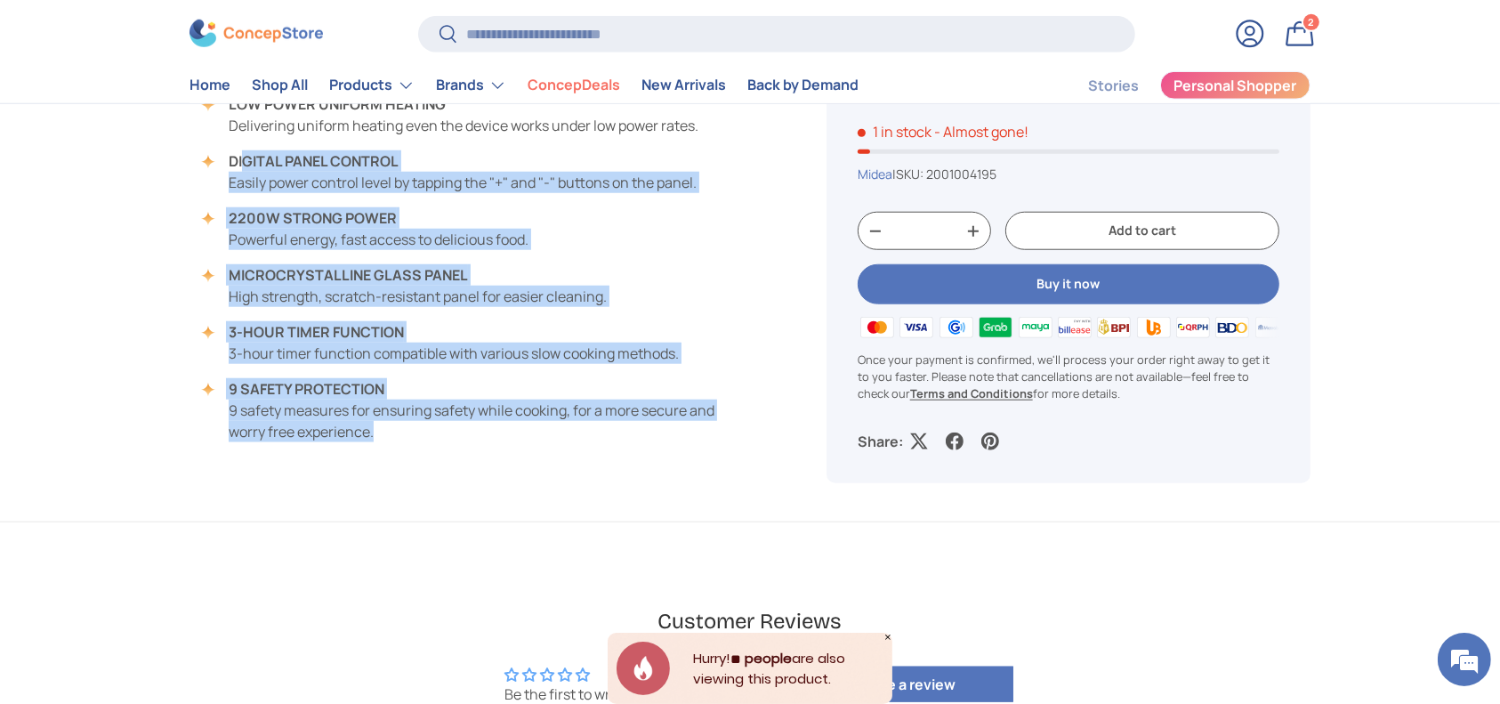
scroll to position [1423, 0]
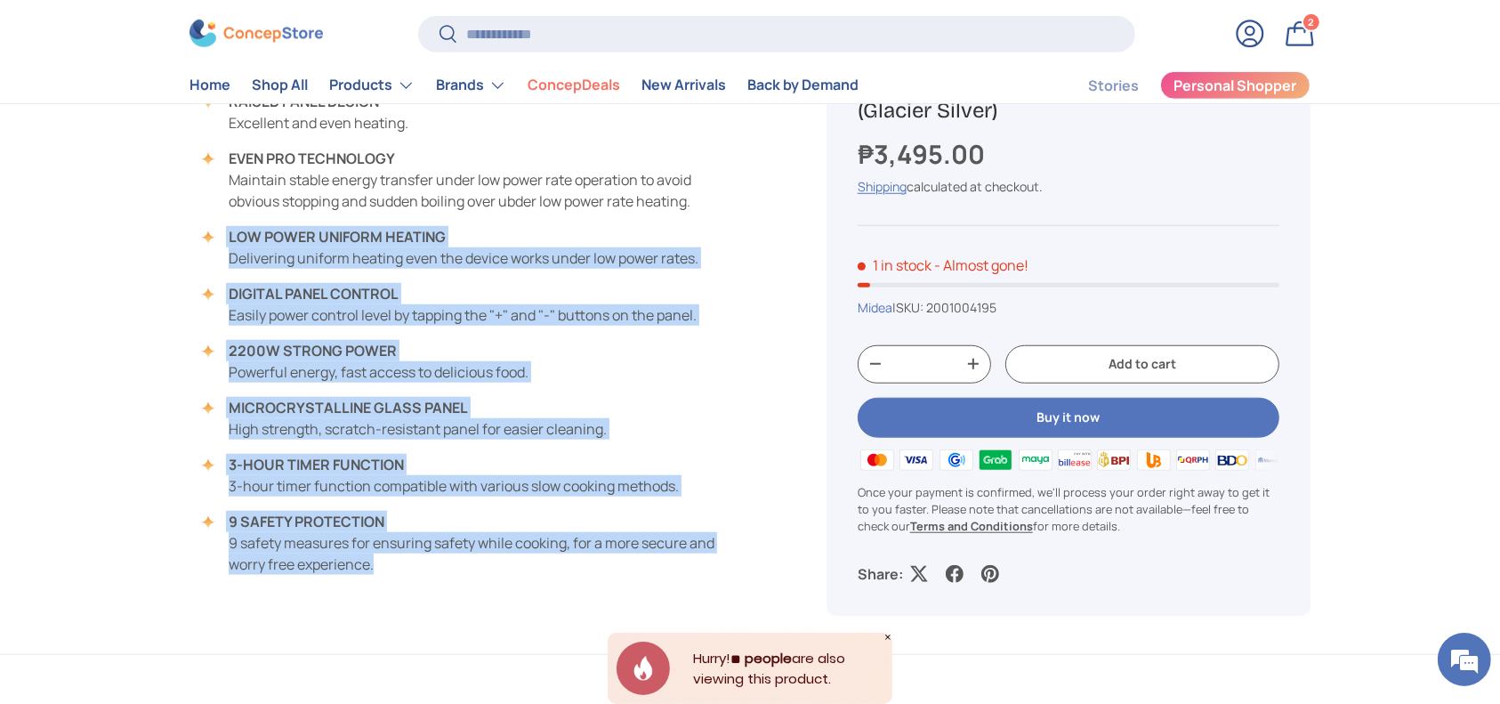
copy ul "LOW POWER UNIFORM HEATING Delivering uniform heating even the device works unde…"
drag, startPoint x: 382, startPoint y: 326, endPoint x: 227, endPoint y: 229, distance: 183.1
click at [226, 229] on ul "MIDEA ELECTROMAGNETIC TECHNOLOGY Taking Technology leading life aesthetic. The …" at bounding box center [465, 136] width 552 height 875
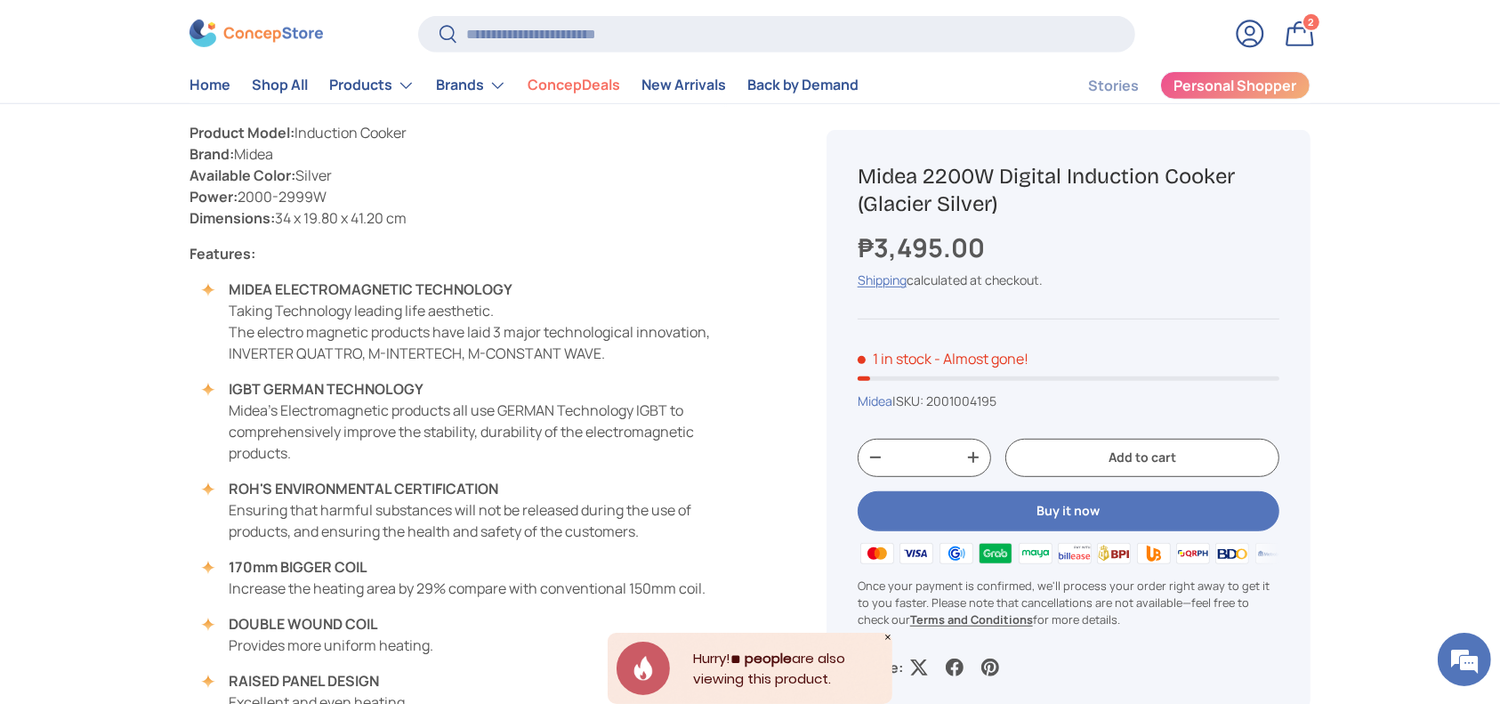
scroll to position [712, 0]
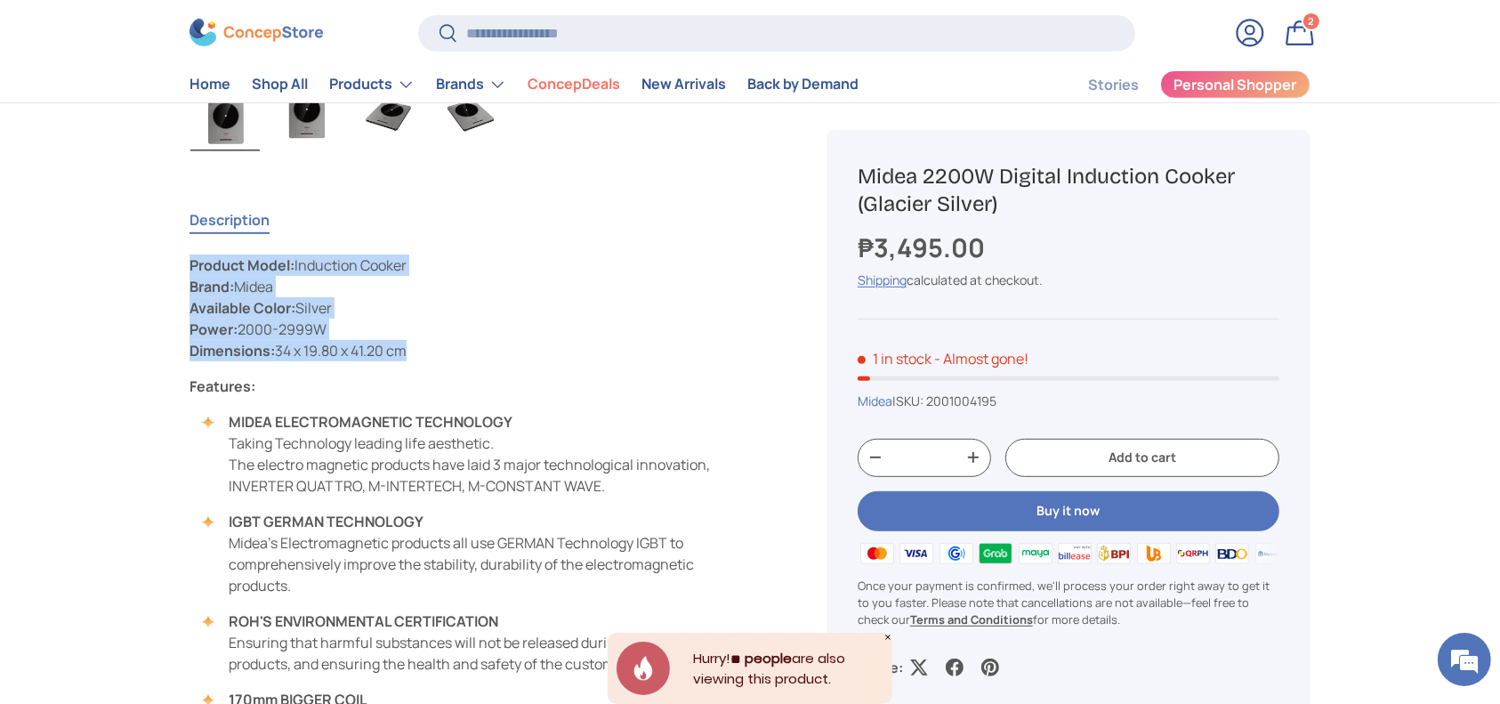
copy p "Product Model: Induction Cooker Brand: Midea Available Color: Silver Power: 200…"
drag, startPoint x: 424, startPoint y: 358, endPoint x: 189, endPoint y: 259, distance: 254.8
click at [189, 259] on p "Product Model: Induction Cooker Brand: Midea Available Color: Silver Power: 200…" at bounding box center [465, 307] width 552 height 107
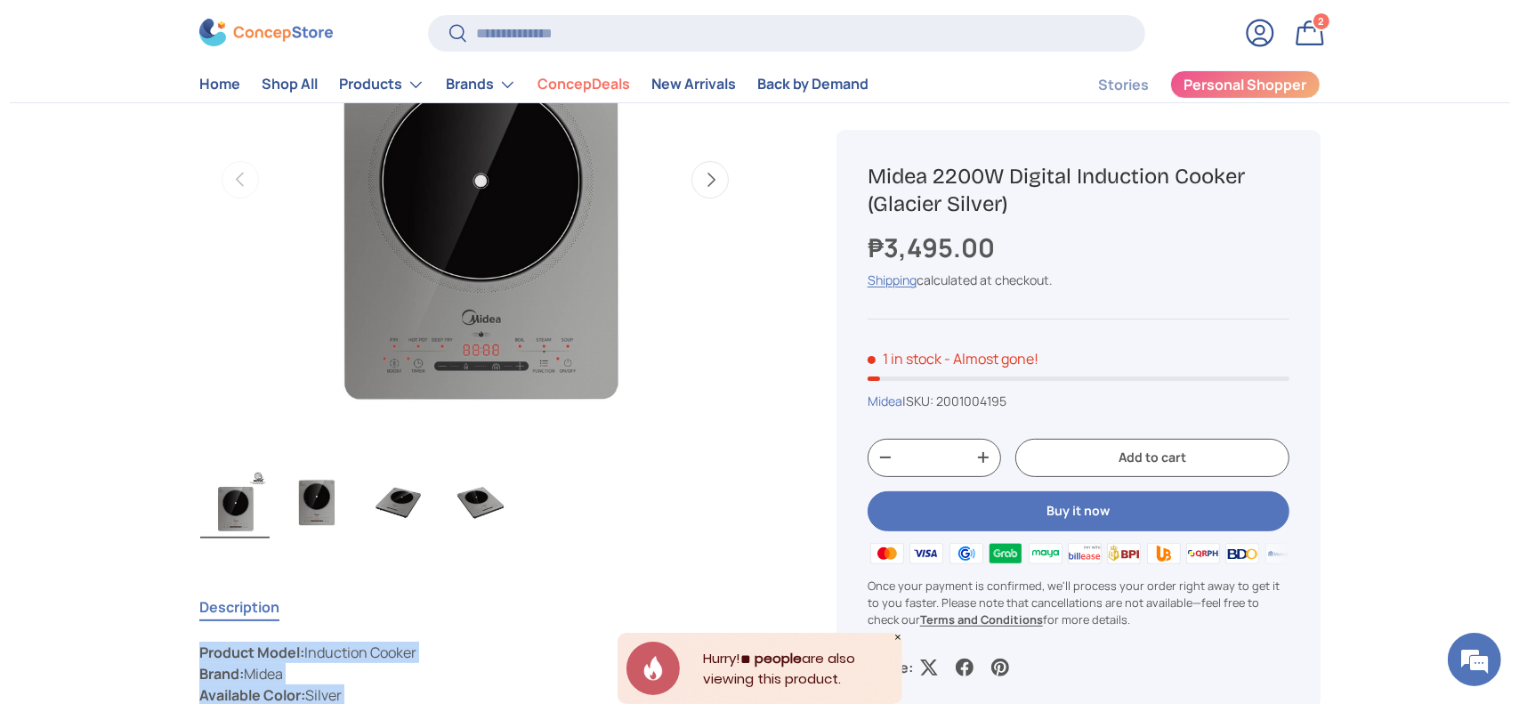
scroll to position [118, 0]
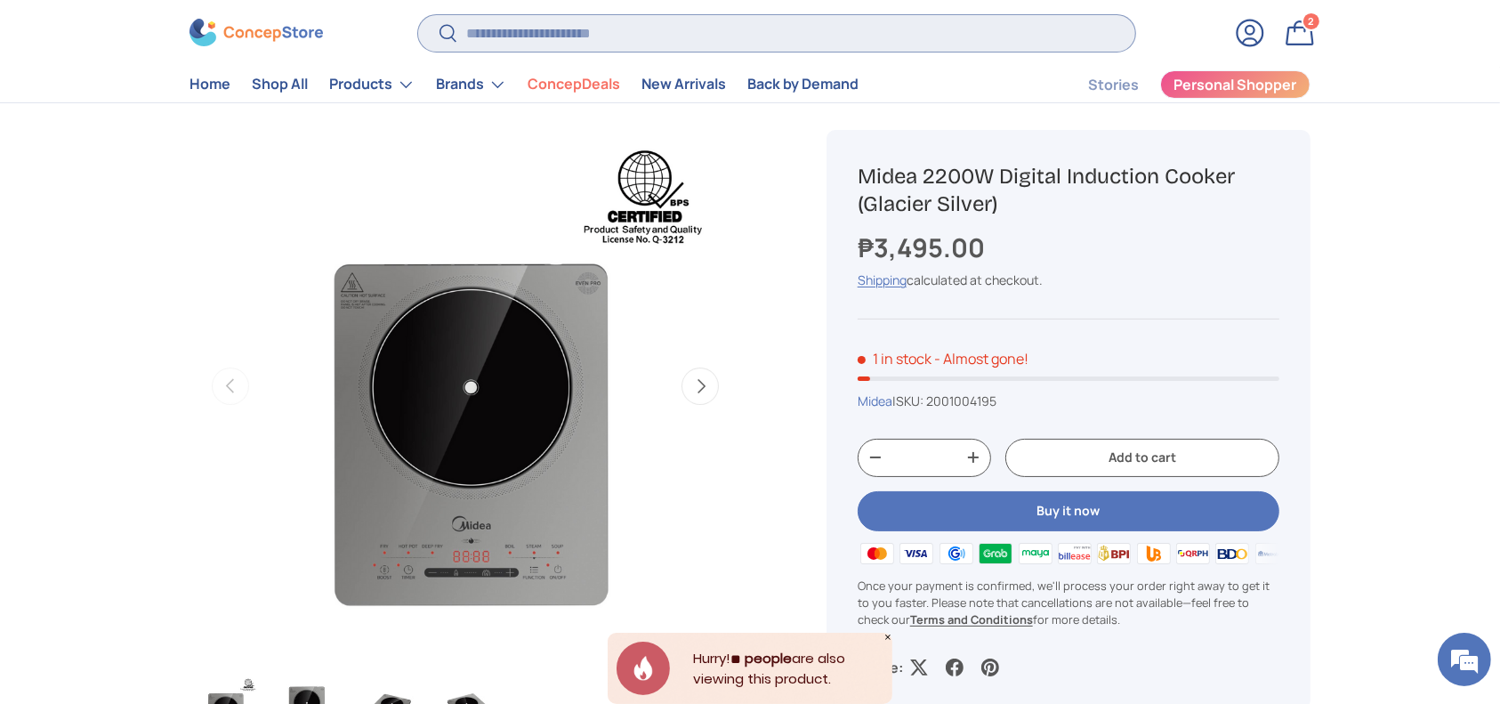
click at [622, 28] on input "Search" at bounding box center [776, 33] width 717 height 36
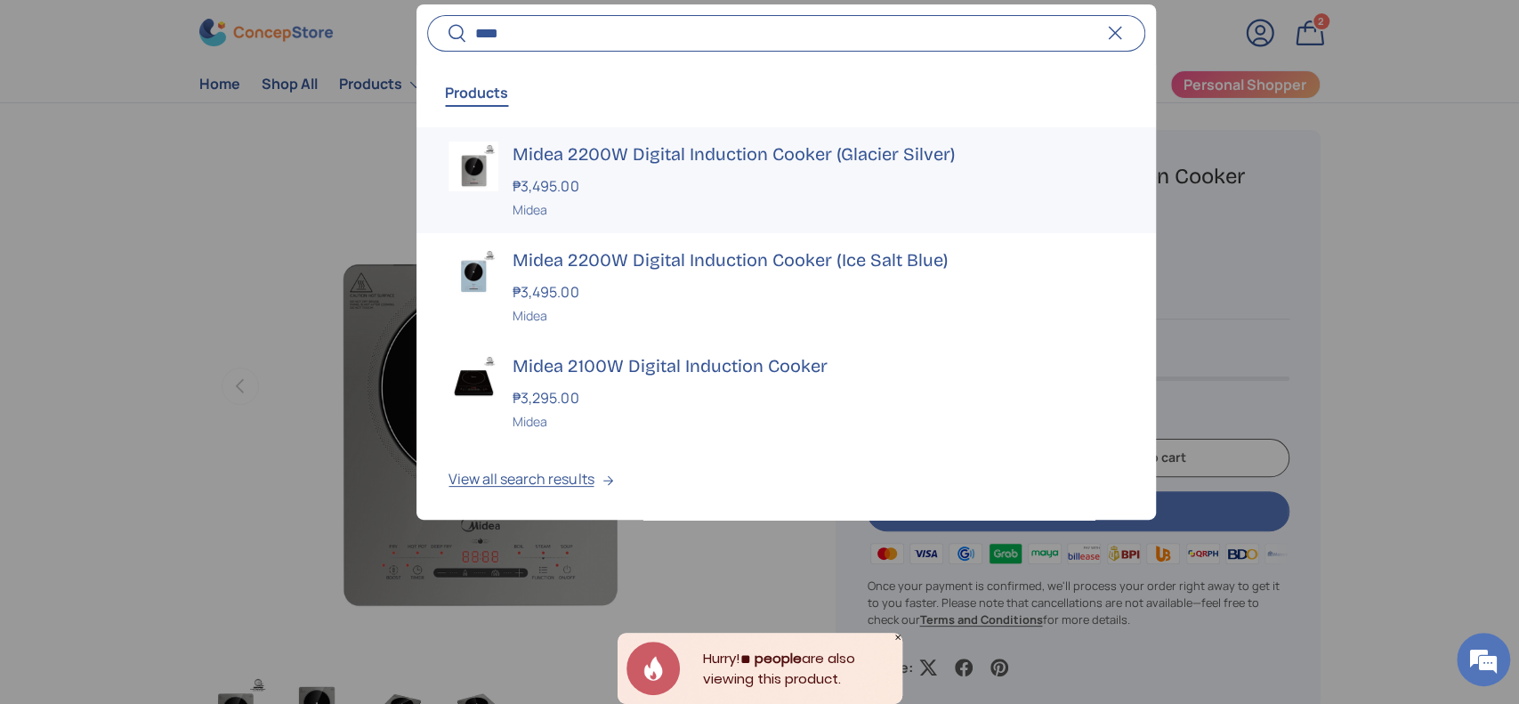
type input "****"
